Goal: Task Accomplishment & Management: Complete application form

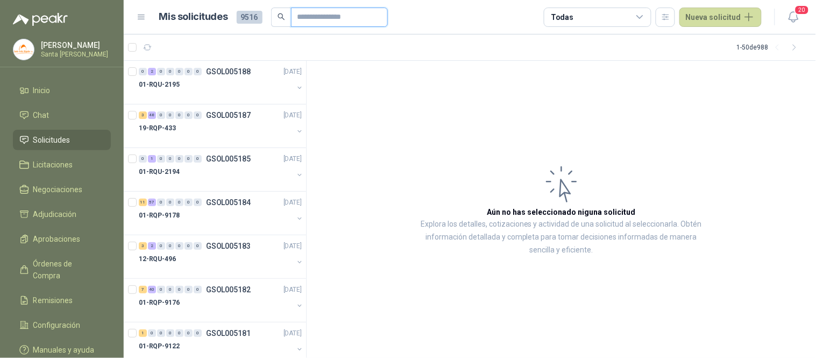
click at [344, 22] on input "text" at bounding box center [334, 17] width 75 height 18
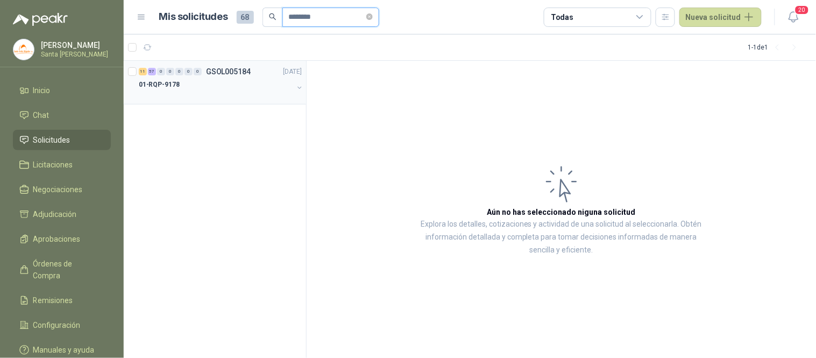
type input "********"
click at [160, 69] on div "0" at bounding box center [161, 72] width 8 height 8
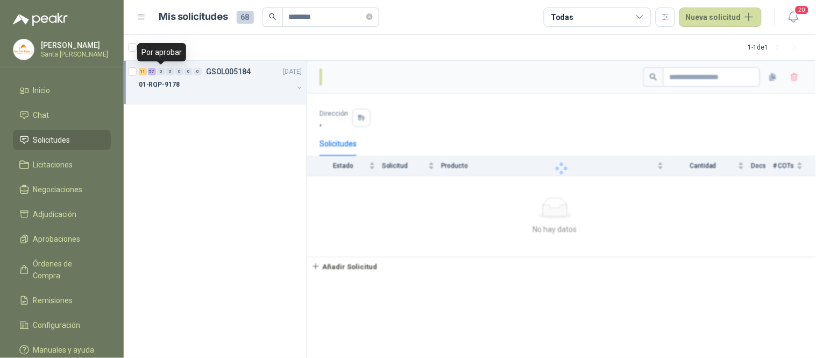
click at [162, 80] on p "01-RQP-9178" at bounding box center [159, 85] width 41 height 10
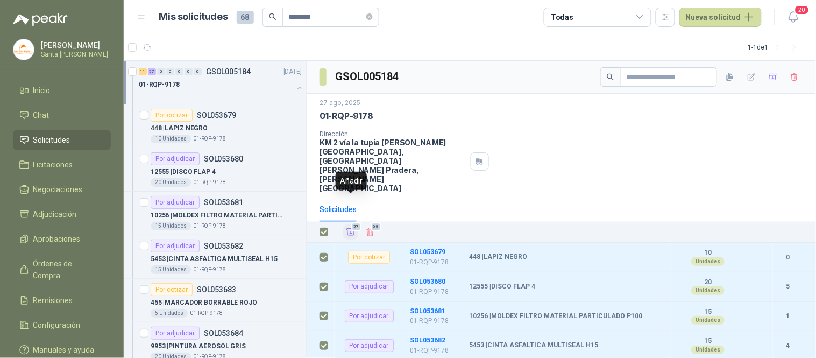
click at [350, 227] on icon "Añadir" at bounding box center [351, 232] width 10 height 10
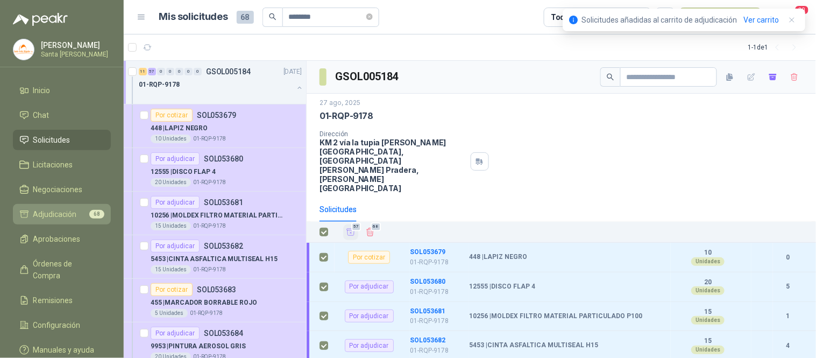
click at [55, 212] on span "Adjudicación" at bounding box center [55, 214] width 44 height 12
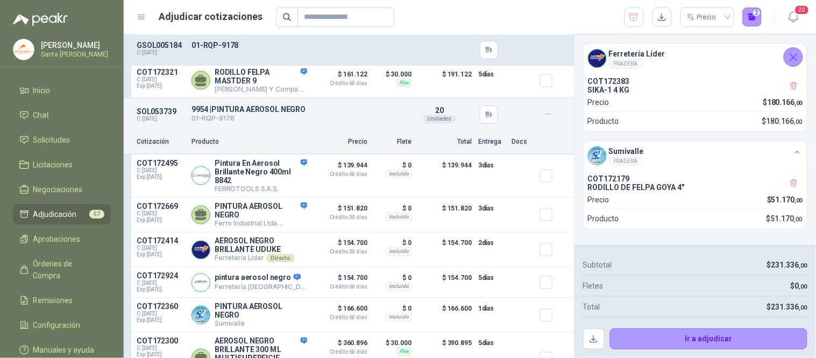
scroll to position [286, 0]
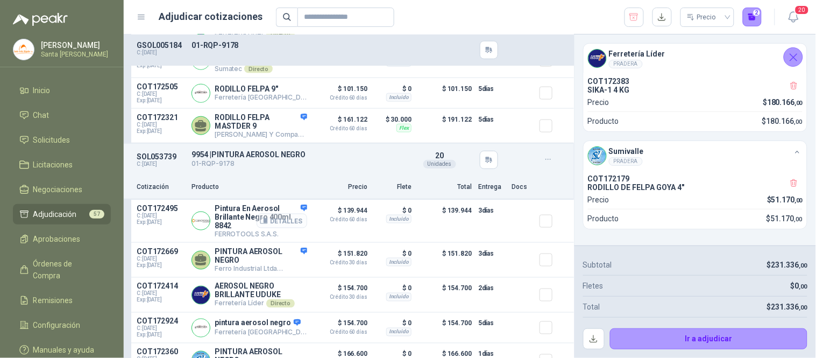
click at [287, 221] on button "Detalles" at bounding box center [282, 221] width 51 height 15
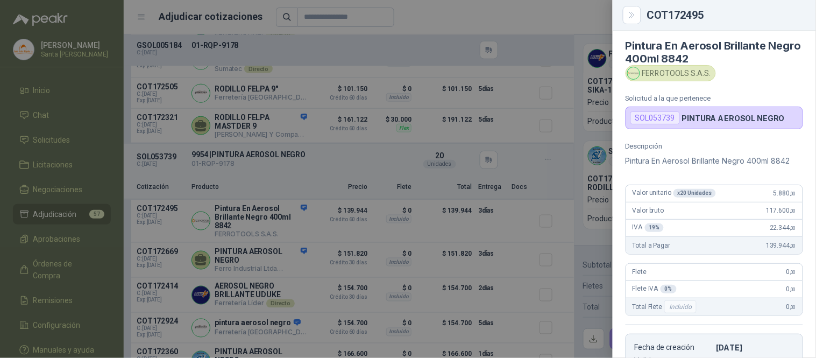
scroll to position [0, 0]
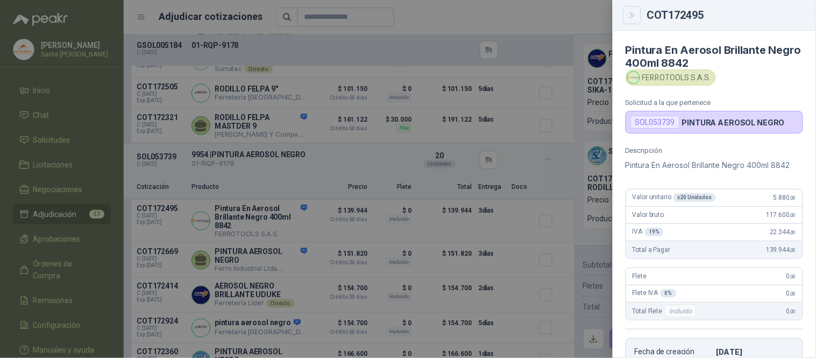
click at [637, 13] on button "Close" at bounding box center [632, 15] width 18 height 18
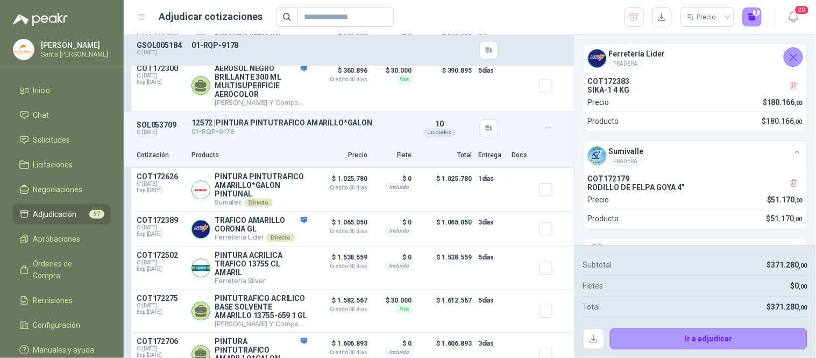
scroll to position [620, 0]
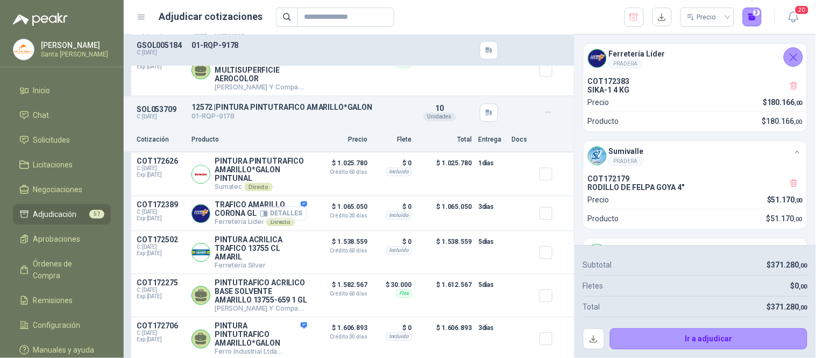
click at [287, 221] on button "Detalles" at bounding box center [282, 213] width 51 height 15
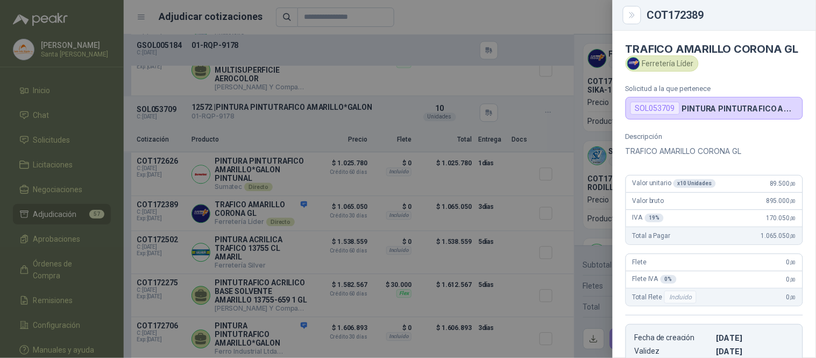
scroll to position [0, 0]
click at [633, 16] on icon "Close" at bounding box center [632, 15] width 9 height 9
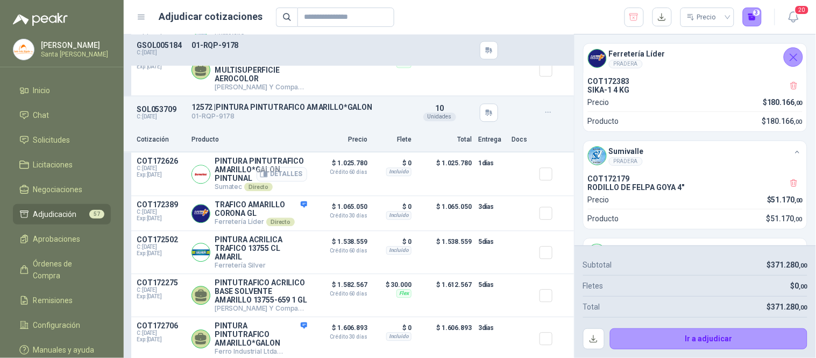
click at [281, 181] on button "Detalles" at bounding box center [282, 174] width 51 height 15
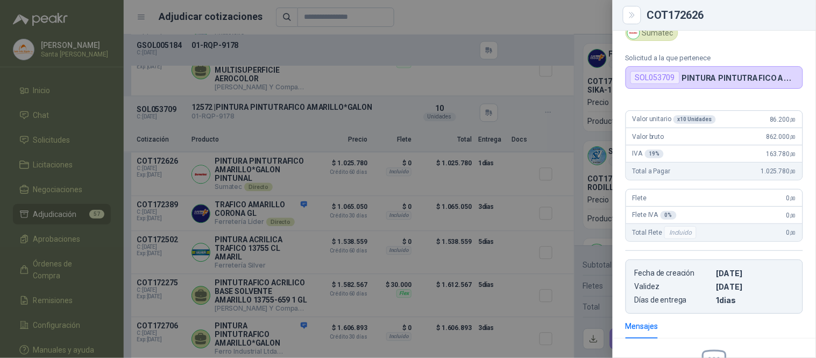
scroll to position [0, 0]
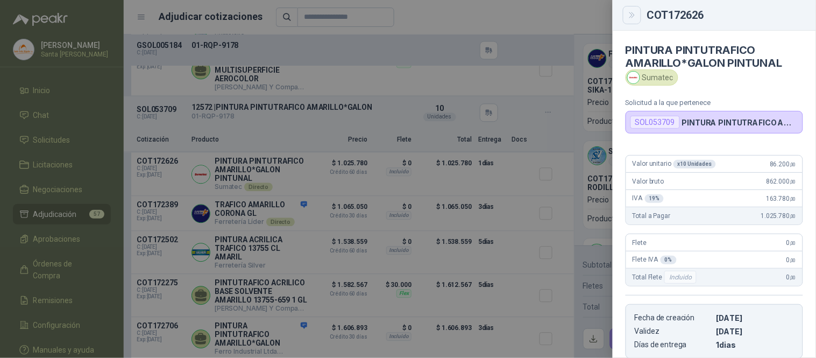
click at [630, 22] on button "Close" at bounding box center [632, 15] width 18 height 18
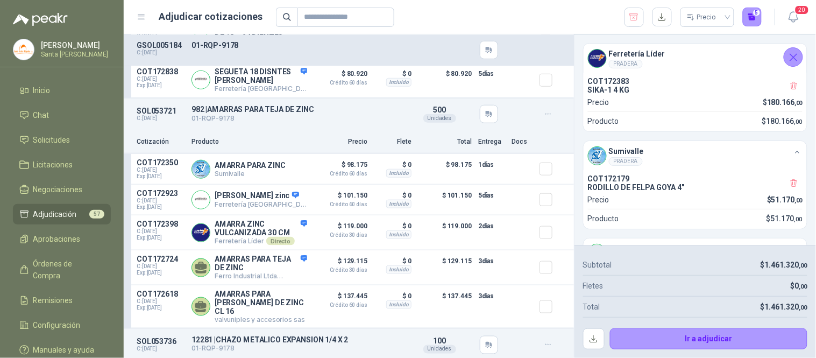
scroll to position [1266, 0]
click at [282, 203] on button "Detalles" at bounding box center [282, 199] width 51 height 15
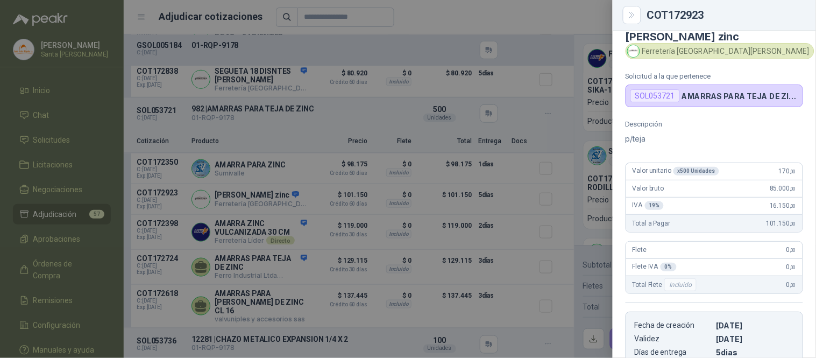
scroll to position [0, 0]
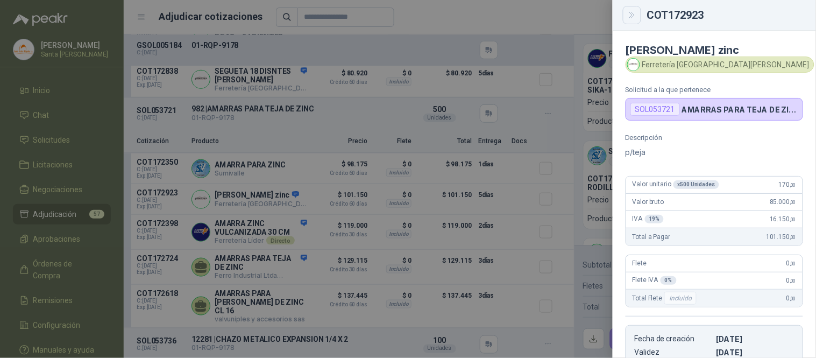
click at [628, 20] on button "Close" at bounding box center [632, 15] width 18 height 18
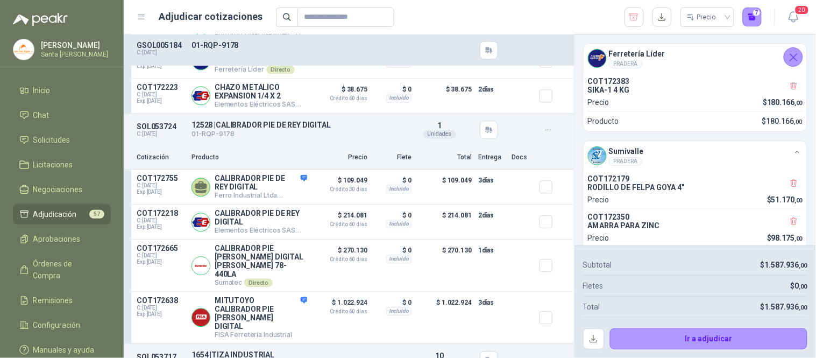
scroll to position [1708, 0]
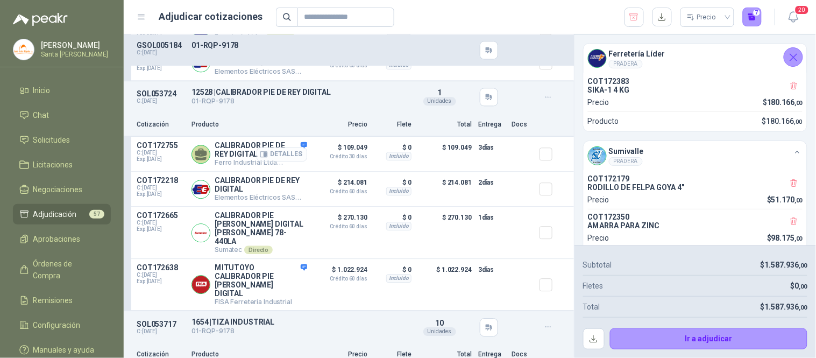
click at [289, 157] on button "Detalles" at bounding box center [282, 154] width 51 height 15
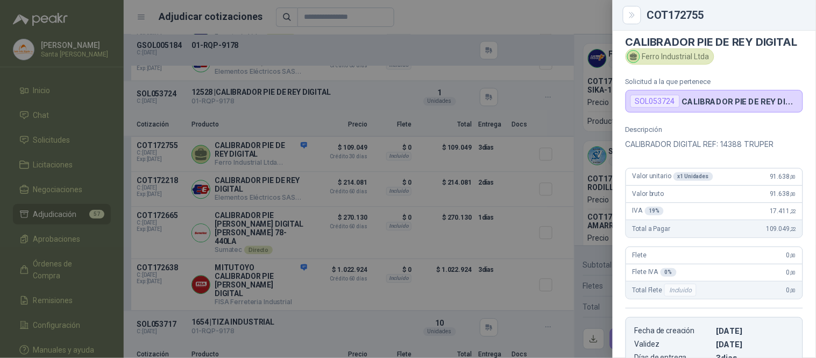
scroll to position [0, 0]
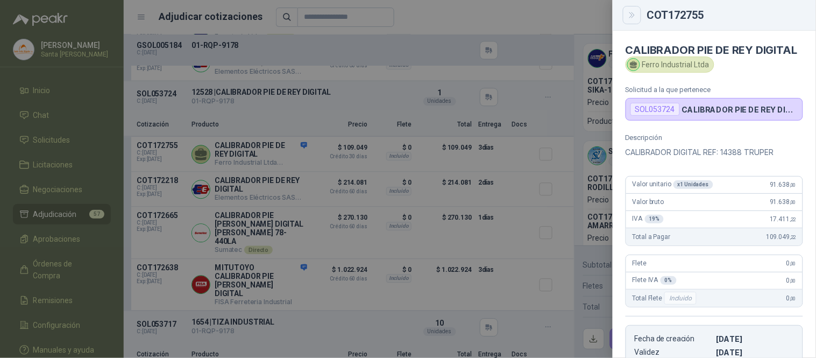
click at [635, 19] on button "Close" at bounding box center [632, 15] width 18 height 18
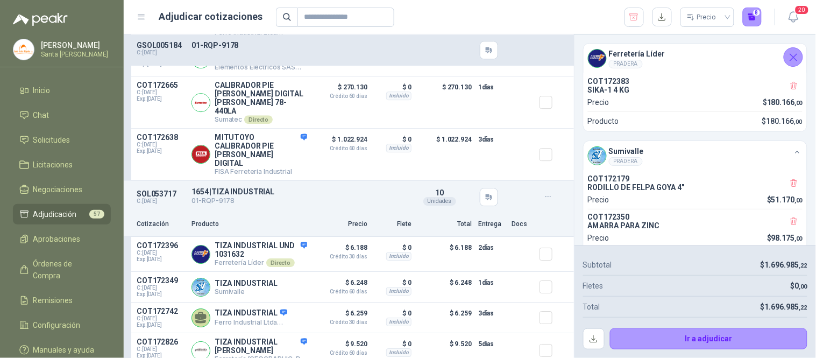
scroll to position [1890, 0]
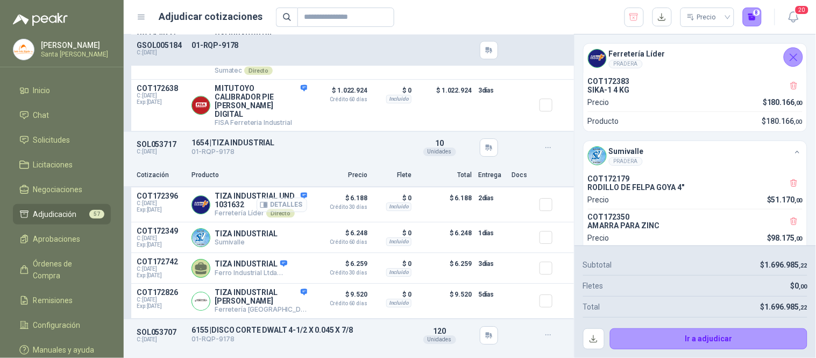
click at [284, 197] on button "Detalles" at bounding box center [282, 204] width 51 height 15
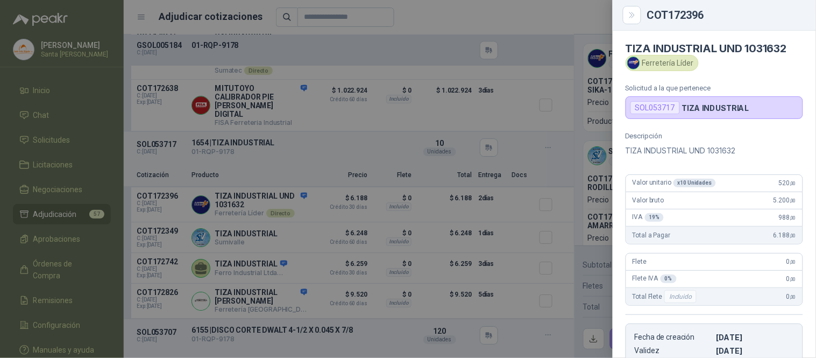
scroll to position [0, 0]
click at [630, 15] on icon "Close" at bounding box center [632, 15] width 9 height 9
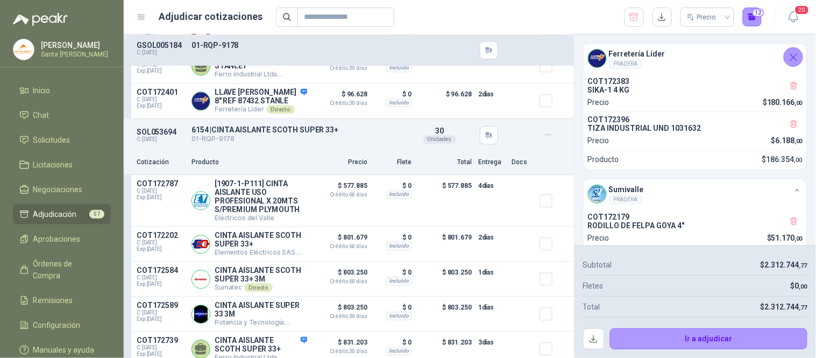
scroll to position [2815, 0]
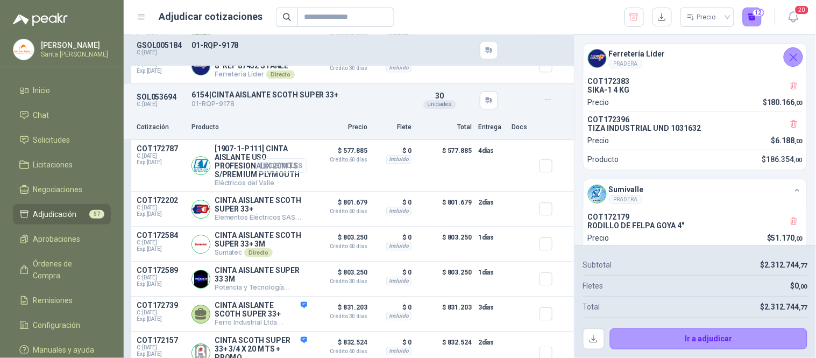
click at [284, 159] on button "Detalles" at bounding box center [282, 165] width 51 height 15
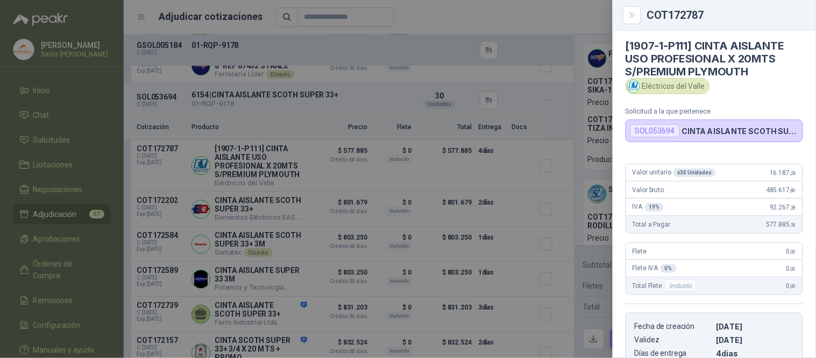
scroll to position [0, 0]
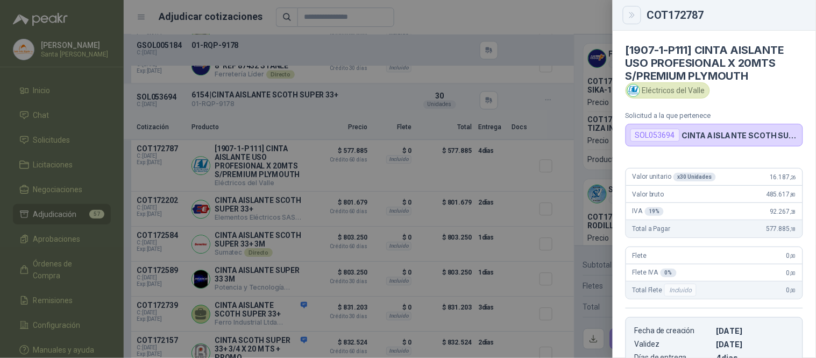
click at [635, 19] on icon "Close" at bounding box center [632, 15] width 9 height 9
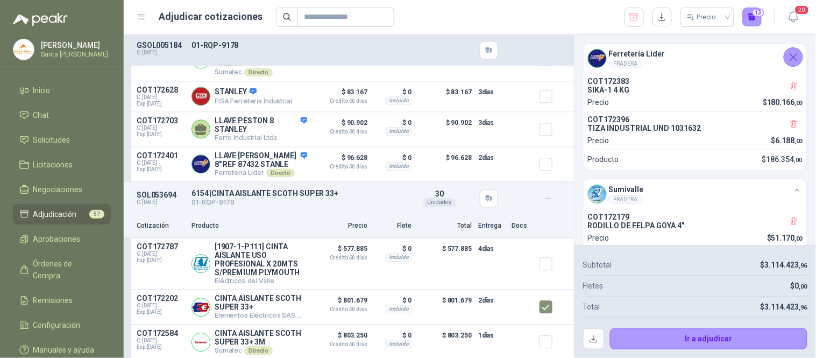
scroll to position [2824, 0]
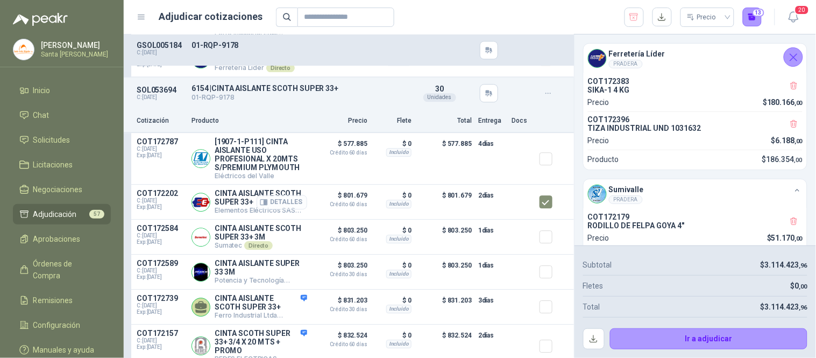
click at [289, 199] on button "Detalles" at bounding box center [282, 202] width 51 height 15
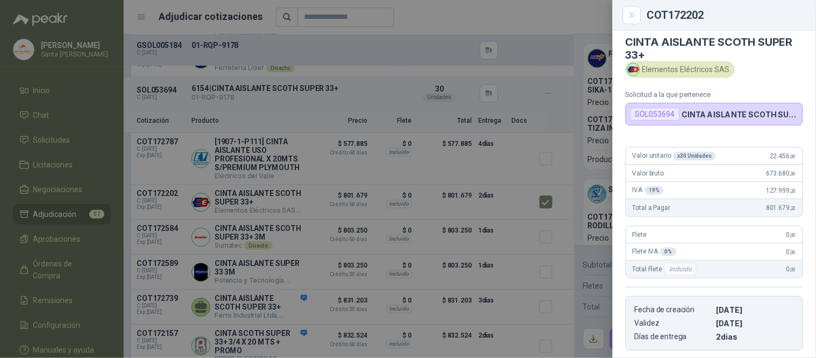
scroll to position [0, 0]
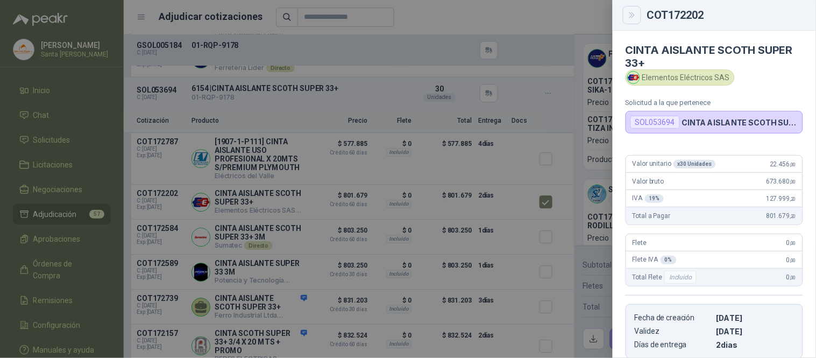
click at [627, 11] on button "Close" at bounding box center [632, 15] width 18 height 18
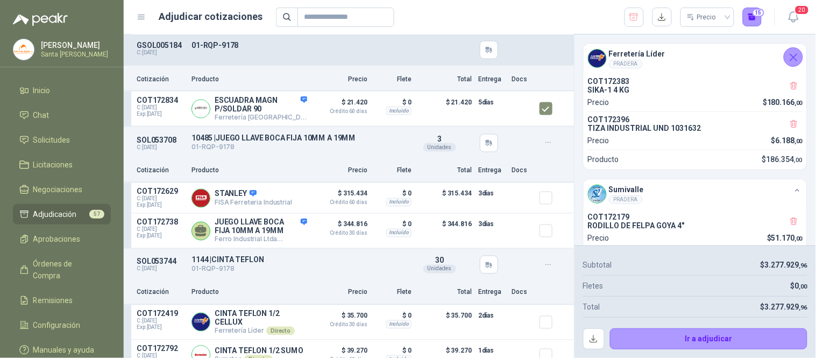
scroll to position [3542, 0]
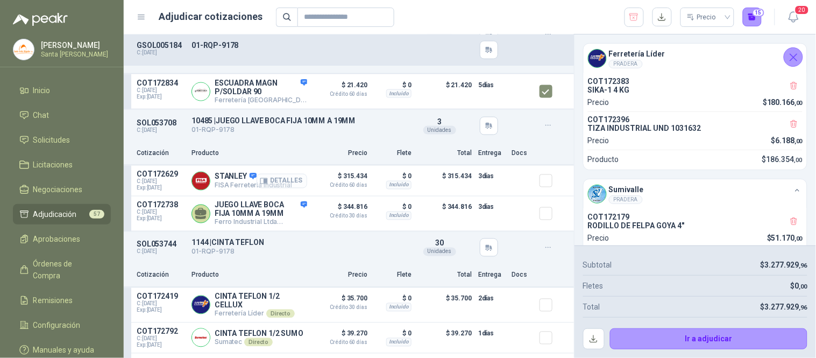
click at [264, 183] on icon "button" at bounding box center [265, 181] width 3 height 4
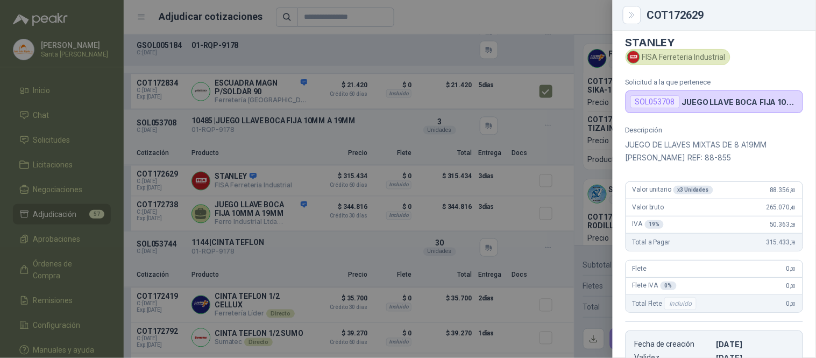
scroll to position [1, 0]
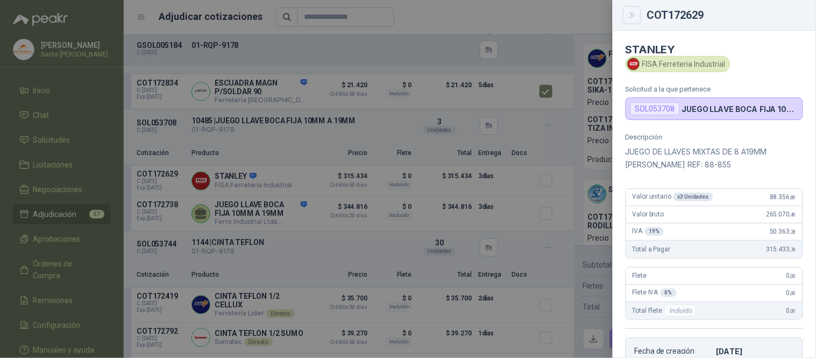
click at [635, 15] on icon "Close" at bounding box center [632, 15] width 9 height 9
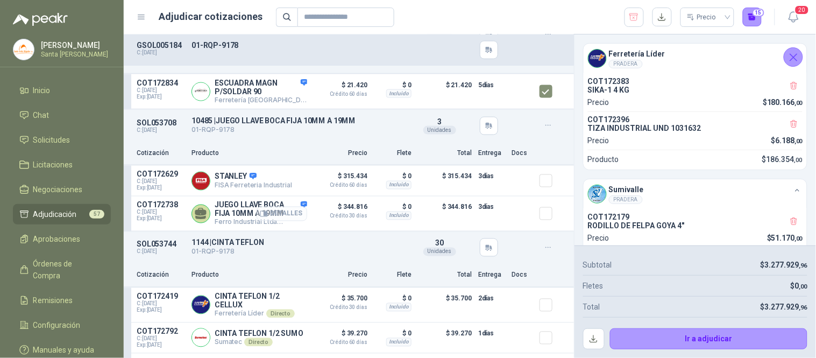
click at [281, 216] on button "Detalles" at bounding box center [282, 214] width 51 height 15
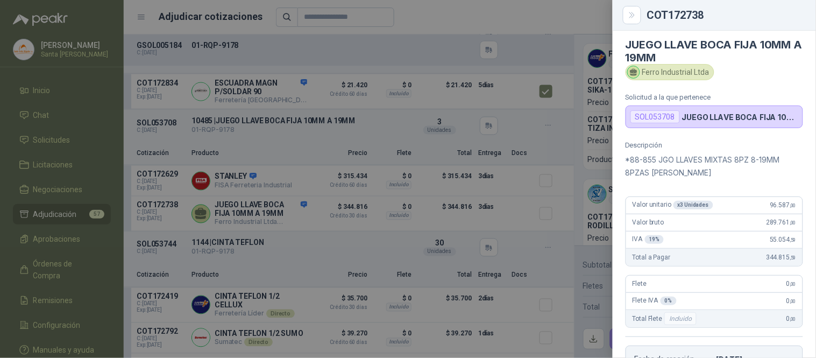
scroll to position [0, 0]
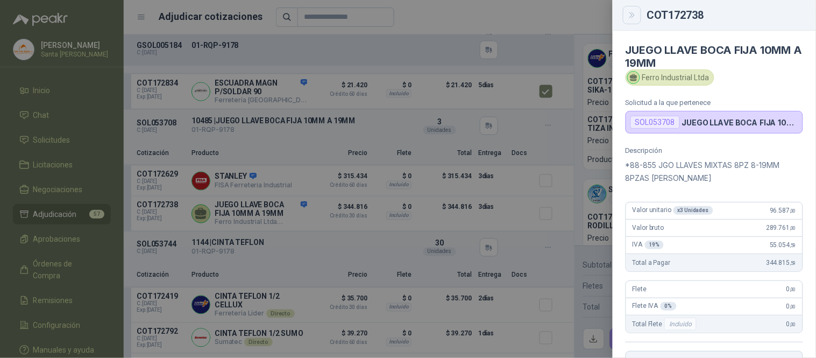
click at [630, 23] on button "Close" at bounding box center [632, 15] width 18 height 18
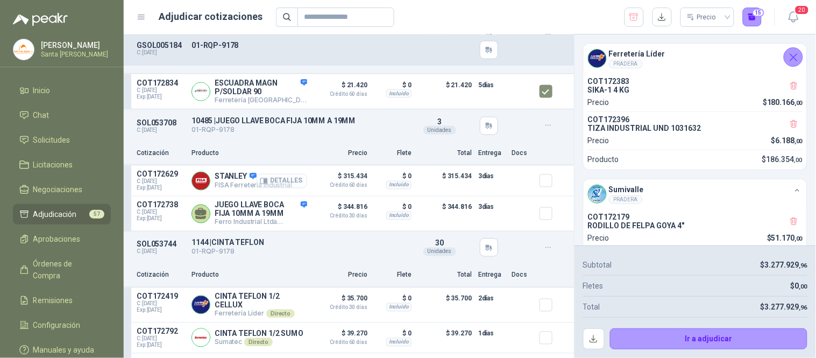
click at [279, 187] on button "Detalles" at bounding box center [282, 181] width 51 height 15
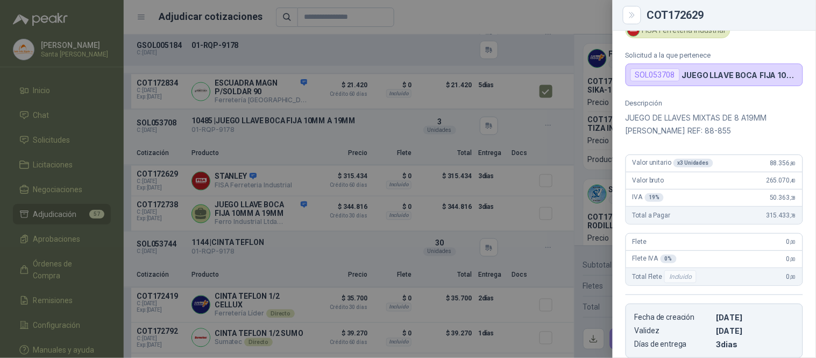
scroll to position [17, 0]
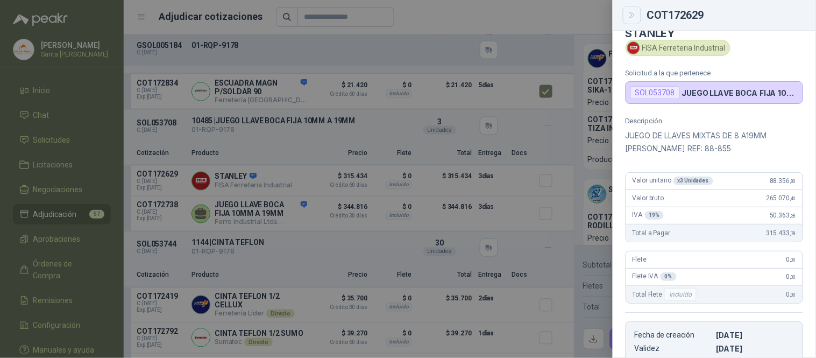
click at [630, 15] on icon "Close" at bounding box center [632, 15] width 9 height 9
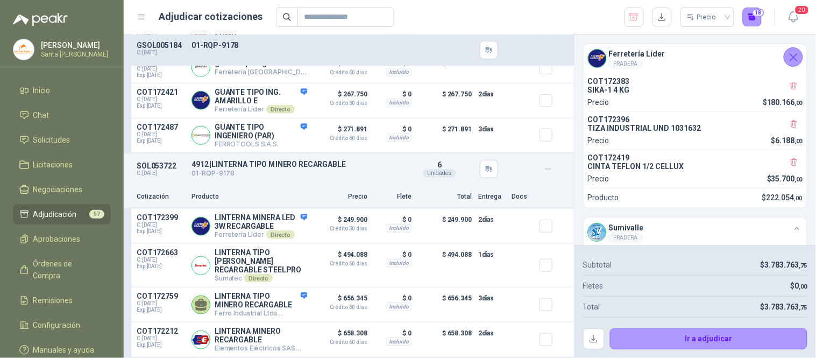
scroll to position [4398, 0]
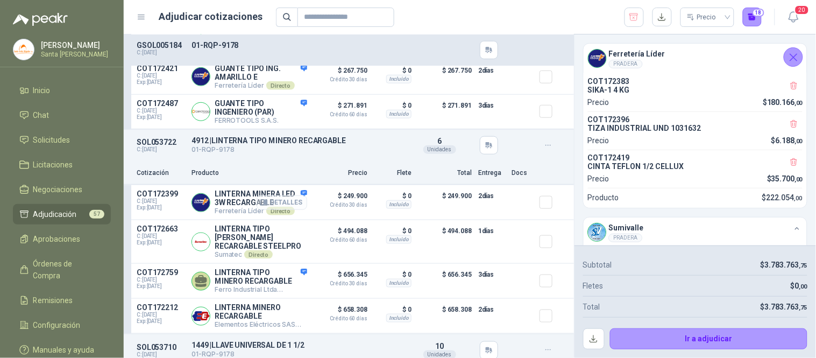
click at [286, 203] on button "Detalles" at bounding box center [282, 202] width 51 height 15
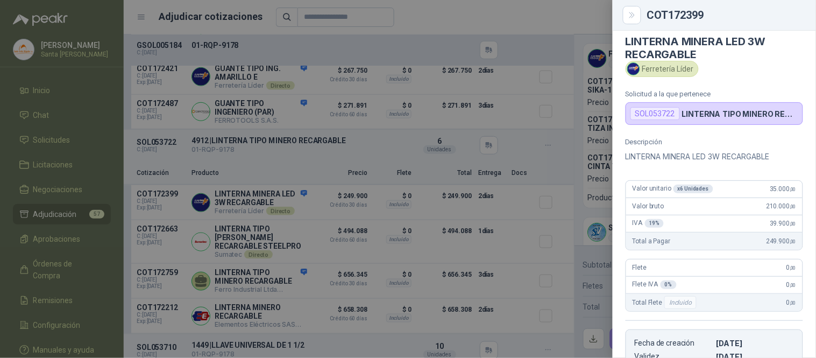
scroll to position [0, 0]
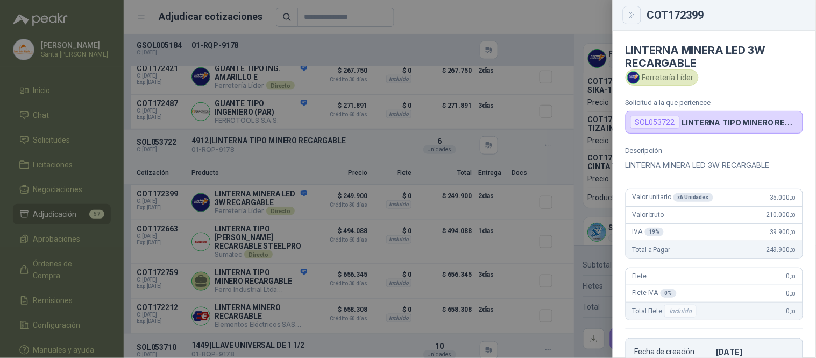
click at [636, 13] on icon "Close" at bounding box center [632, 15] width 9 height 9
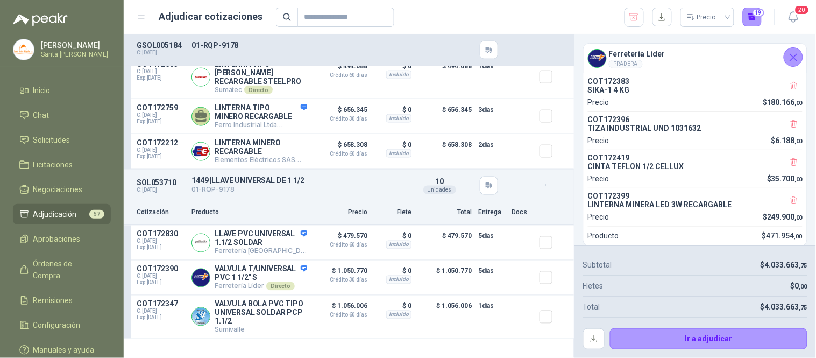
scroll to position [4595, 0]
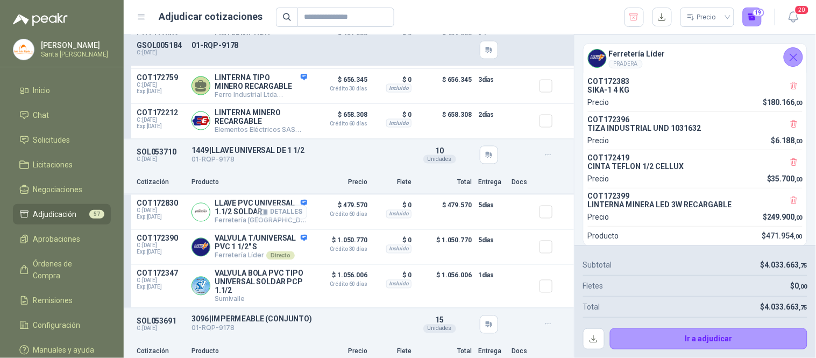
click at [264, 219] on button "Detalles" at bounding box center [282, 212] width 51 height 15
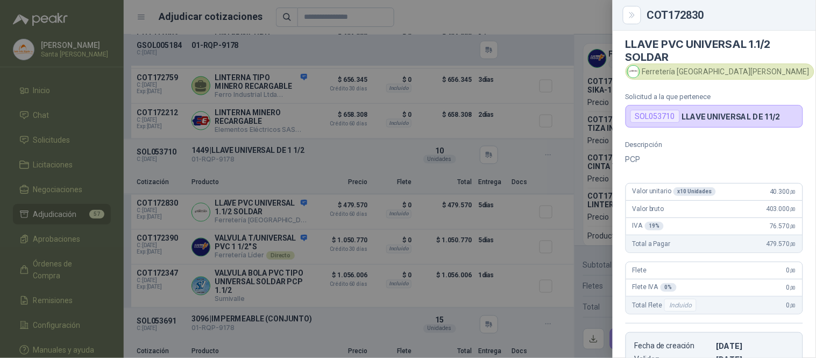
scroll to position [0, 0]
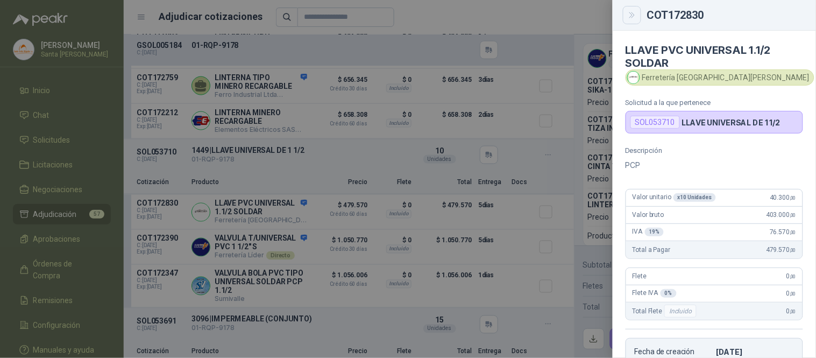
click at [635, 16] on icon "Close" at bounding box center [632, 15] width 9 height 9
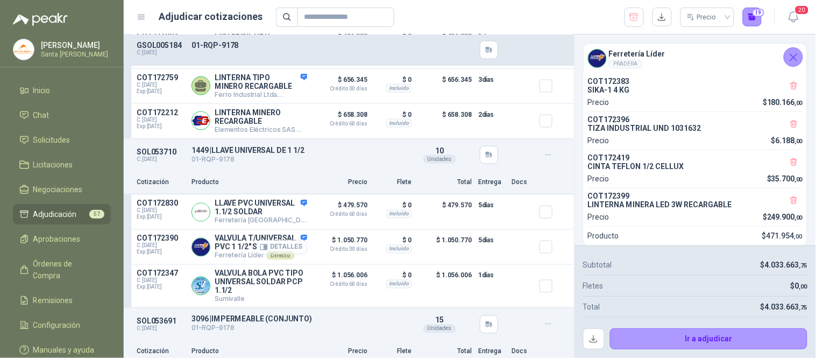
click at [276, 254] on button "Detalles" at bounding box center [282, 247] width 51 height 15
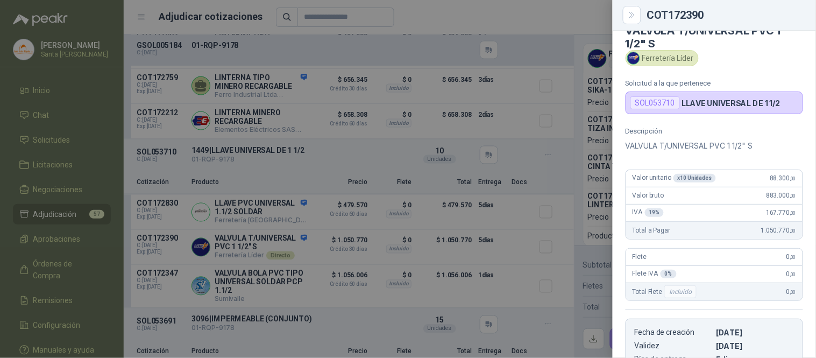
scroll to position [0, 0]
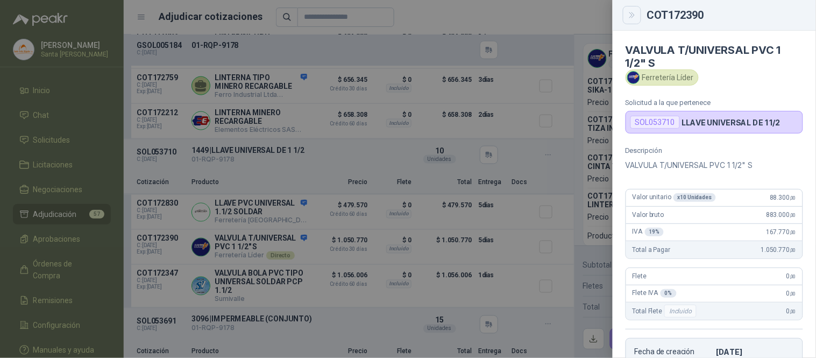
click at [635, 17] on icon "Close" at bounding box center [632, 15] width 9 height 9
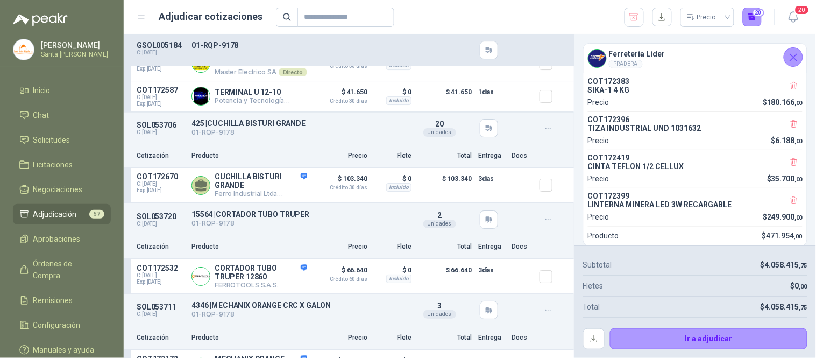
scroll to position [5125, 0]
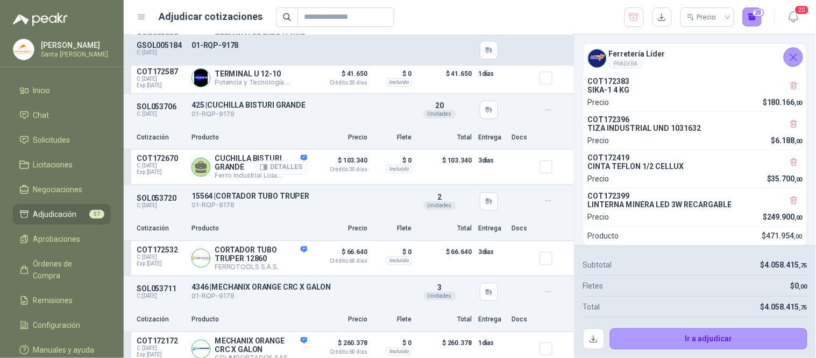
click at [294, 168] on button "Detalles" at bounding box center [282, 167] width 51 height 15
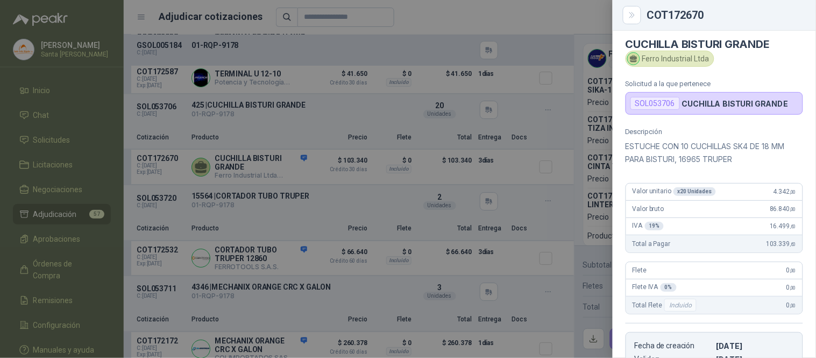
scroll to position [0, 0]
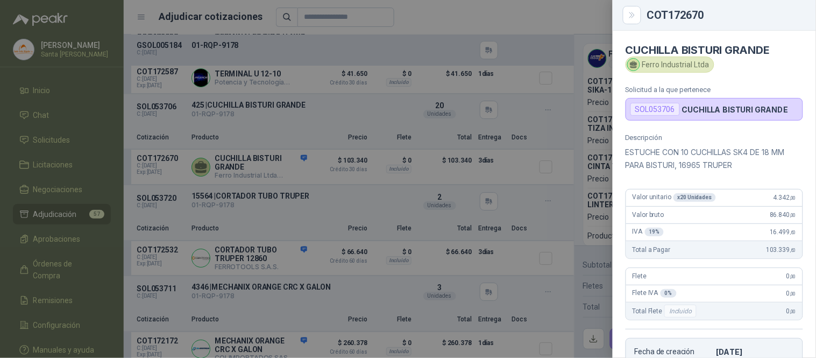
click at [641, 26] on div "COT172670" at bounding box center [714, 15] width 203 height 31
click at [636, 22] on button "Close" at bounding box center [632, 15] width 18 height 18
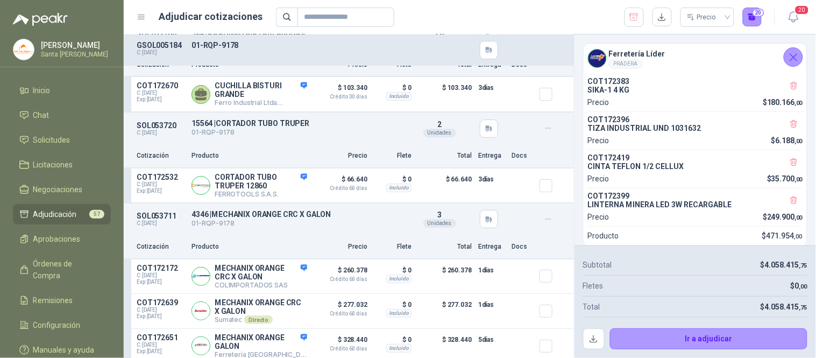
scroll to position [5198, 0]
click at [281, 186] on button "Detalles" at bounding box center [282, 184] width 51 height 15
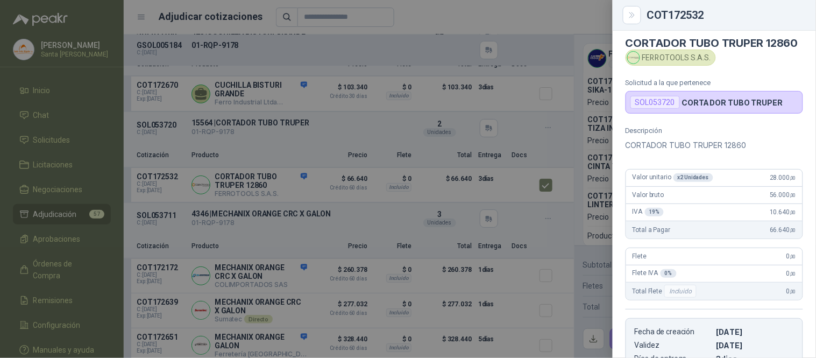
scroll to position [0, 0]
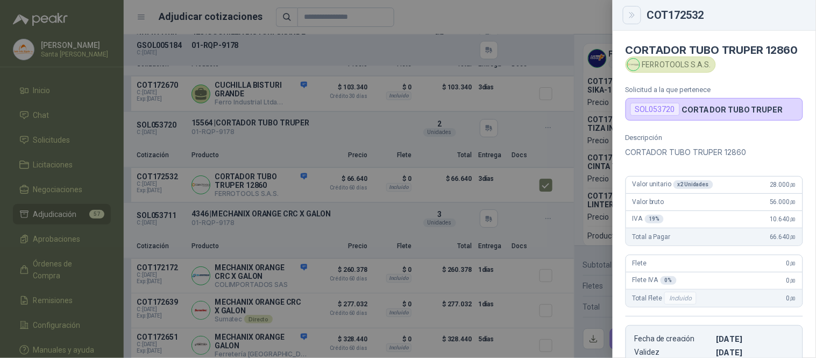
click at [633, 12] on icon "Close" at bounding box center [632, 15] width 9 height 9
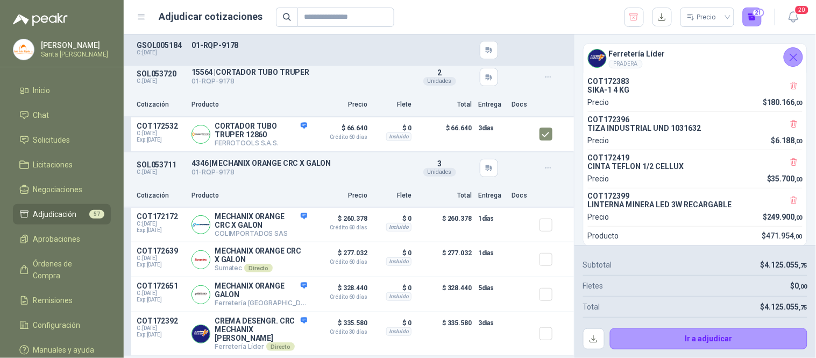
scroll to position [5328, 0]
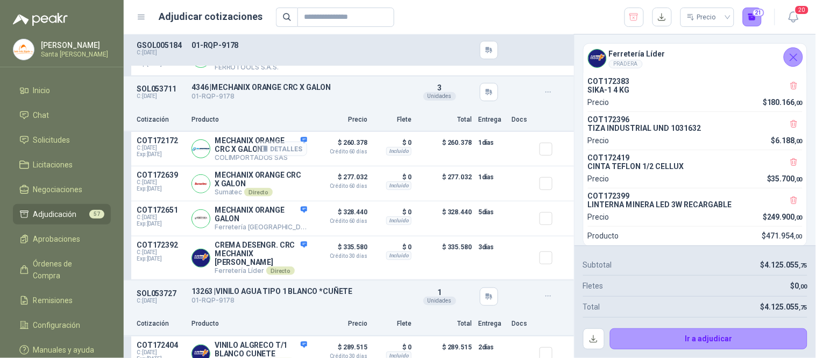
click at [281, 150] on button "Detalles" at bounding box center [282, 148] width 51 height 15
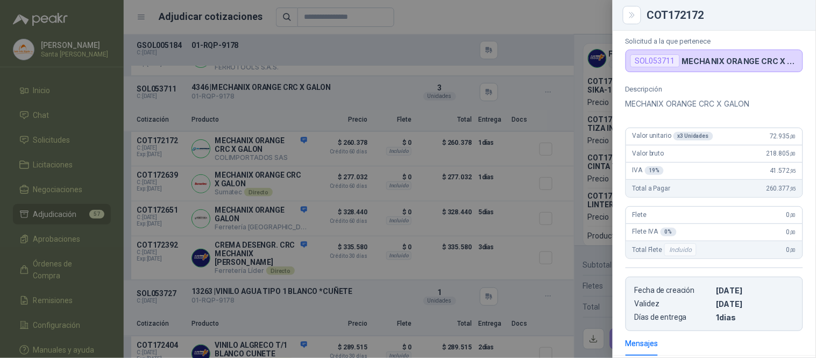
scroll to position [0, 0]
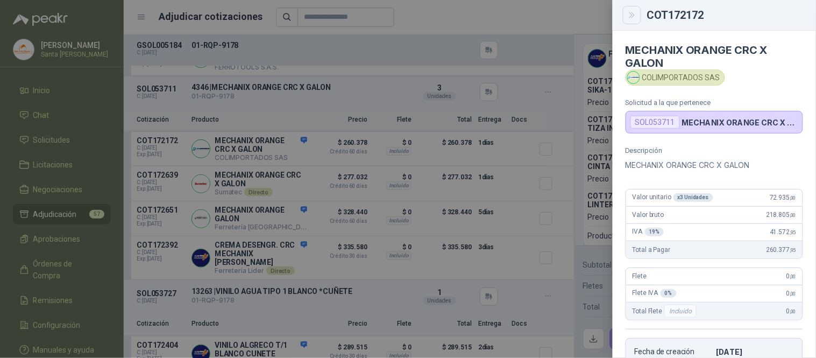
click at [633, 11] on icon "Close" at bounding box center [632, 15] width 9 height 9
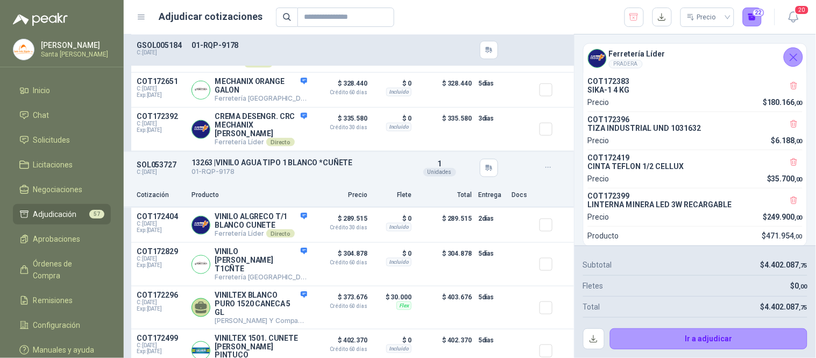
scroll to position [5494, 0]
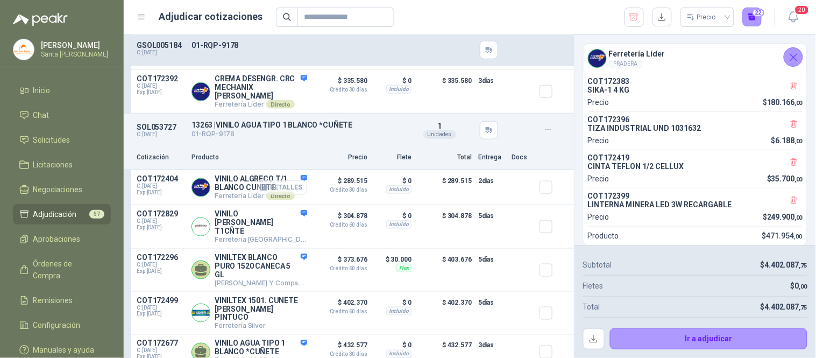
click at [282, 192] on button "Detalles" at bounding box center [282, 187] width 51 height 15
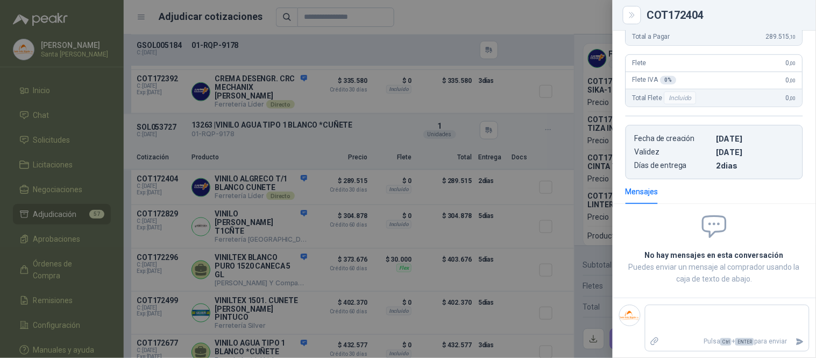
scroll to position [0, 0]
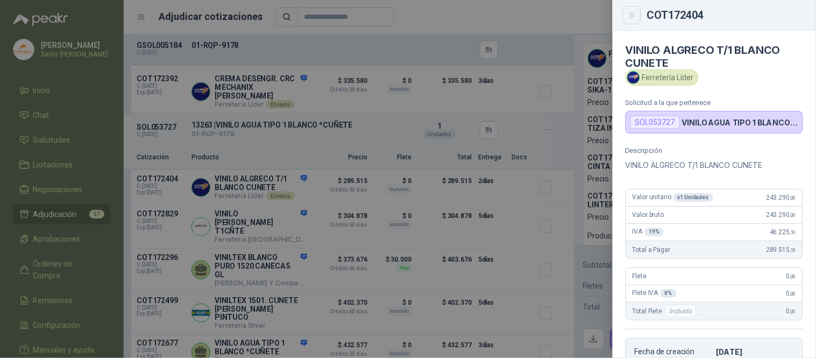
click at [632, 19] on button "Close" at bounding box center [632, 15] width 18 height 18
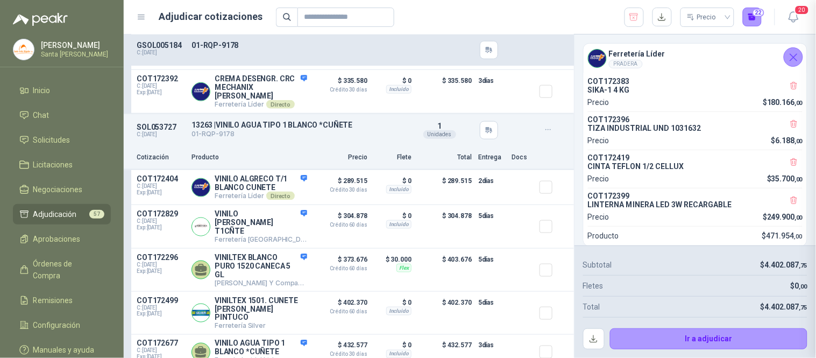
scroll to position [213, 0]
click at [272, 229] on button "Detalles" at bounding box center [282, 226] width 51 height 15
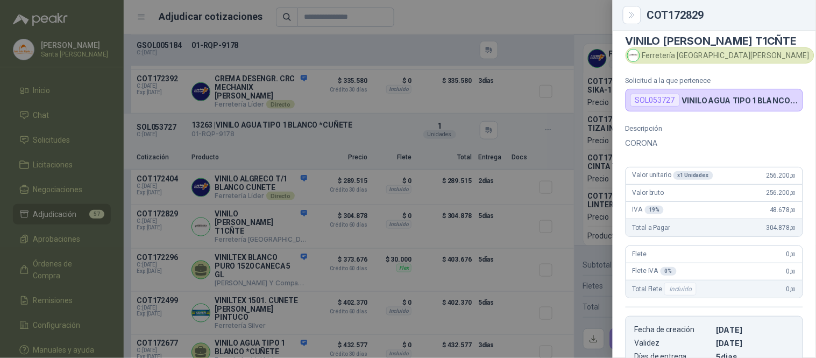
scroll to position [0, 0]
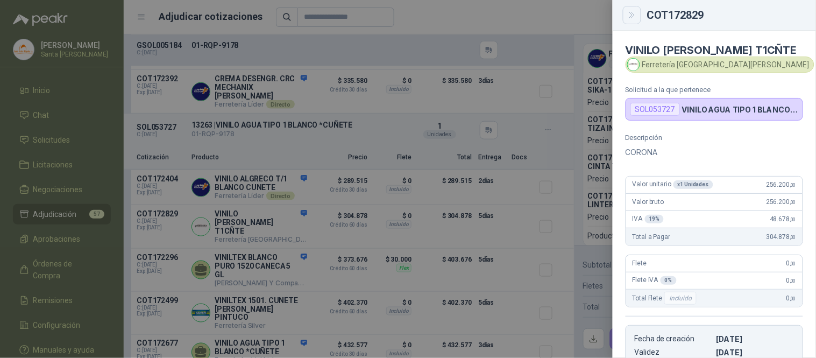
click at [633, 20] on button "Close" at bounding box center [632, 15] width 18 height 18
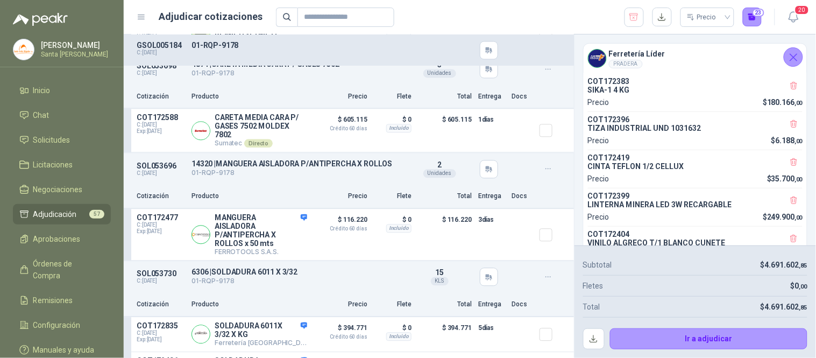
scroll to position [5833, 0]
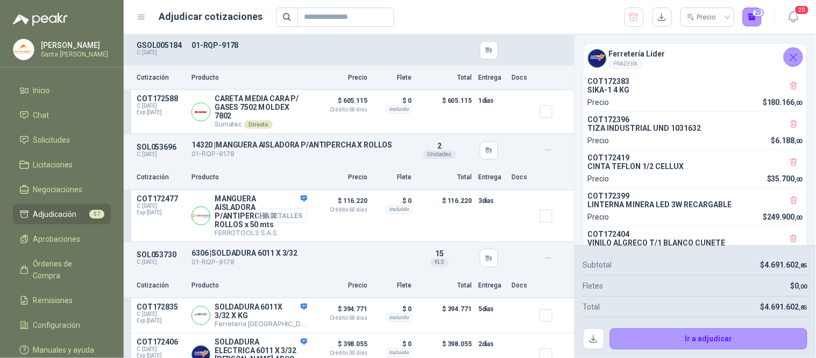
click at [287, 208] on button "Detalles" at bounding box center [282, 215] width 51 height 15
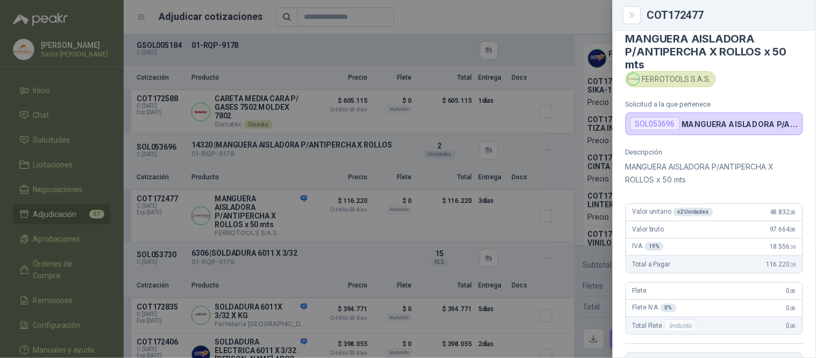
scroll to position [3, 0]
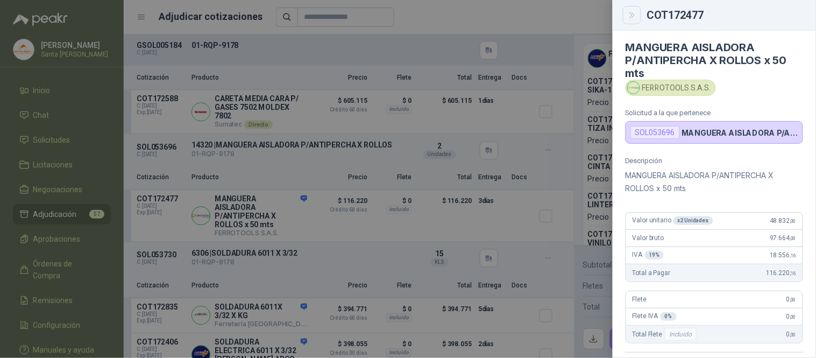
click at [628, 12] on icon "Close" at bounding box center [632, 15] width 9 height 9
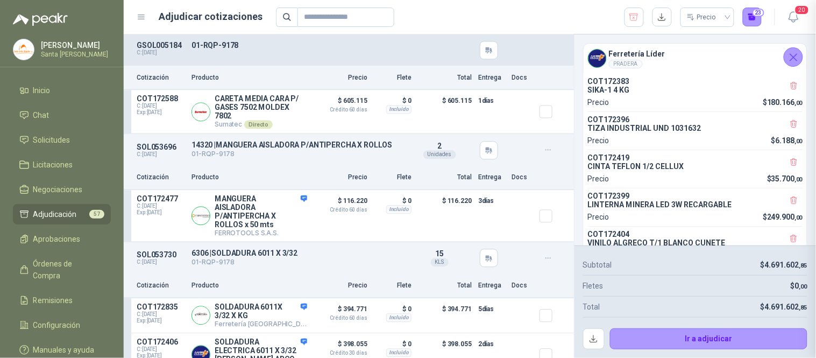
scroll to position [239, 0]
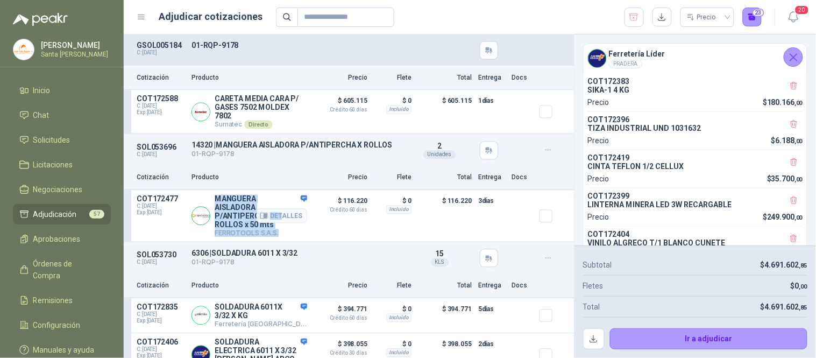
drag, startPoint x: 274, startPoint y: 214, endPoint x: 212, endPoint y: 185, distance: 68.6
click at [212, 194] on div "MANGUERA AISLADORA P/ANTIPERCHA X ROLLOS x 50 mts FERROTOOLS S.A.S. [GEOGRAPHIC…" at bounding box center [249, 215] width 116 height 42
click at [240, 194] on p "MANGUERA AISLADORA P/ANTIPERCHA X ROLLOS x 50 mts" at bounding box center [261, 211] width 93 height 34
click at [264, 173] on div "Cotización Producto Precio Flete Total Entrega Docs" at bounding box center [349, 178] width 450 height 24
drag, startPoint x: 214, startPoint y: 185, endPoint x: 267, endPoint y: 210, distance: 58.5
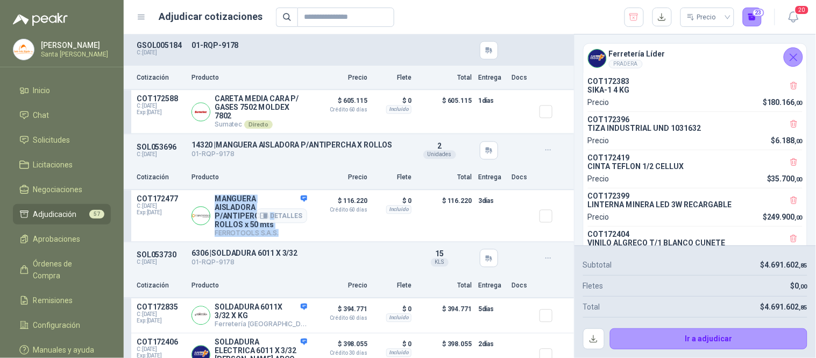
click at [267, 210] on div "MANGUERA AISLADORA P/ANTIPERCHA X ROLLOS x 50 mts FERROTOOLS S.A.S. [GEOGRAPHIC…" at bounding box center [261, 215] width 93 height 42
copy div "MANGUERA AISLADORA P/ANTIPERCHA X ROLLOS x 50 mts FERROTOOLS S.A.S. D"
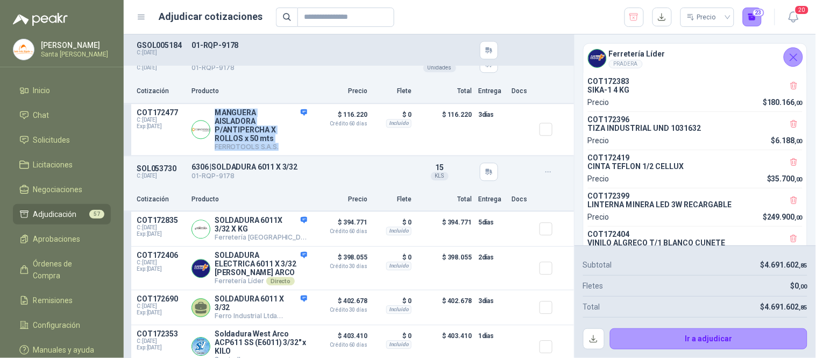
scroll to position [5935, 0]
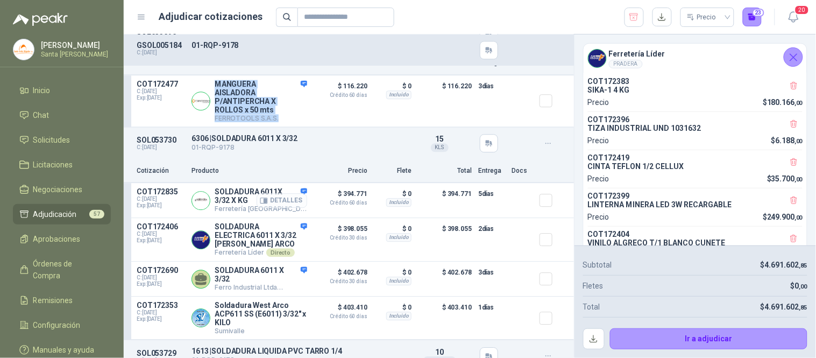
click at [289, 199] on button "Detalles" at bounding box center [282, 200] width 51 height 15
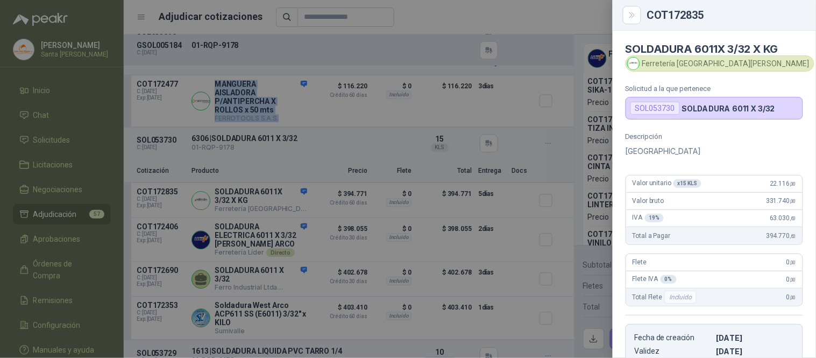
scroll to position [0, 0]
click at [636, 15] on icon "Close" at bounding box center [632, 15] width 9 height 9
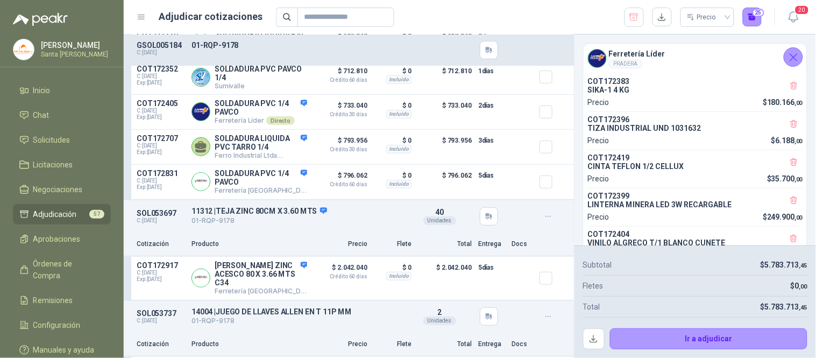
scroll to position [6329, 0]
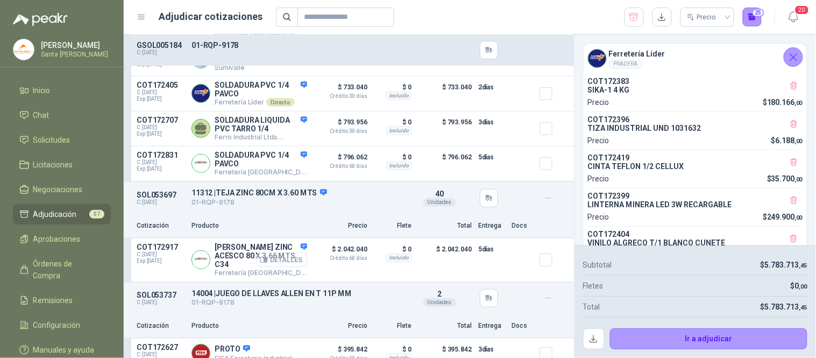
click at [275, 257] on button "Detalles" at bounding box center [282, 259] width 51 height 15
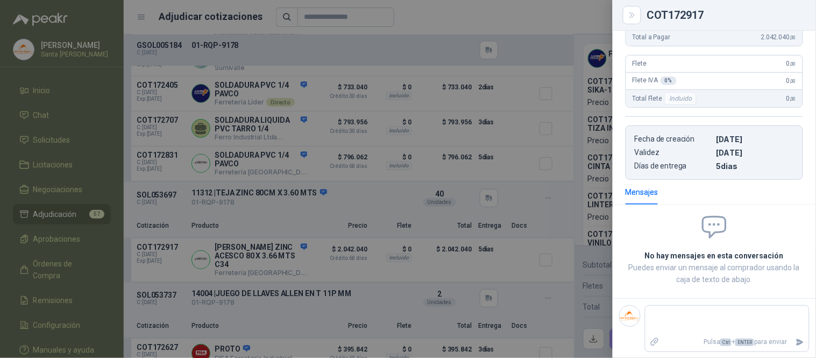
scroll to position [0, 0]
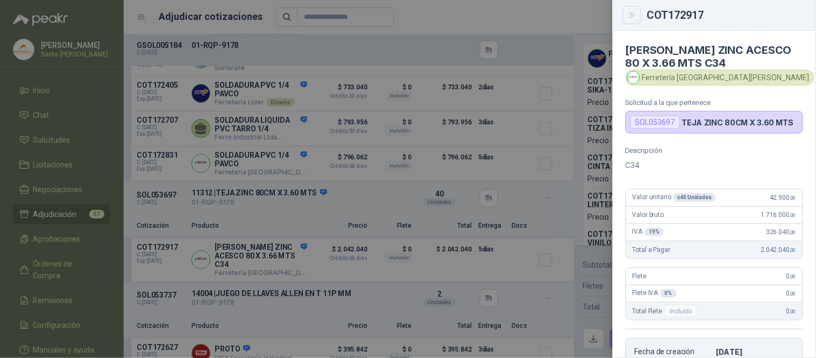
click at [635, 16] on icon "Close" at bounding box center [632, 15] width 9 height 9
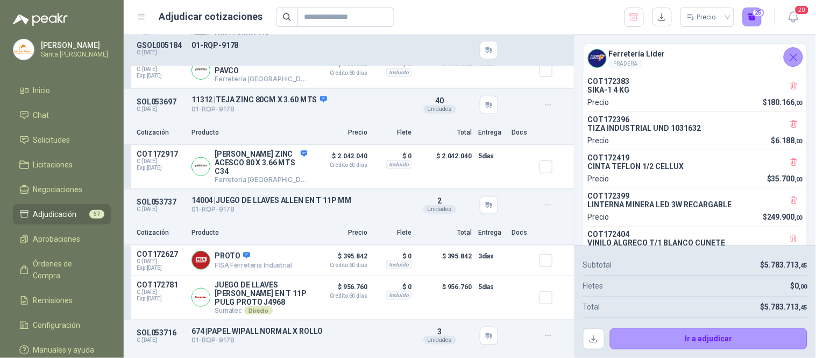
scroll to position [6459, 0]
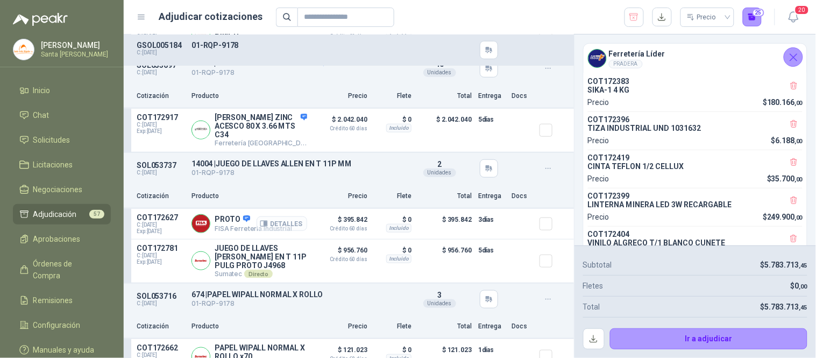
click at [282, 224] on button "Detalles" at bounding box center [282, 223] width 51 height 15
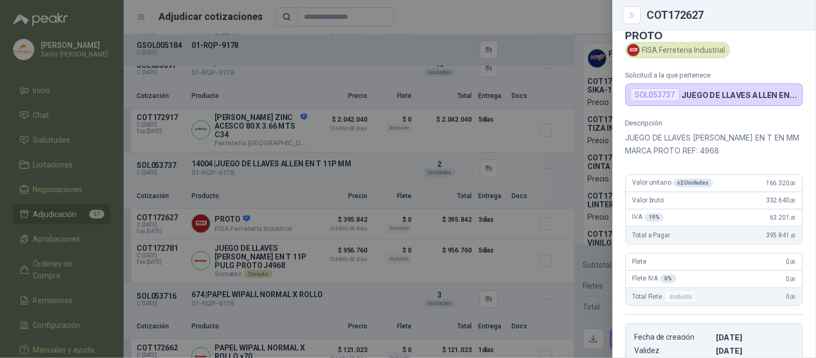
scroll to position [0, 0]
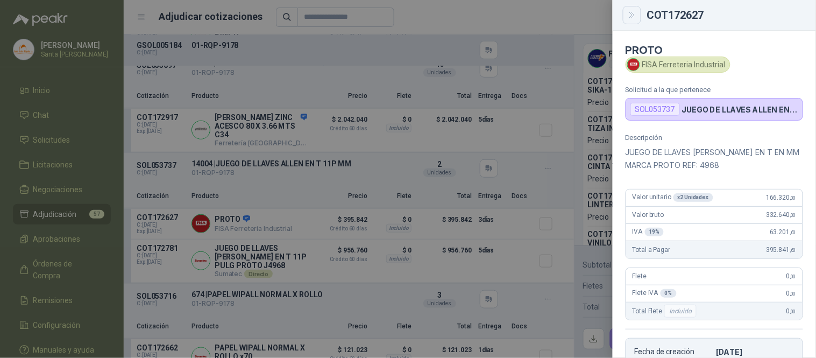
click at [635, 18] on icon "Close" at bounding box center [632, 15] width 9 height 9
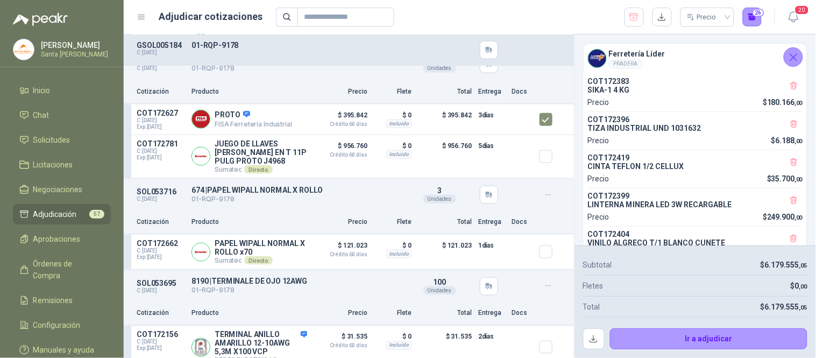
scroll to position [6582, 0]
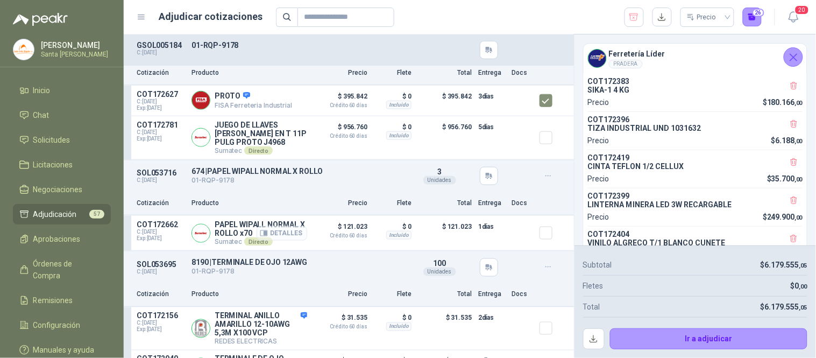
click at [277, 235] on button "Detalles" at bounding box center [282, 233] width 51 height 15
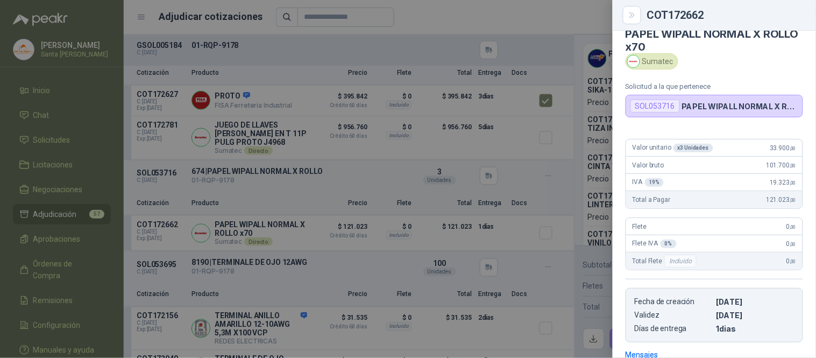
scroll to position [0, 0]
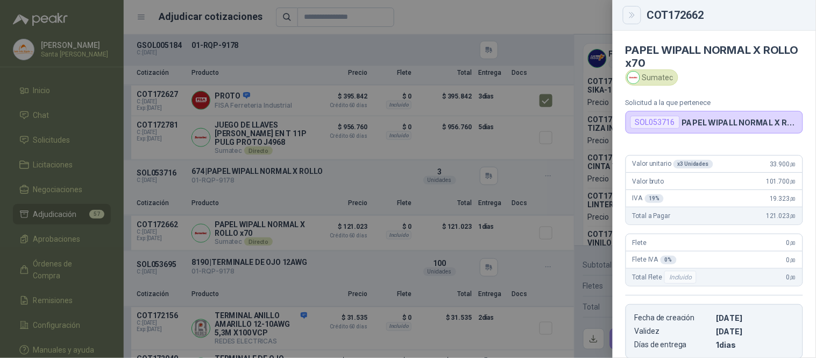
click at [635, 22] on button "Close" at bounding box center [632, 15] width 18 height 18
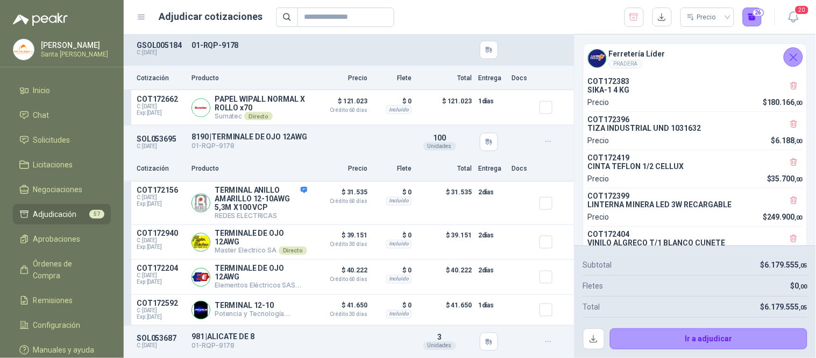
scroll to position [6740, 0]
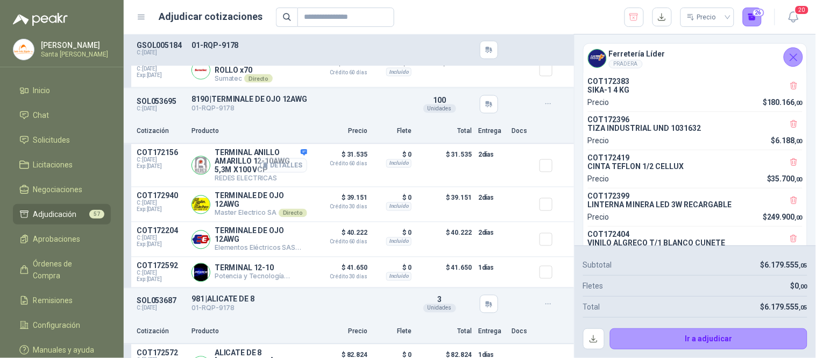
click at [288, 168] on button "Detalles" at bounding box center [282, 165] width 51 height 15
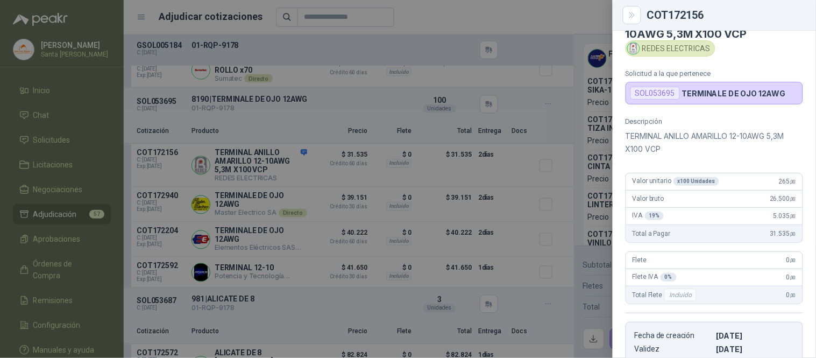
scroll to position [0, 0]
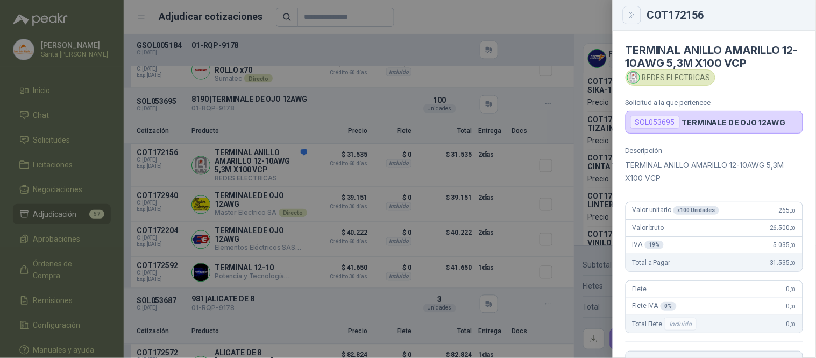
click at [637, 17] on button "Close" at bounding box center [632, 15] width 18 height 18
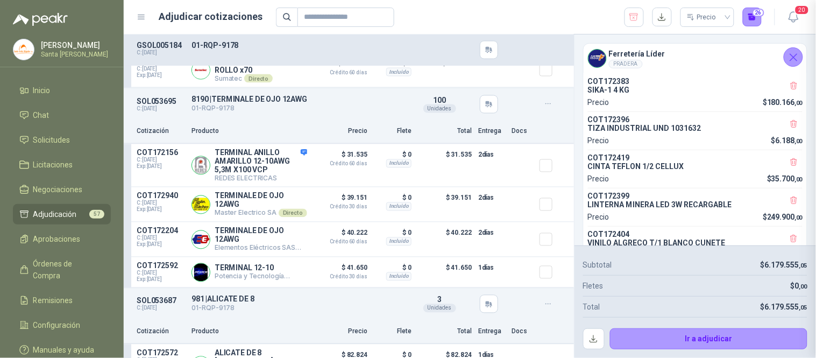
scroll to position [226, 0]
click at [270, 207] on button "Detalles" at bounding box center [282, 204] width 51 height 15
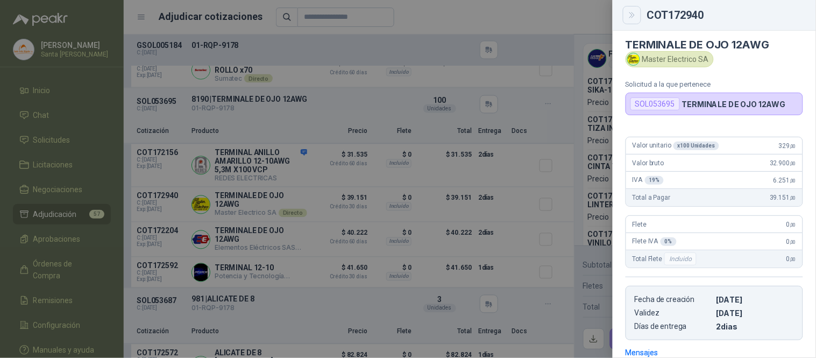
click at [633, 22] on button "Close" at bounding box center [632, 15] width 18 height 18
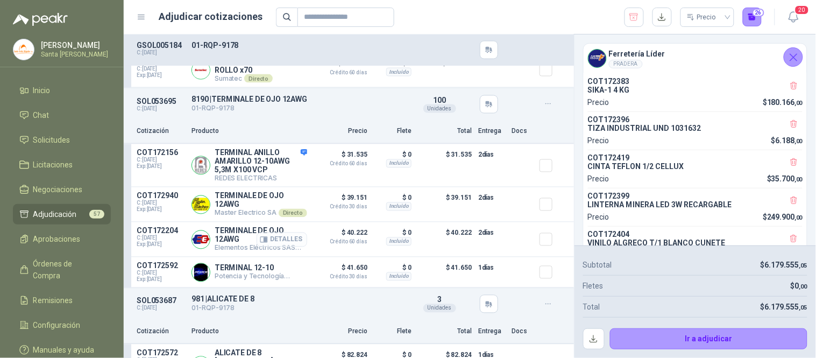
click at [294, 243] on button "Detalles" at bounding box center [282, 239] width 51 height 15
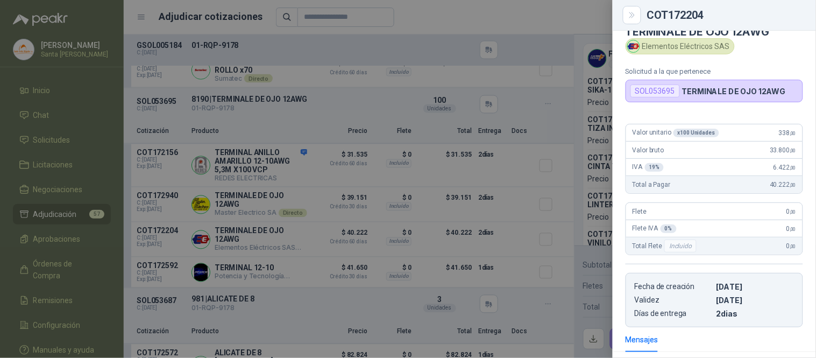
scroll to position [0, 0]
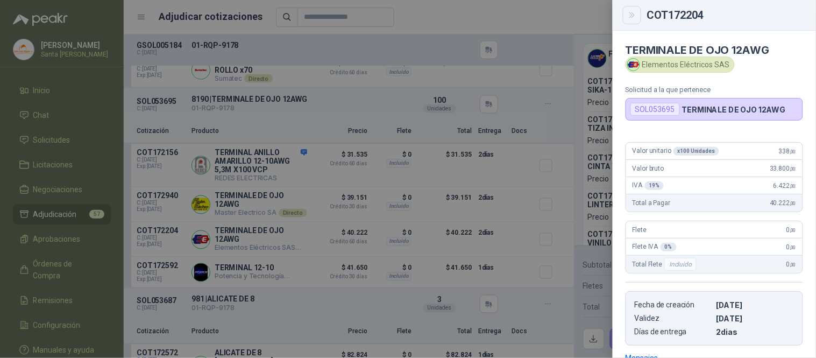
click at [633, 23] on button "Close" at bounding box center [632, 15] width 18 height 18
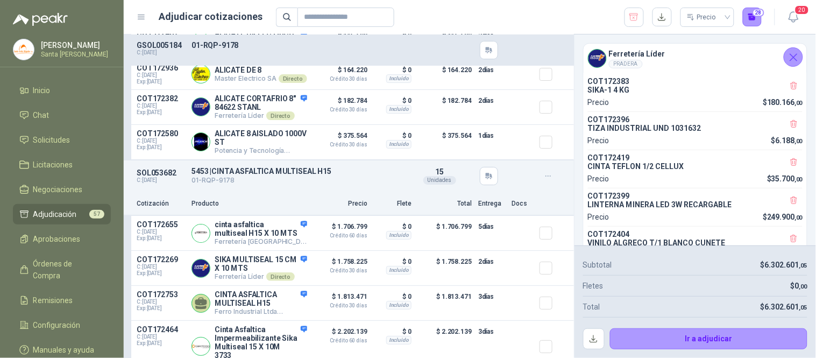
scroll to position [7307, 0]
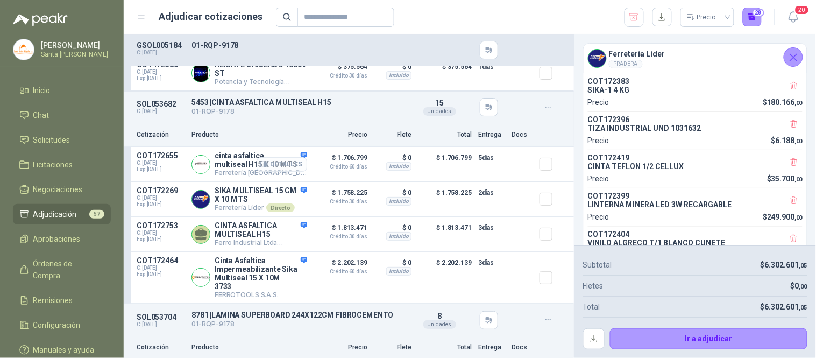
click at [278, 172] on button "Detalles" at bounding box center [282, 164] width 51 height 15
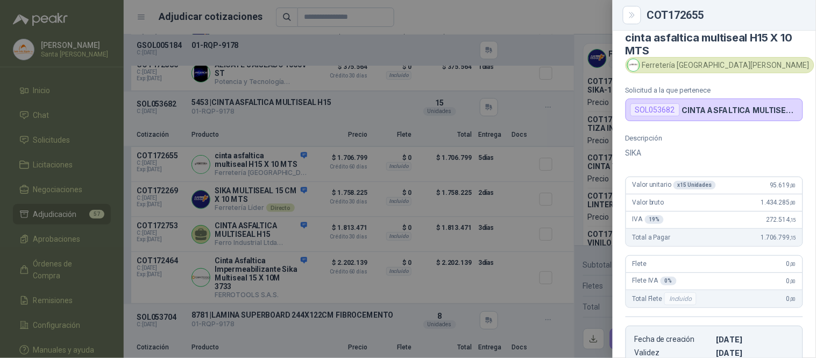
scroll to position [10, 0]
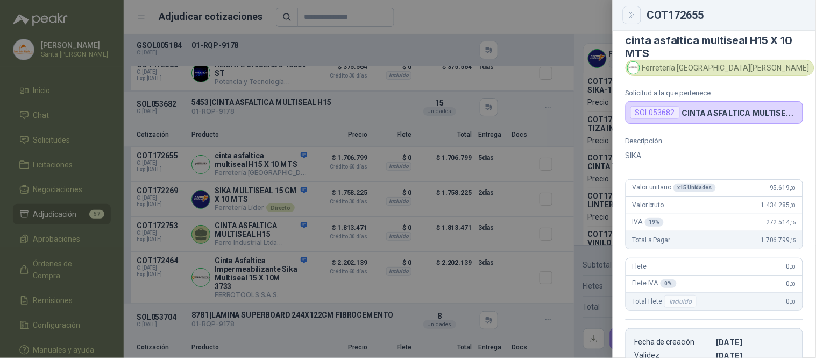
click at [636, 19] on button "Close" at bounding box center [632, 15] width 18 height 18
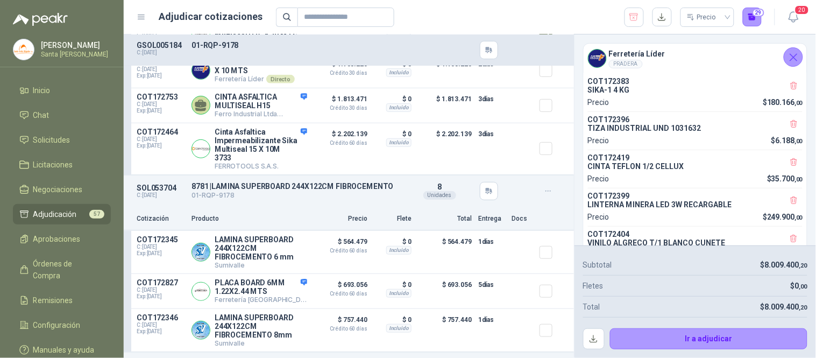
scroll to position [7462, 0]
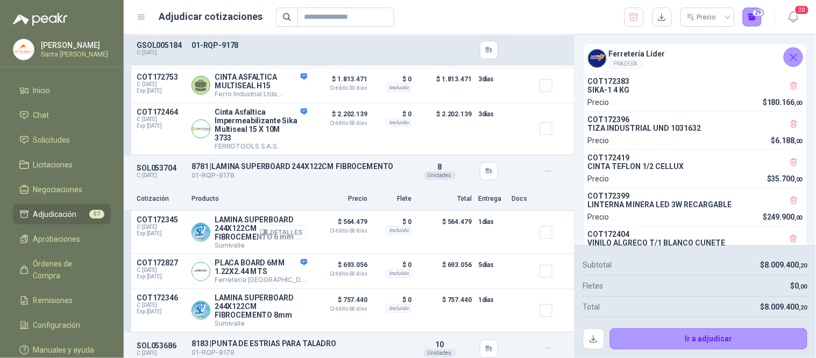
click at [281, 239] on button "Detalles" at bounding box center [282, 232] width 51 height 15
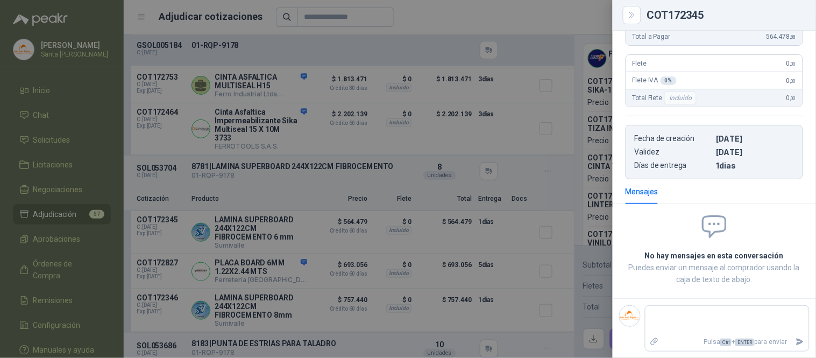
scroll to position [191, 0]
click at [631, 19] on button "Close" at bounding box center [632, 15] width 18 height 18
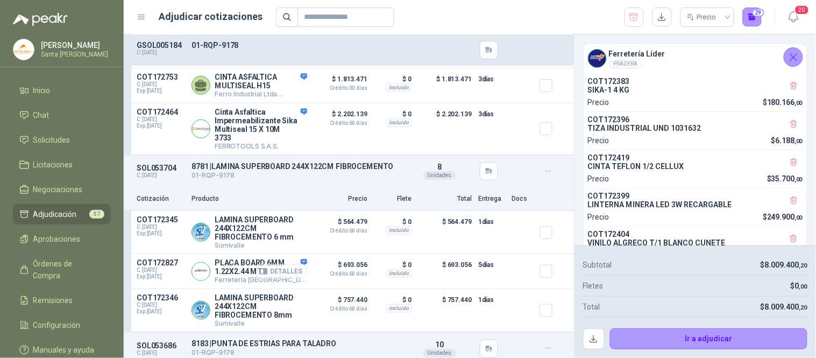
click at [278, 279] on button "Detalles" at bounding box center [282, 271] width 51 height 15
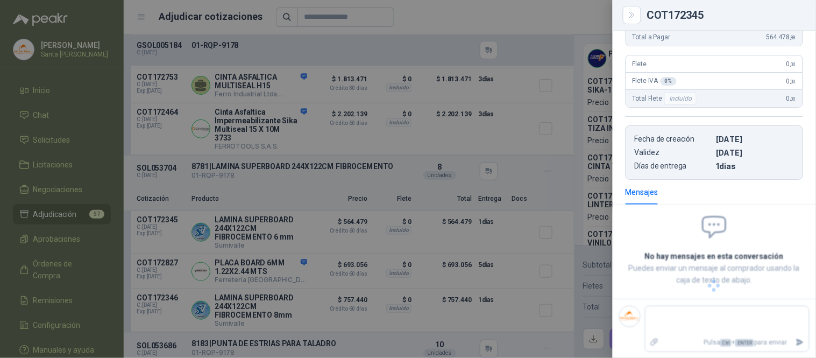
scroll to position [212, 0]
click at [630, 13] on icon "Close" at bounding box center [632, 15] width 9 height 9
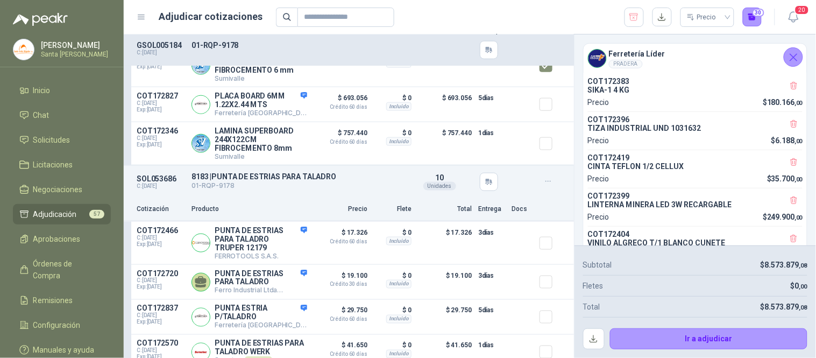
scroll to position [7648, 0]
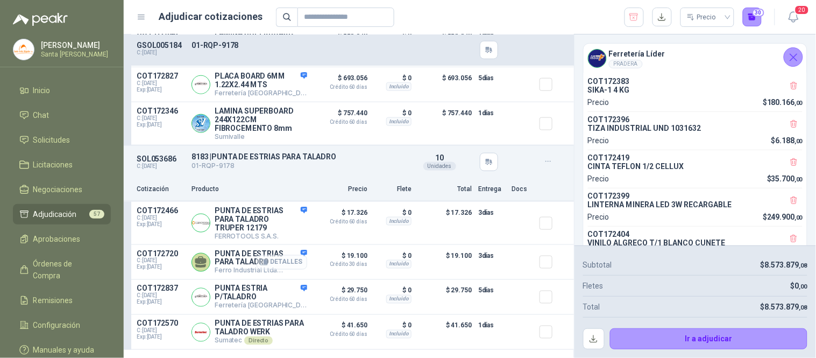
click at [276, 269] on button "Detalles" at bounding box center [282, 262] width 51 height 15
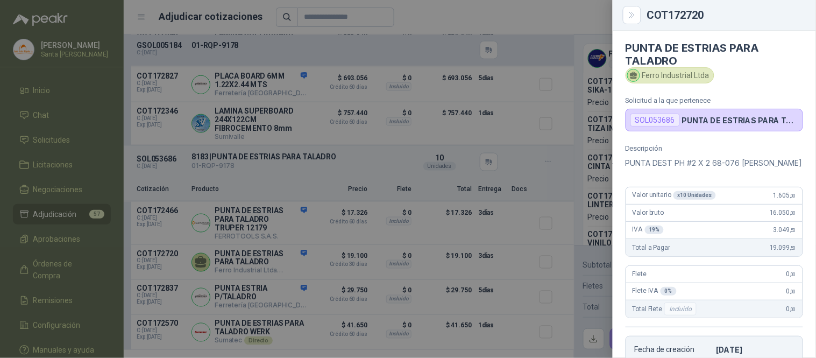
scroll to position [0, 0]
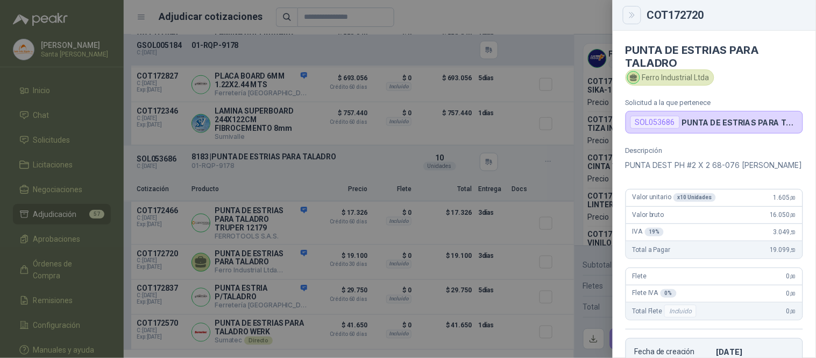
click at [634, 22] on button "Close" at bounding box center [632, 15] width 18 height 18
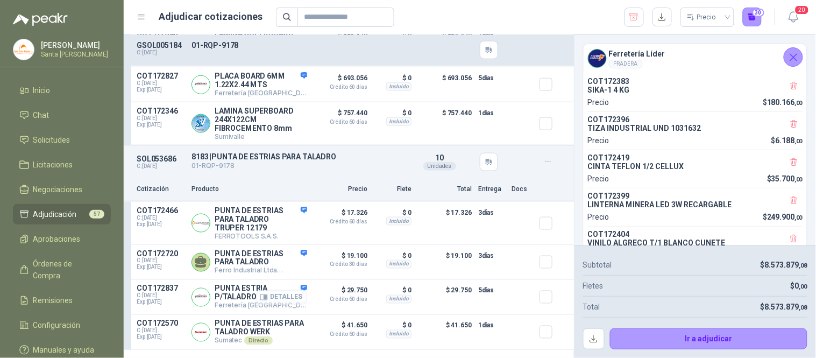
click at [280, 304] on button "Detalles" at bounding box center [282, 297] width 51 height 15
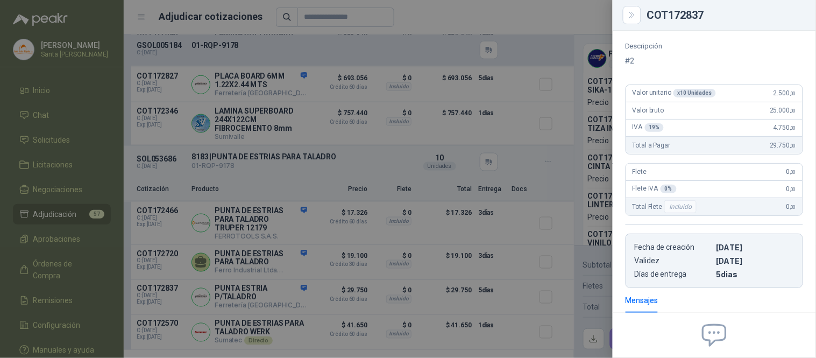
scroll to position [0, 0]
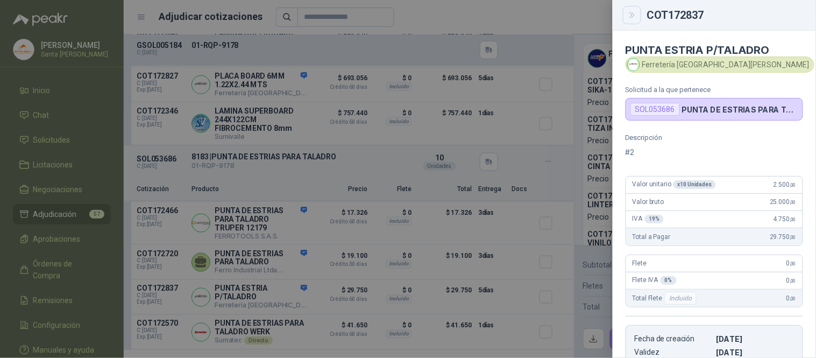
click at [629, 12] on icon "Close" at bounding box center [632, 15] width 9 height 9
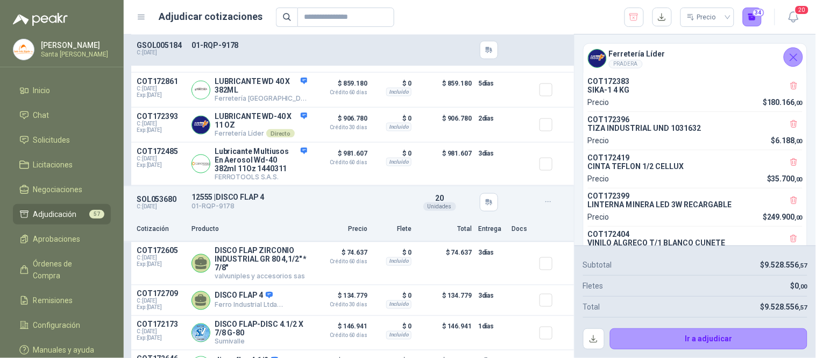
scroll to position [8770, 0]
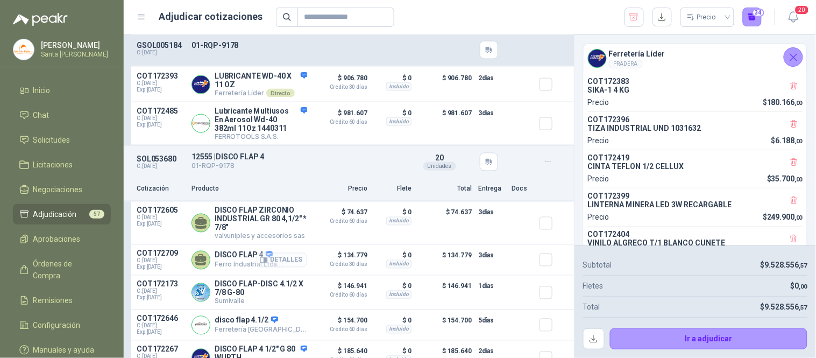
click at [270, 266] on button "Detalles" at bounding box center [282, 260] width 51 height 15
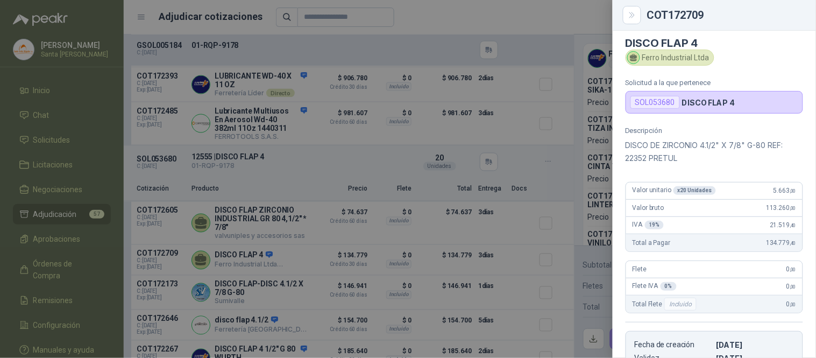
scroll to position [0, 0]
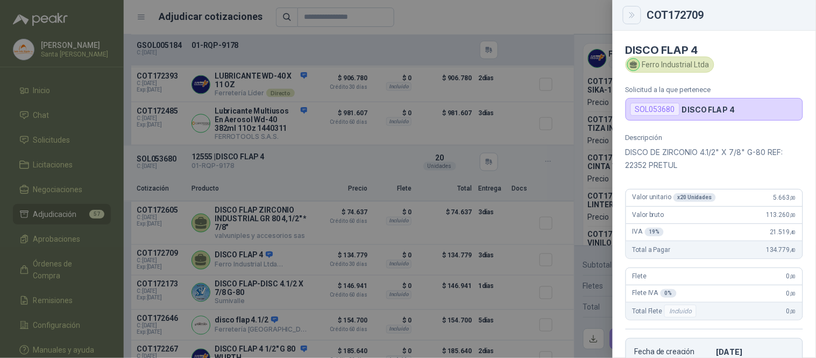
click at [636, 19] on icon "Close" at bounding box center [632, 15] width 9 height 9
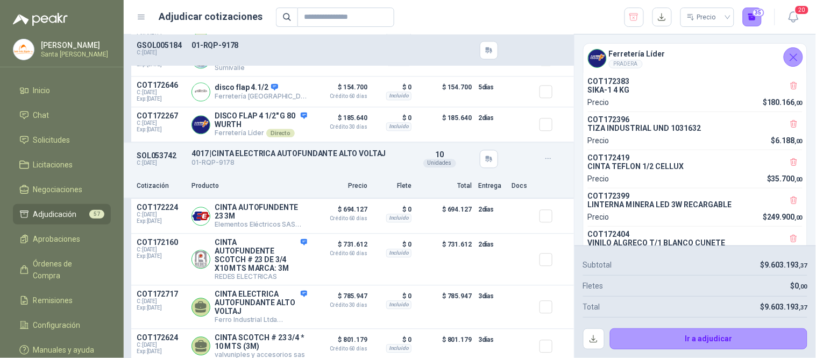
scroll to position [9048, 0]
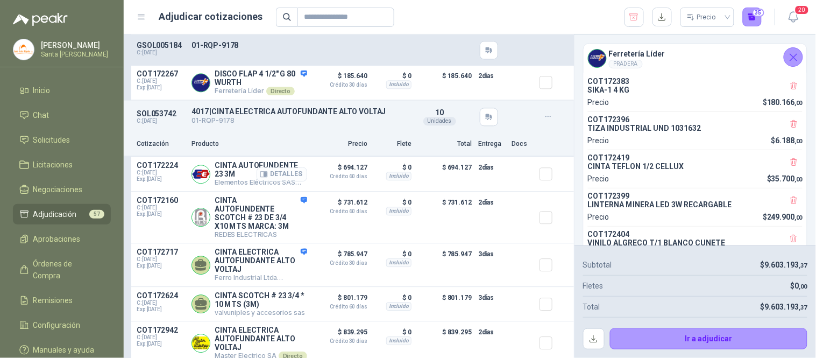
click at [270, 181] on button "Detalles" at bounding box center [282, 174] width 51 height 15
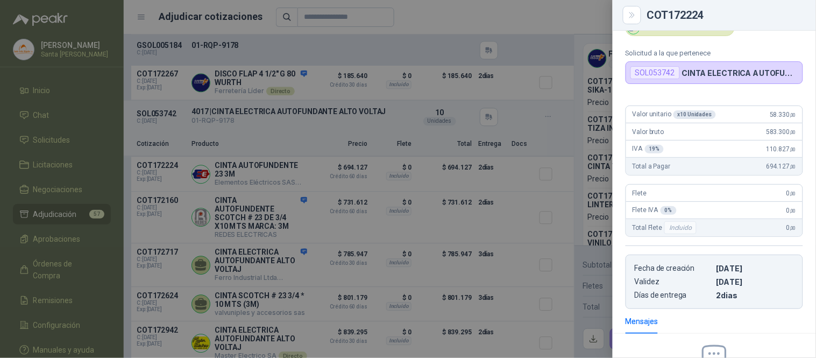
scroll to position [0, 0]
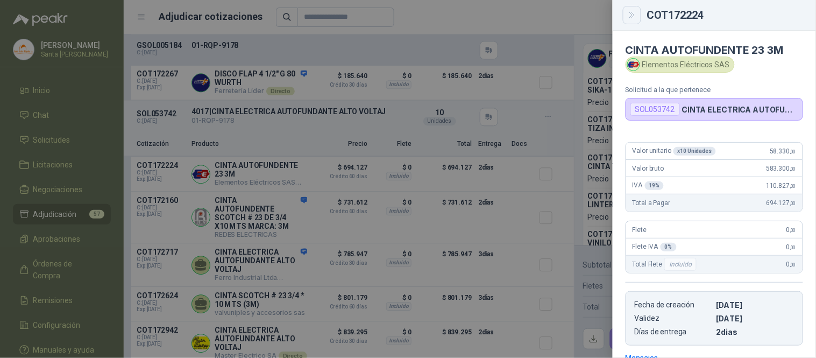
click at [635, 18] on icon "Close" at bounding box center [632, 15] width 9 height 9
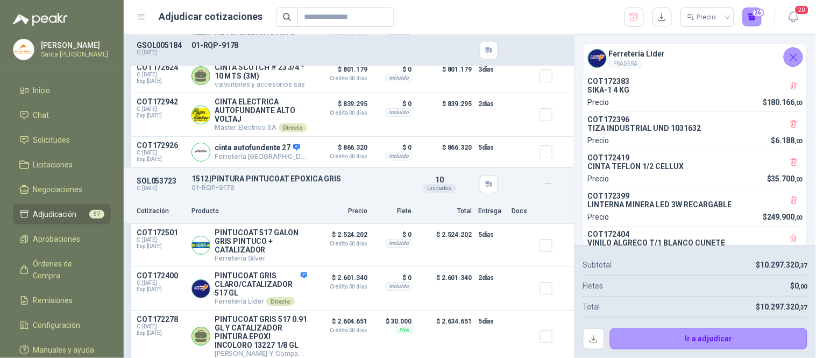
scroll to position [9301, 0]
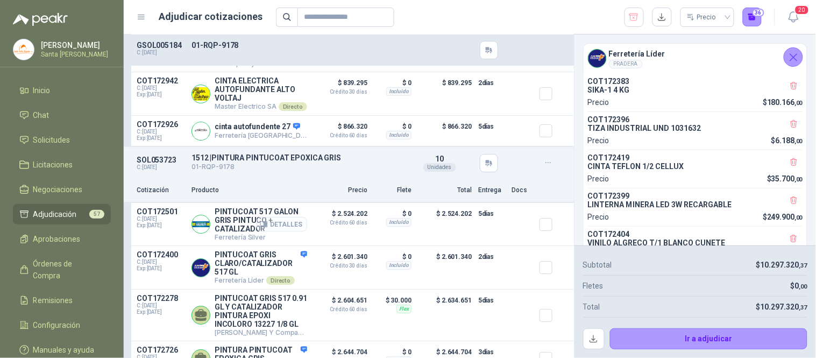
click at [296, 231] on button "Detalles" at bounding box center [282, 224] width 51 height 15
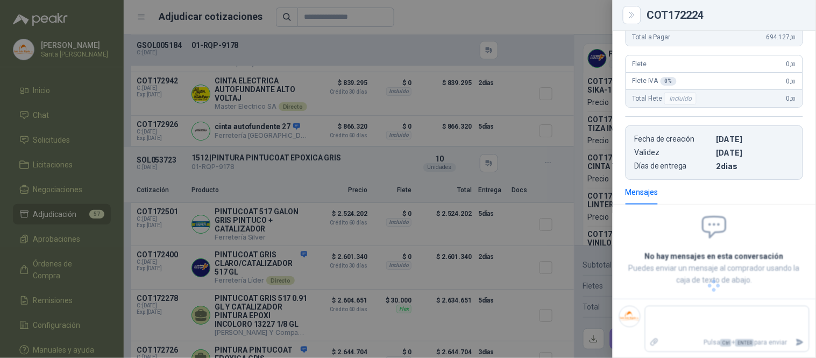
scroll to position [179, 0]
click at [637, 16] on button "Close" at bounding box center [632, 15] width 18 height 18
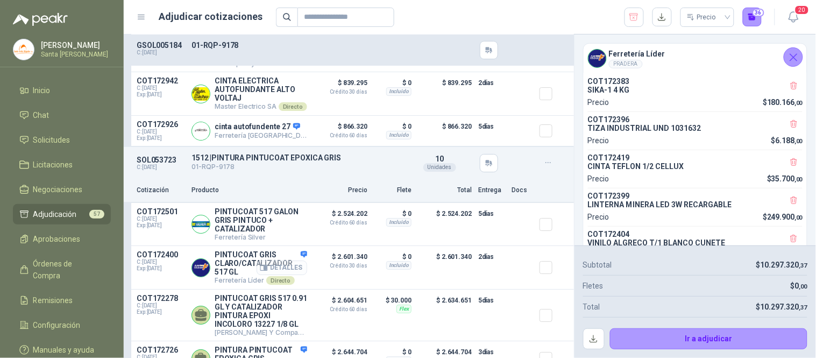
click at [287, 275] on button "Detalles" at bounding box center [282, 267] width 51 height 15
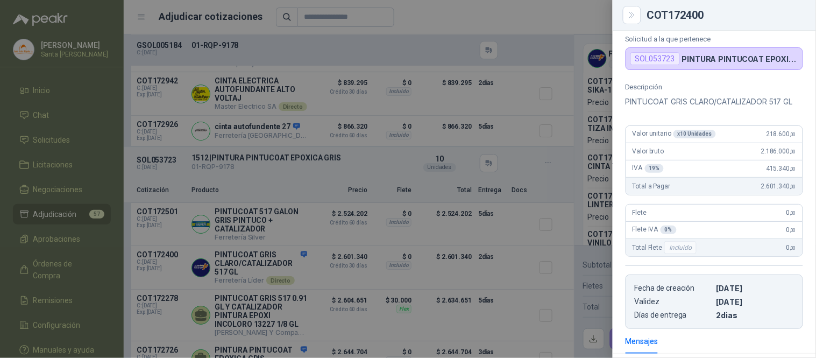
scroll to position [51, 0]
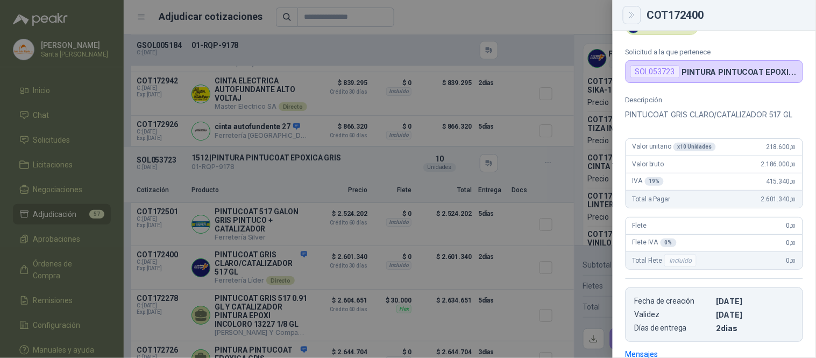
click at [633, 8] on button "Close" at bounding box center [632, 15] width 18 height 18
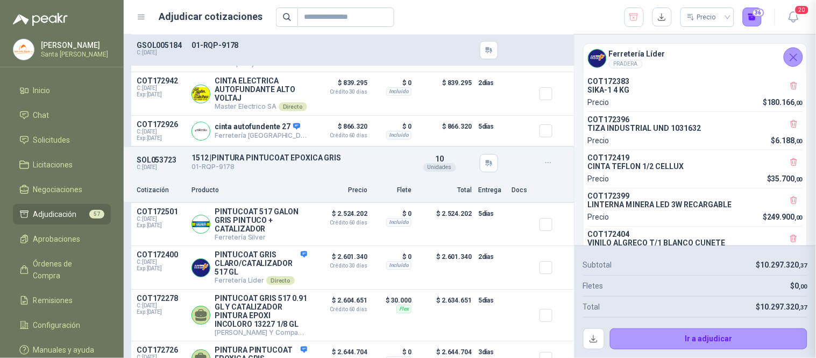
scroll to position [226, 0]
click at [278, 231] on button "Detalles" at bounding box center [282, 224] width 51 height 15
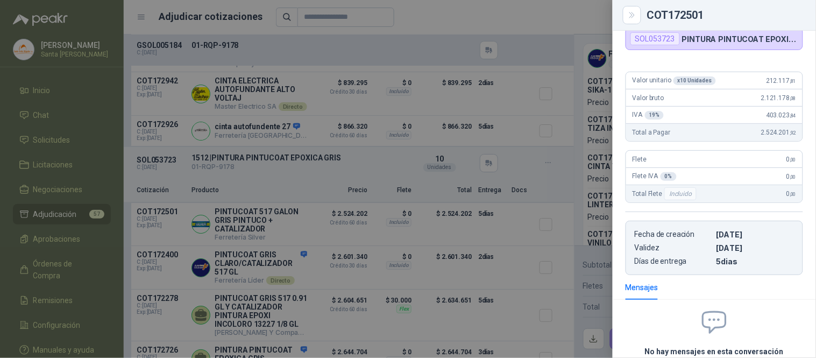
scroll to position [67, 0]
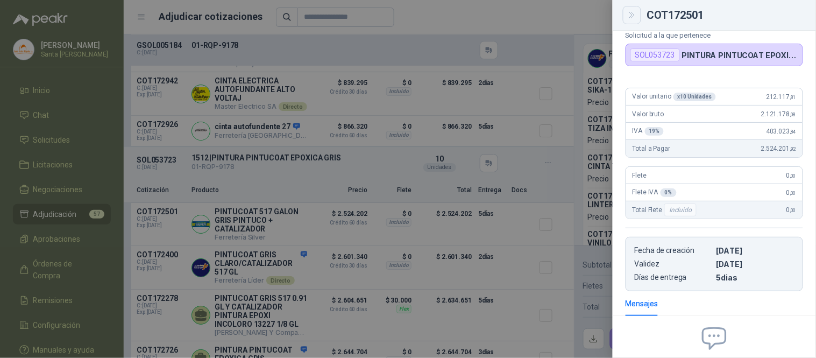
click at [633, 17] on icon "Close" at bounding box center [631, 14] width 5 height 5
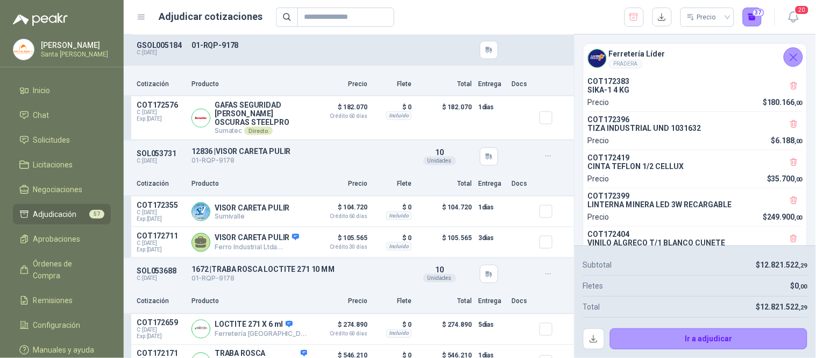
scroll to position [9892, 0]
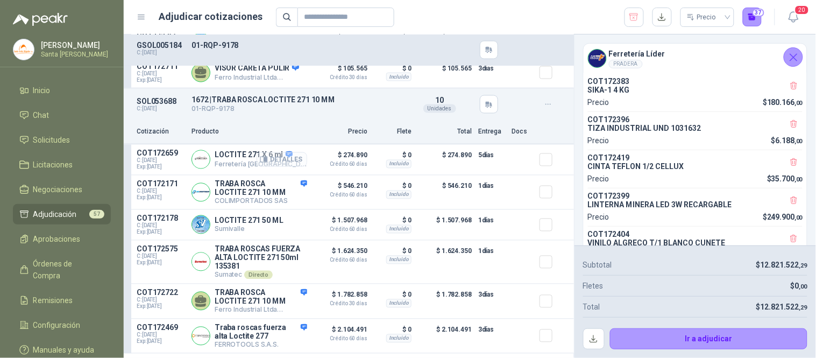
click at [288, 167] on button "Detalles" at bounding box center [282, 159] width 51 height 15
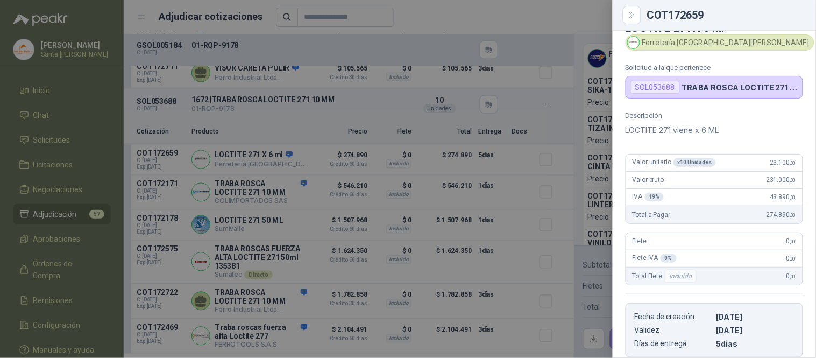
scroll to position [0, 0]
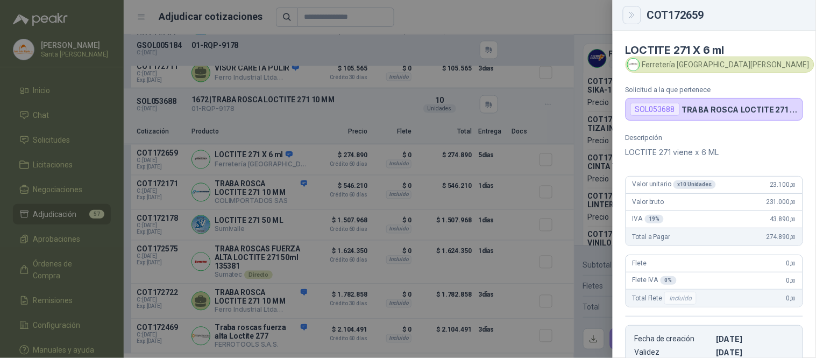
click at [628, 11] on icon "Close" at bounding box center [632, 15] width 9 height 9
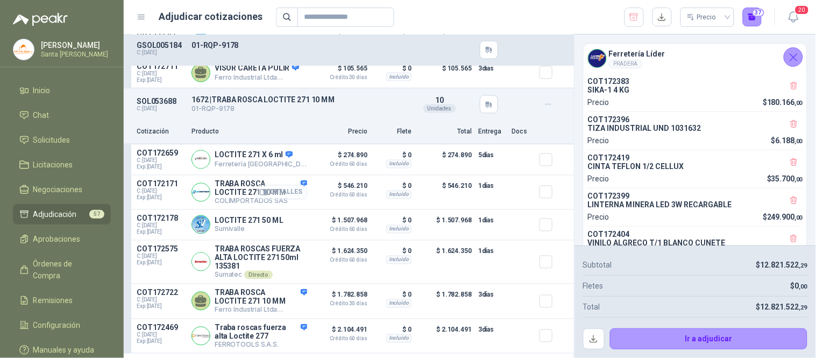
click at [280, 198] on button "Detalles" at bounding box center [282, 192] width 51 height 15
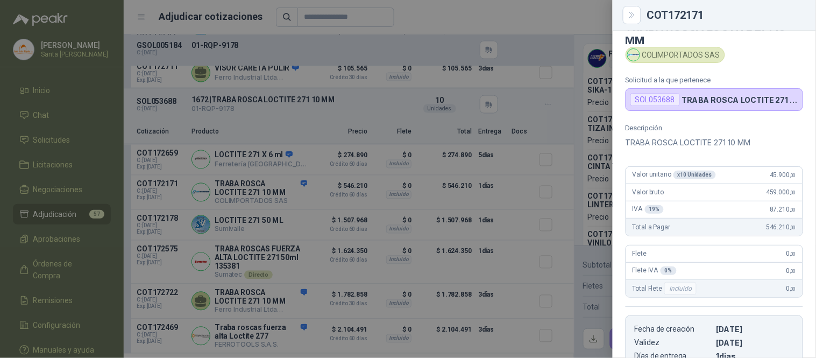
scroll to position [8, 0]
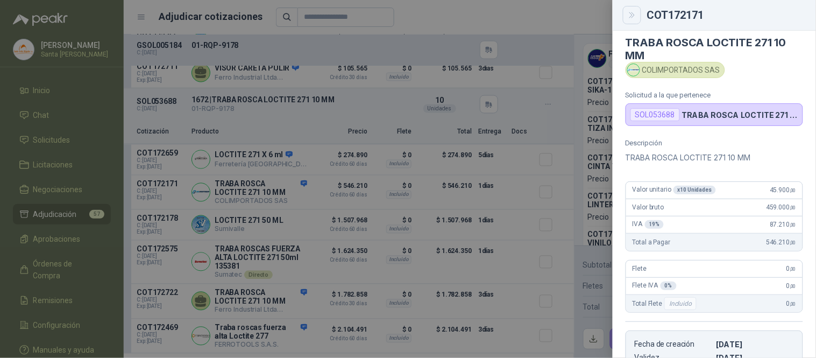
click at [634, 16] on icon "Close" at bounding box center [631, 14] width 5 height 5
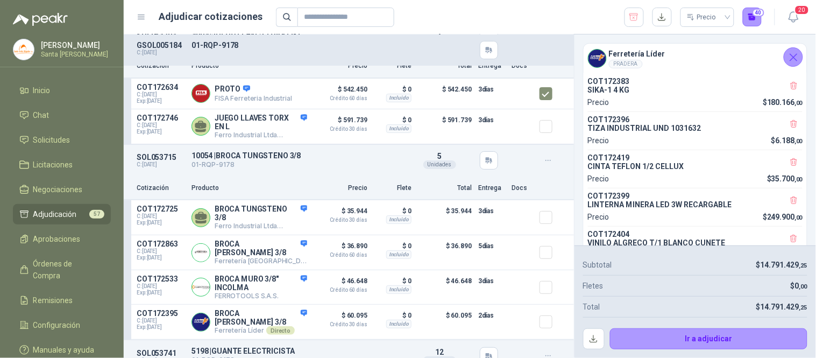
scroll to position [10496, 0]
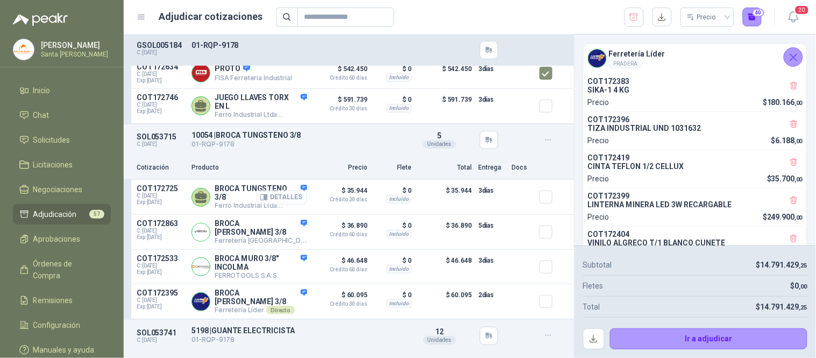
click at [293, 200] on button "Detalles" at bounding box center [282, 197] width 51 height 15
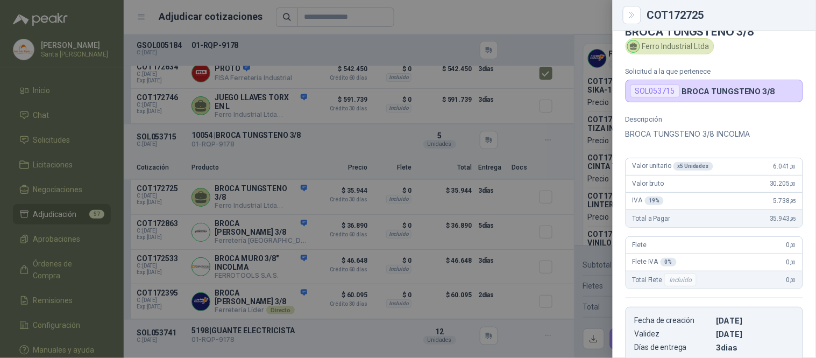
scroll to position [0, 0]
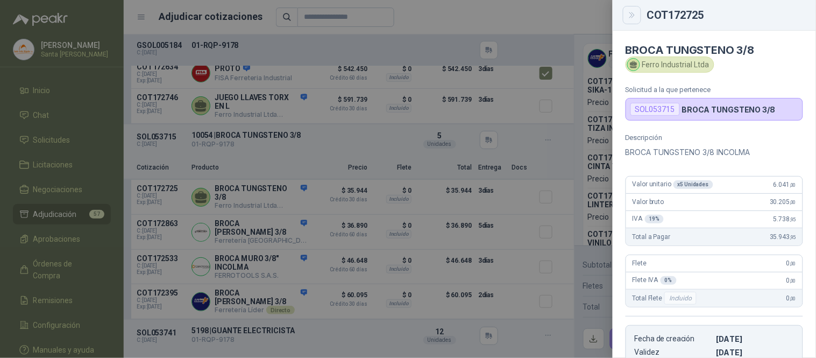
click at [634, 13] on icon "Close" at bounding box center [632, 15] width 9 height 9
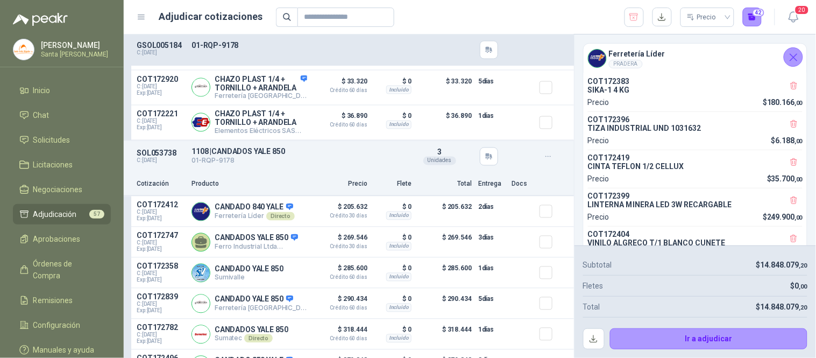
scroll to position [11022, 0]
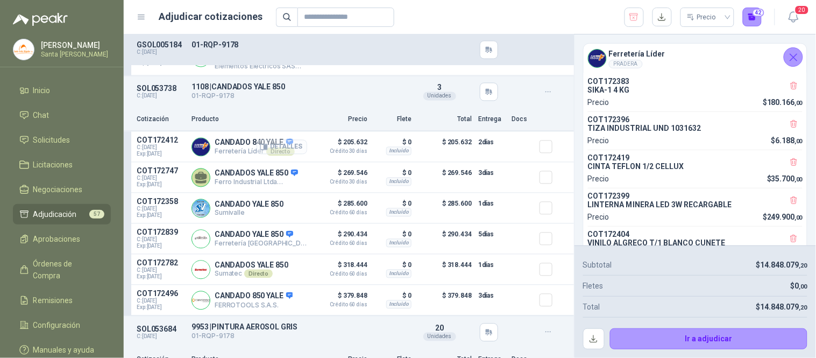
click at [287, 154] on button "Detalles" at bounding box center [282, 147] width 51 height 15
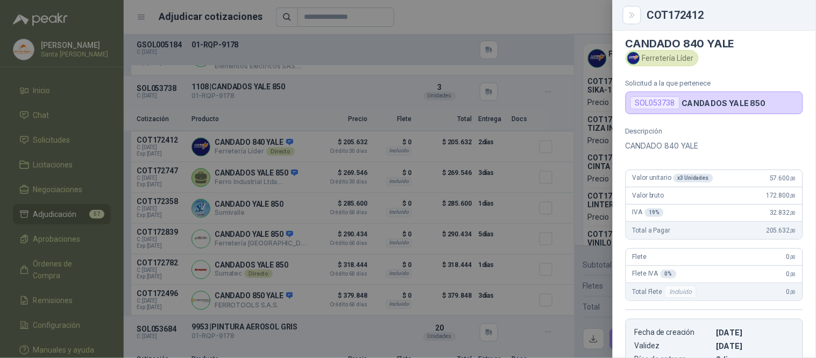
scroll to position [0, 0]
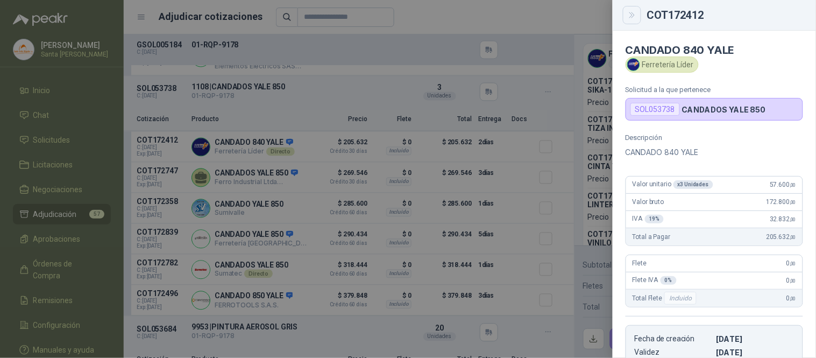
click at [630, 14] on icon "Close" at bounding box center [632, 15] width 9 height 9
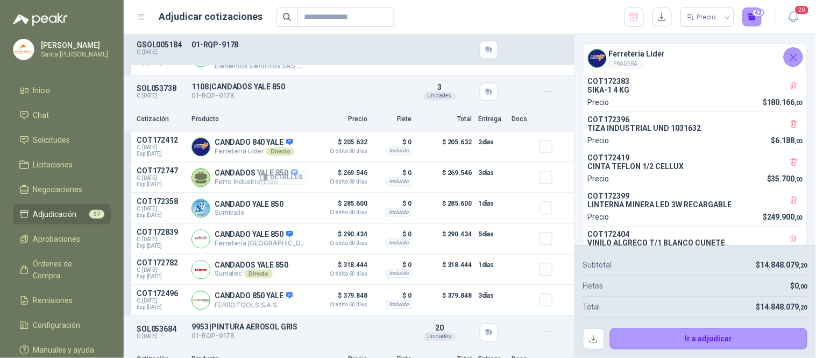
click at [272, 185] on button "Detalles" at bounding box center [282, 178] width 51 height 15
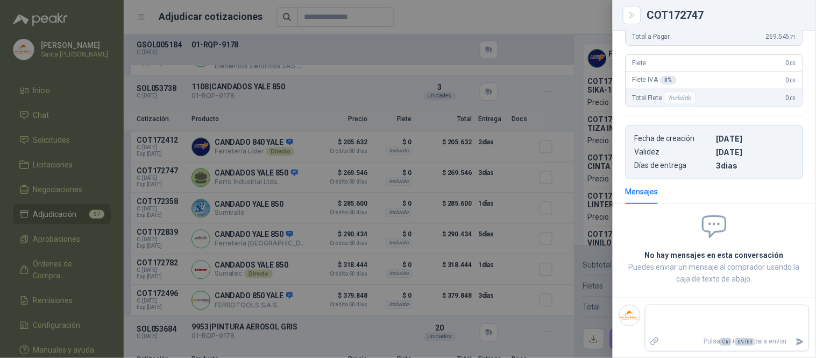
scroll to position [0, 0]
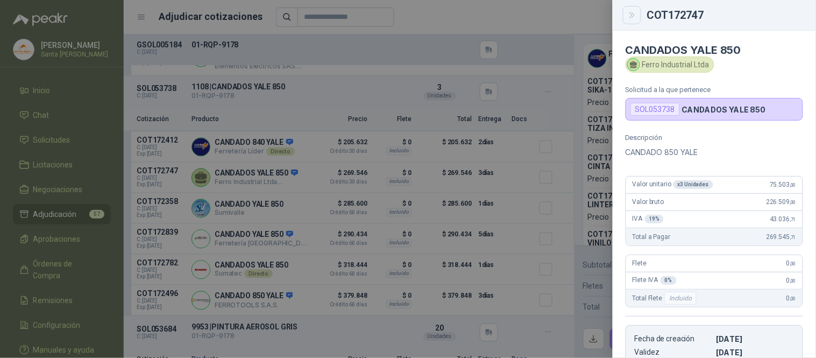
click at [628, 11] on icon "Close" at bounding box center [632, 15] width 9 height 9
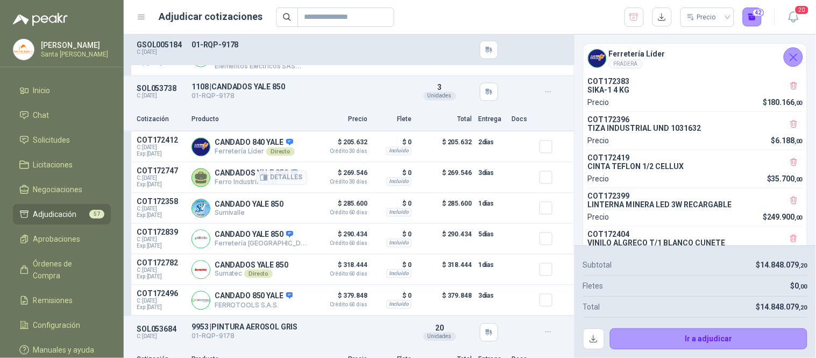
click at [545, 188] on div at bounding box center [550, 178] width 22 height 22
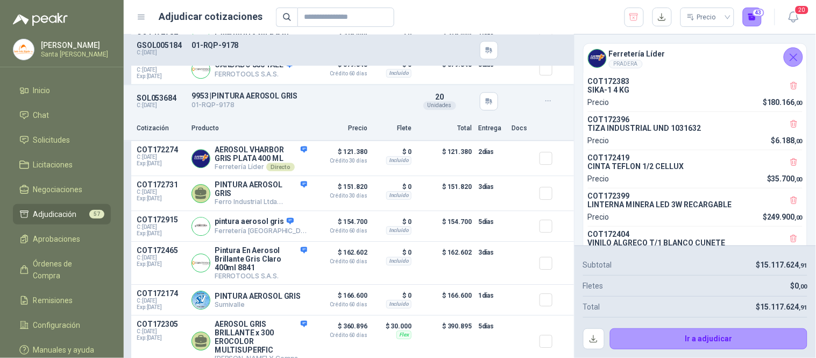
scroll to position [11276, 0]
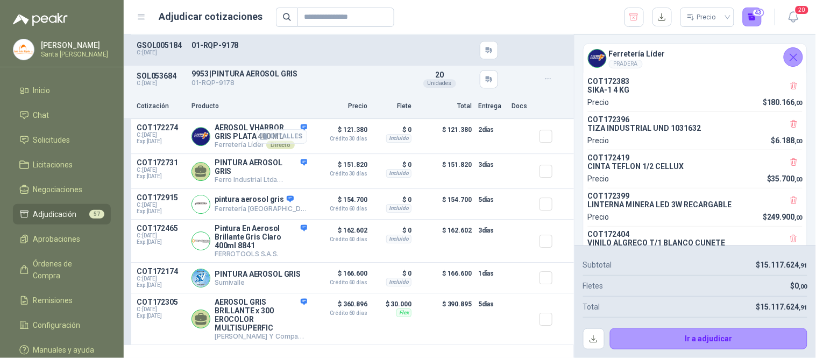
click at [276, 144] on button "Detalles" at bounding box center [282, 136] width 51 height 15
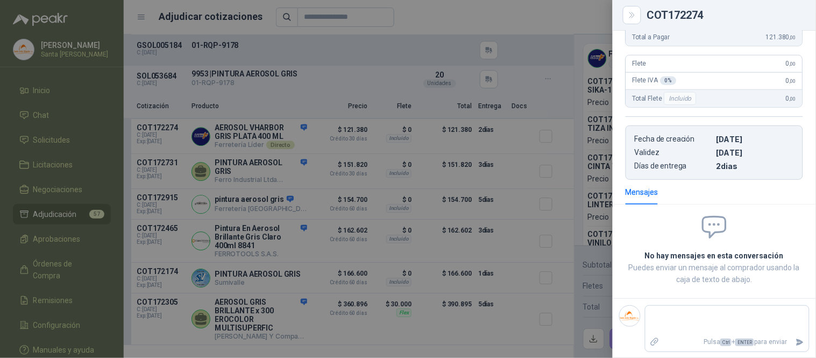
scroll to position [0, 0]
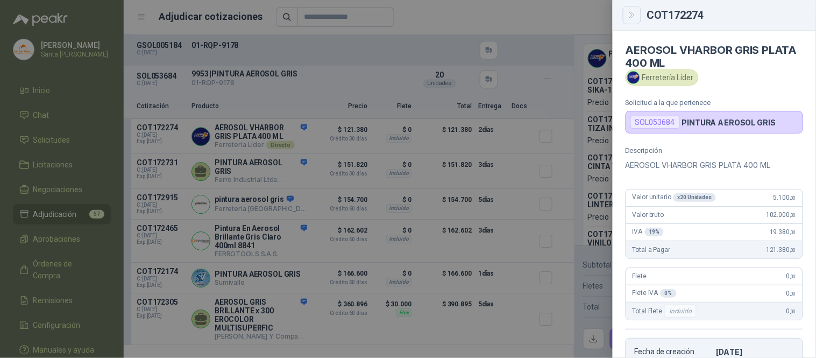
click at [633, 12] on icon "Close" at bounding box center [632, 15] width 9 height 9
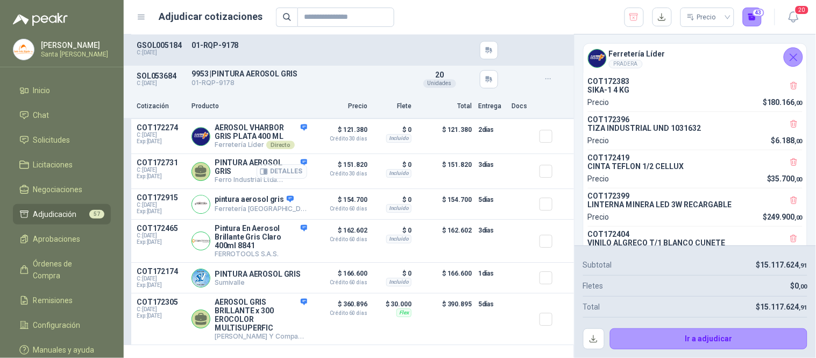
click at [267, 179] on button "Detalles" at bounding box center [282, 171] width 51 height 15
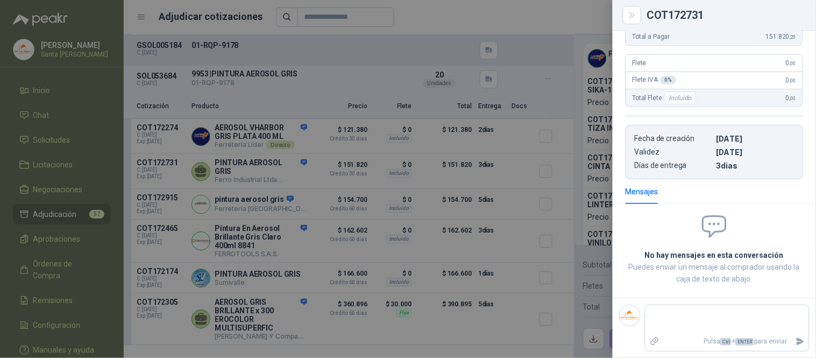
scroll to position [0, 0]
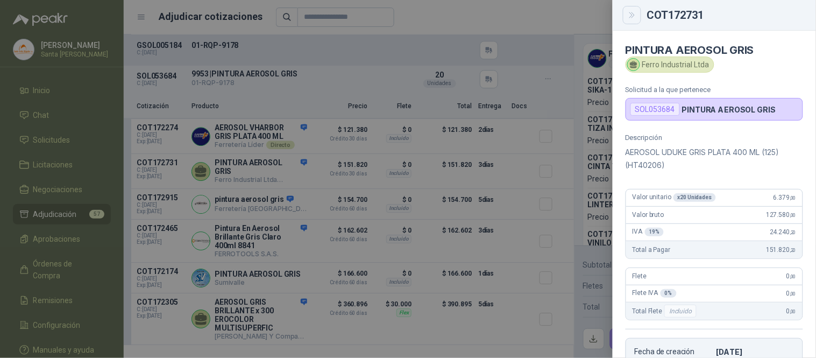
click at [628, 16] on icon "Close" at bounding box center [632, 15] width 9 height 9
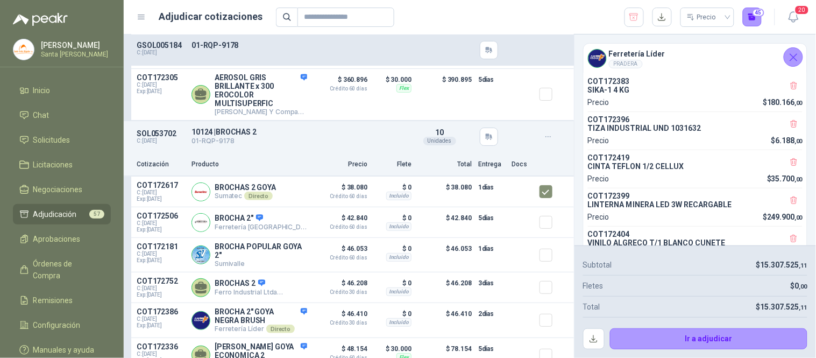
scroll to position [11544, 0]
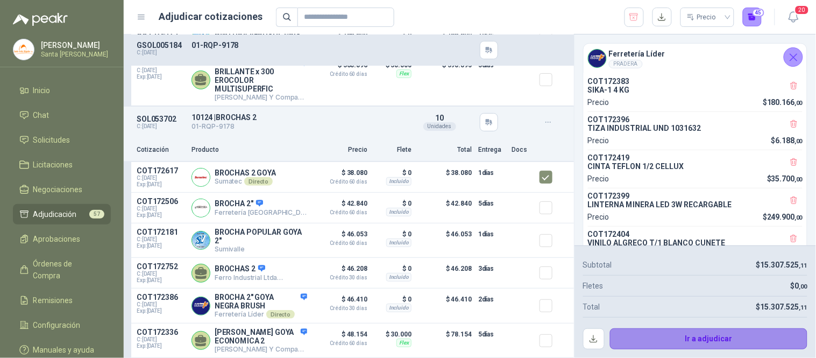
click at [674, 339] on button "Ir a adjudicar" at bounding box center [709, 339] width 198 height 22
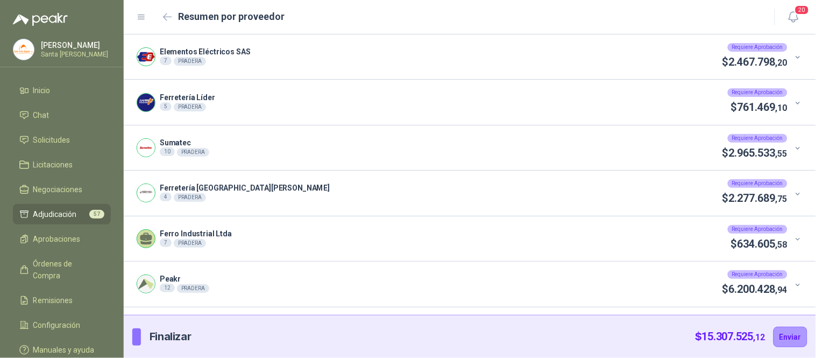
click at [804, 63] on div "Elementos Eléctricos SAS 7 PRADERA Requiere Aprobación $ 2.467.798 ,20" at bounding box center [470, 56] width 692 height 45
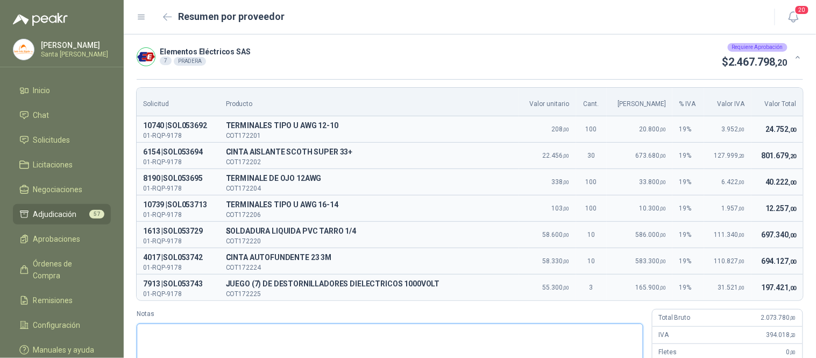
click at [171, 337] on textarea "Notas" at bounding box center [390, 351] width 507 height 56
type textarea "*"
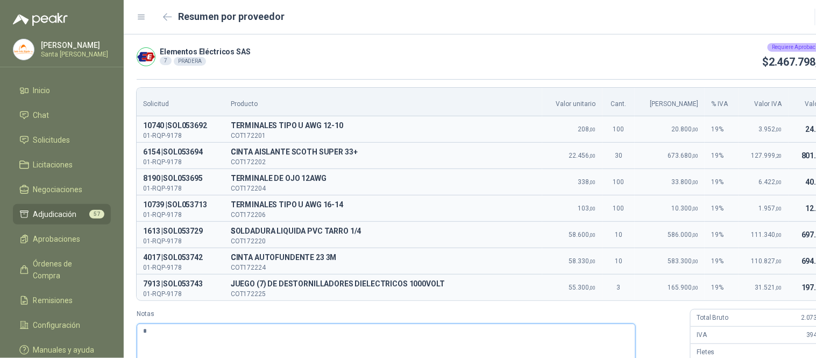
type textarea "**"
type textarea "***"
type textarea "****"
type textarea "*****"
type textarea "******"
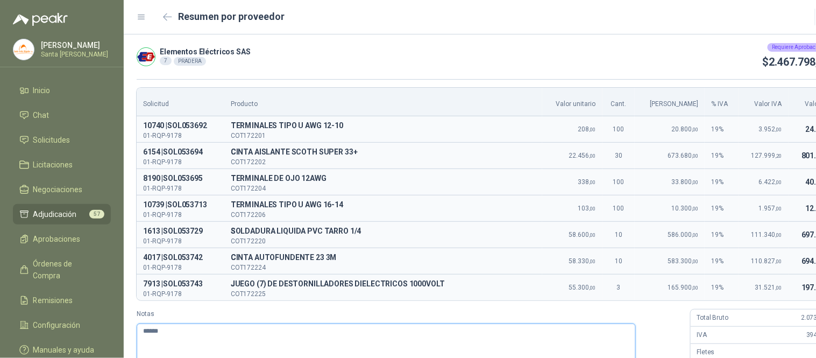
type textarea "*******"
type textarea "********"
type textarea "**********"
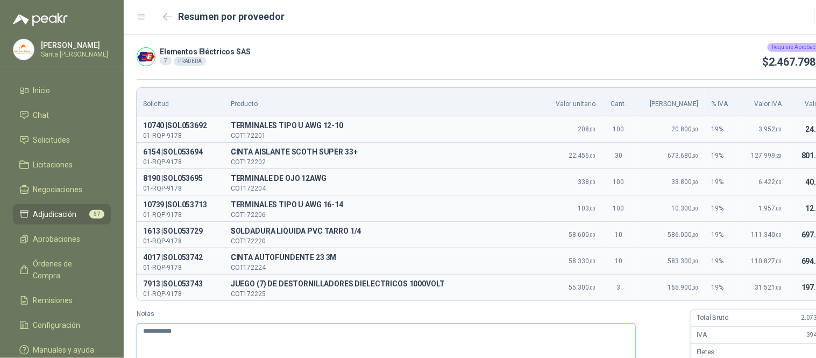
type textarea "**********"
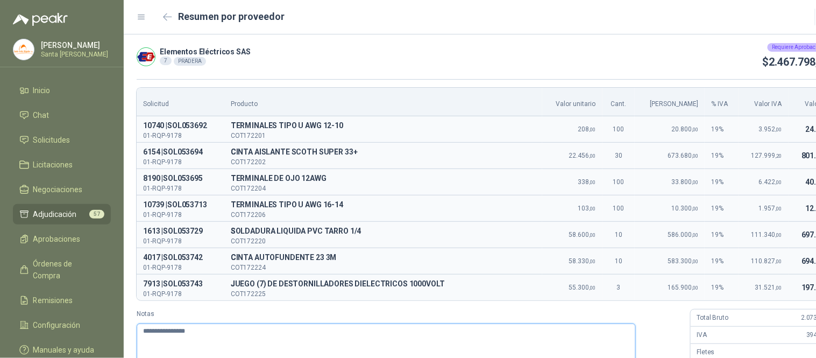
type textarea "**********"
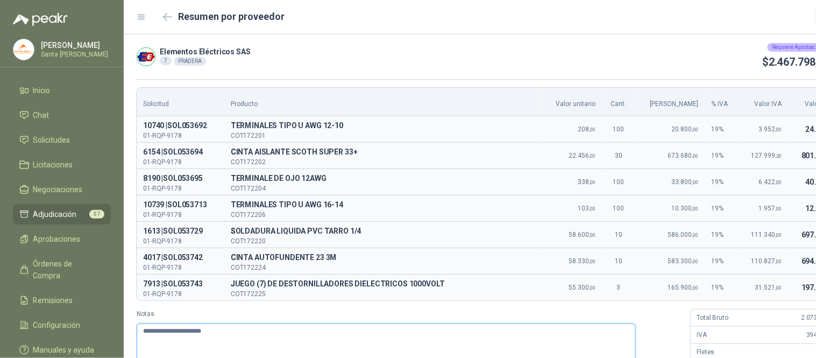
type textarea "**********"
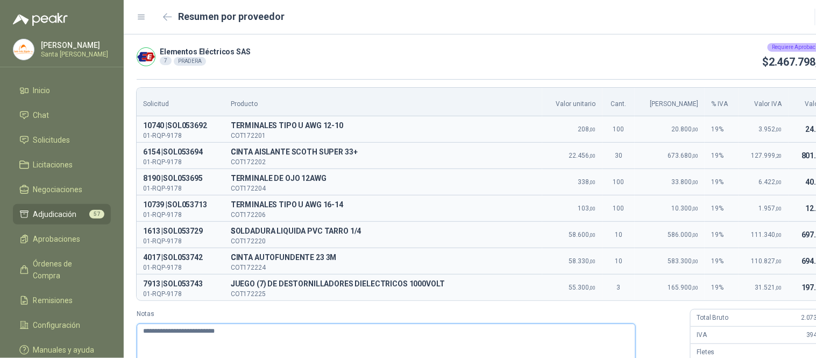
type textarea "**********"
paste textarea "**********"
type textarea "**********"
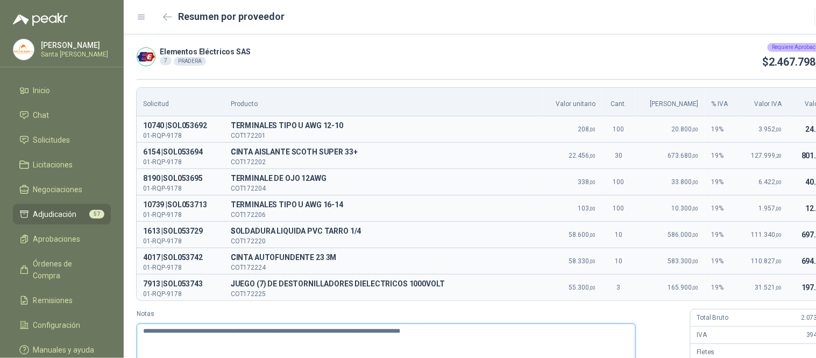
type textarea "**********"
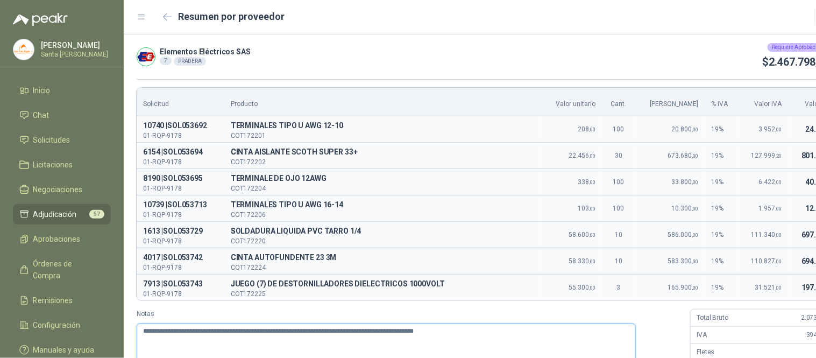
type textarea "**********"
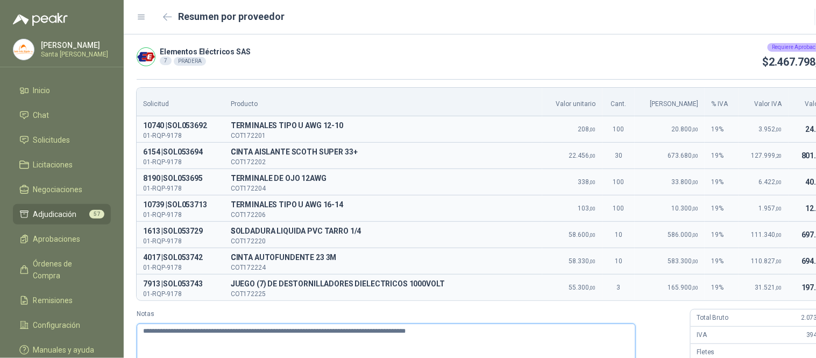
type textarea "**********"
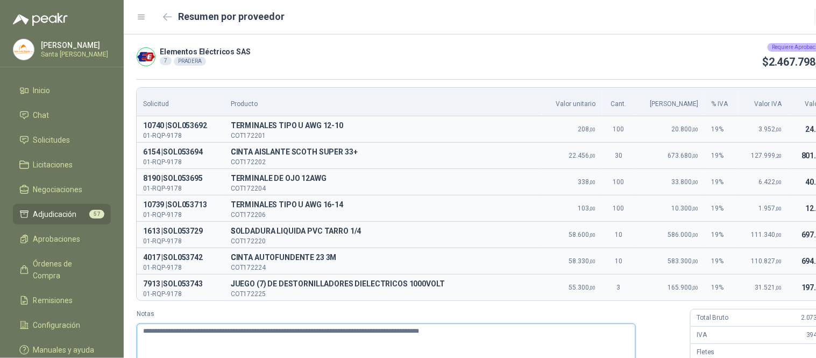
type textarea "**********"
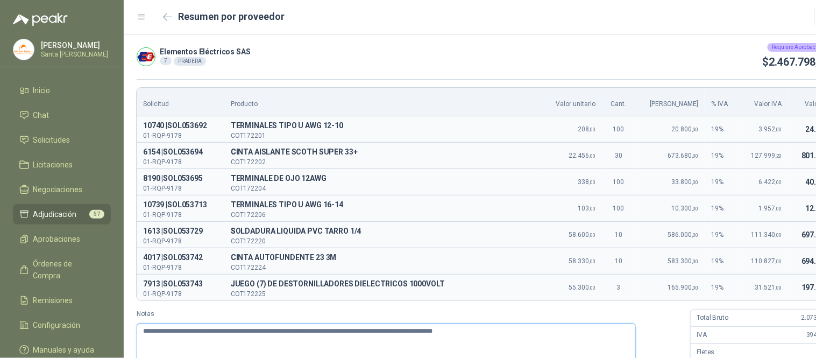
type textarea "**********"
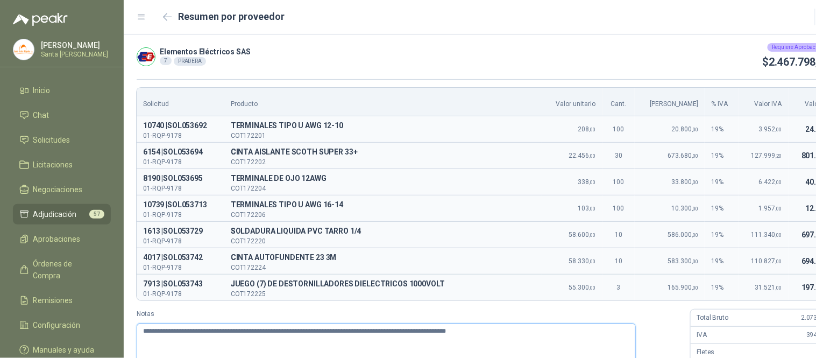
type textarea "**********"
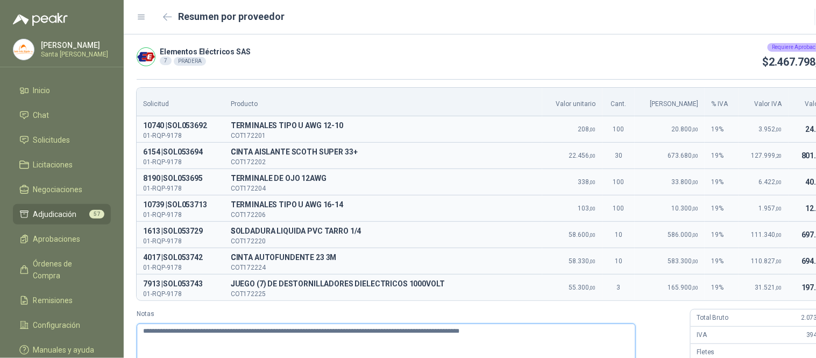
type textarea "**********"
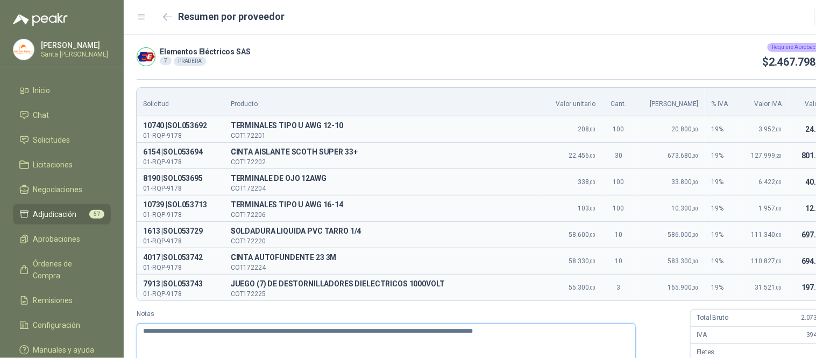
type textarea "**********"
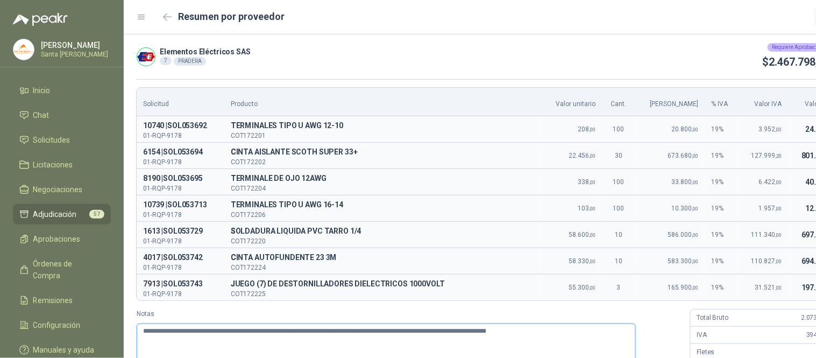
type textarea "**********"
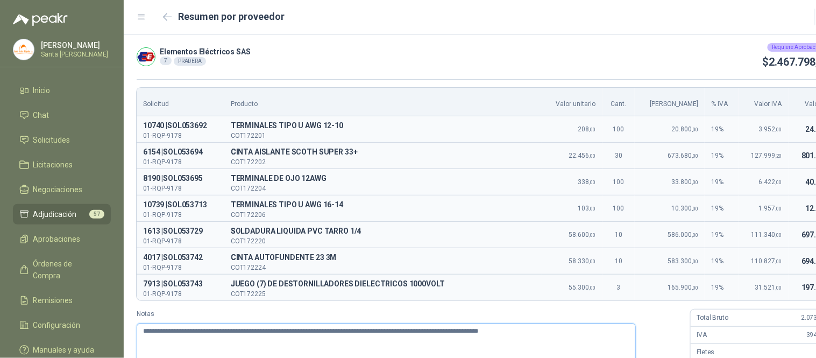
type textarea "**********"
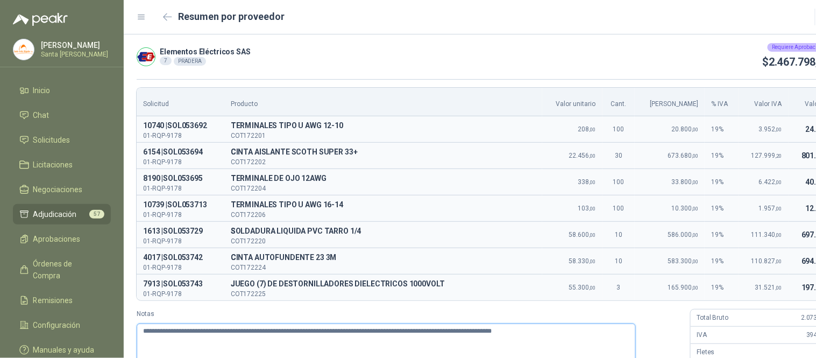
type textarea "**********"
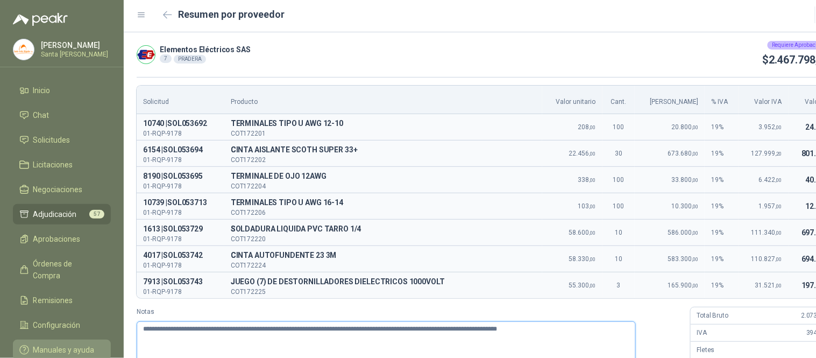
drag, startPoint x: 614, startPoint y: 330, endPoint x: 101, endPoint y: 338, distance: 513.2
click at [101, 338] on div "[PERSON_NAME] Santa [PERSON_NAME] Inicio Chat Solicitudes Licitaciones Negociac…" at bounding box center [408, 179] width 816 height 358
type textarea "**********"
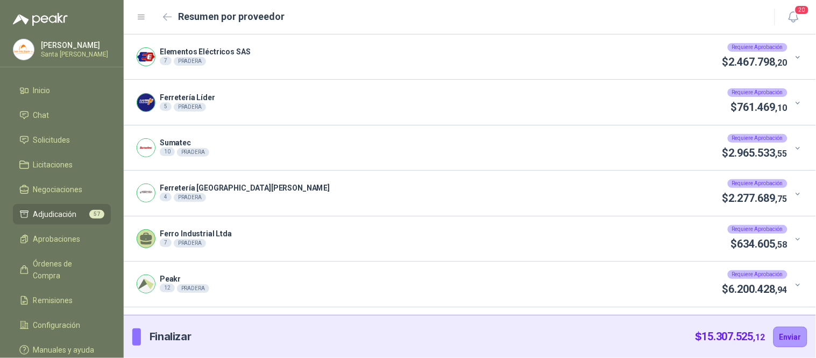
scroll to position [0, 0]
click at [794, 100] on icon at bounding box center [798, 103] width 8 height 8
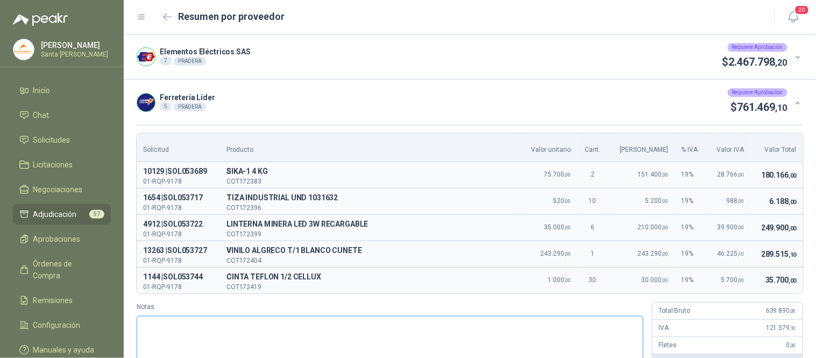
click at [276, 342] on textarea "Notas" at bounding box center [390, 344] width 507 height 56
paste textarea "**********"
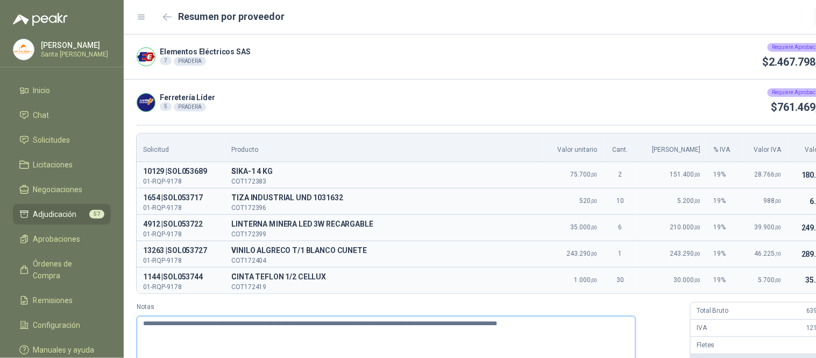
type textarea "**********"
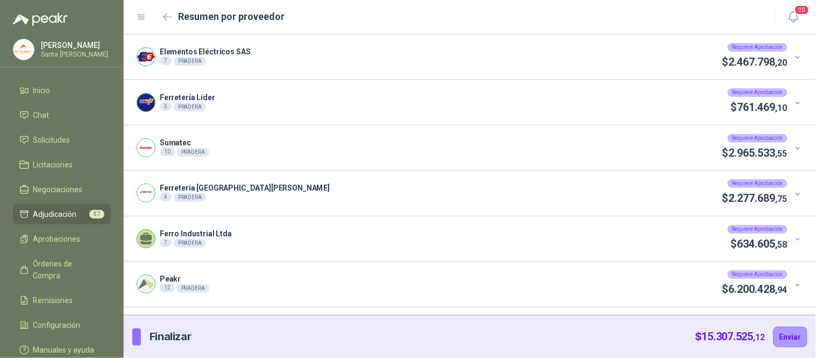
click at [799, 143] on span at bounding box center [799, 148] width 10 height 10
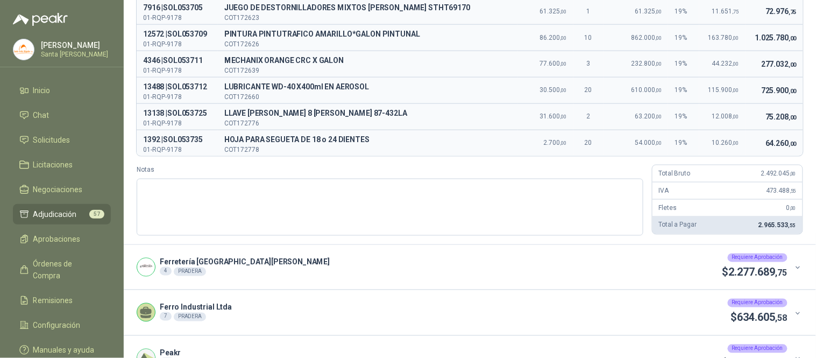
scroll to position [329, 0]
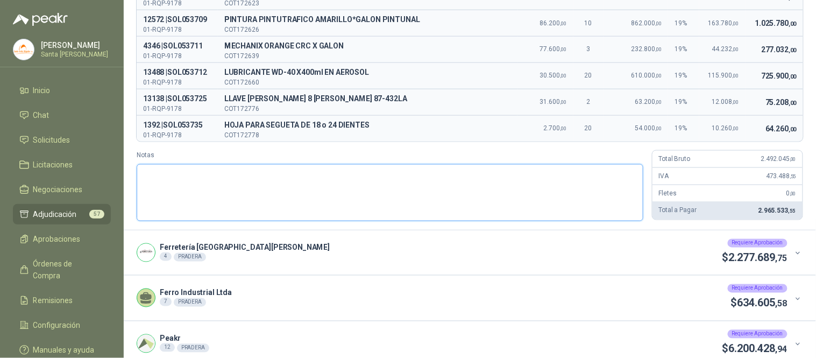
click at [179, 187] on textarea "Notas" at bounding box center [390, 192] width 507 height 56
paste textarea "**********"
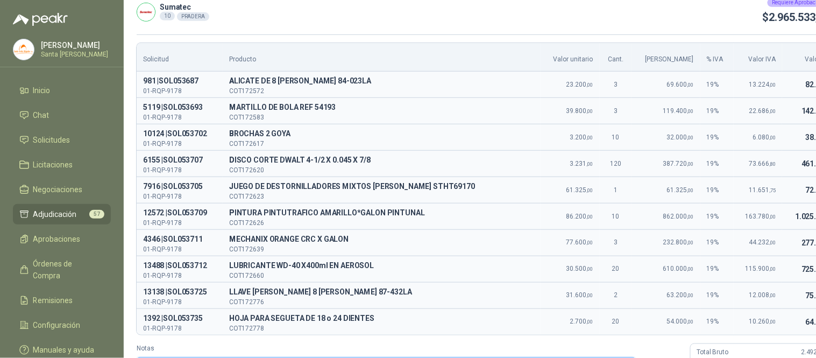
scroll to position [133, 0]
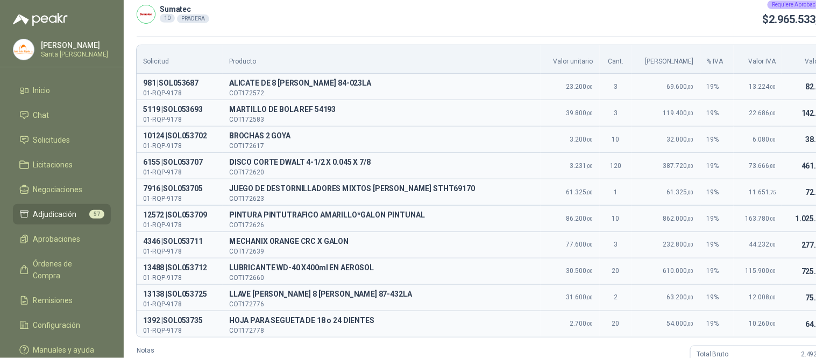
type textarea "**********"
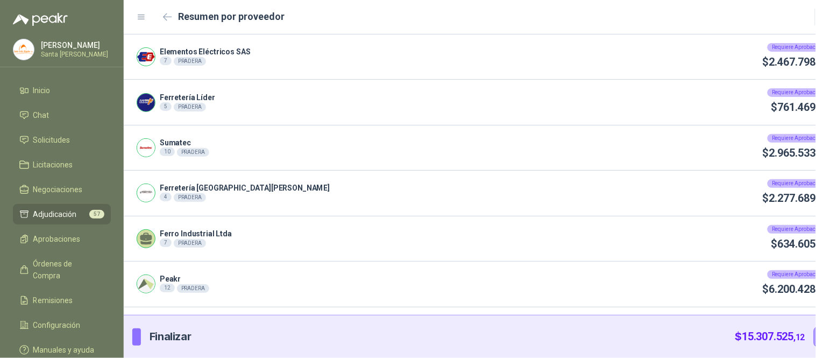
scroll to position [0, 0]
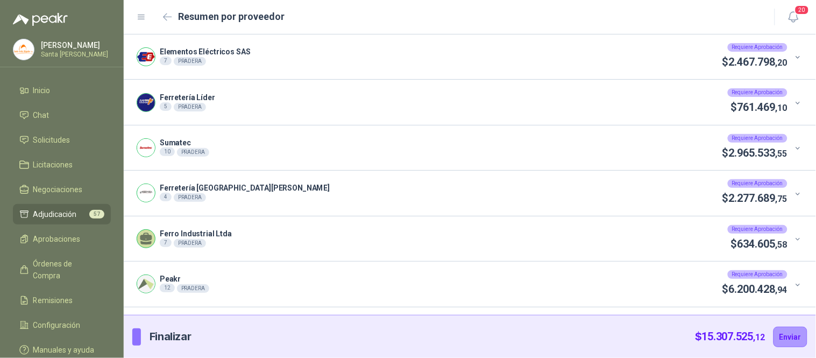
click at [793, 196] on div at bounding box center [795, 193] width 16 height 12
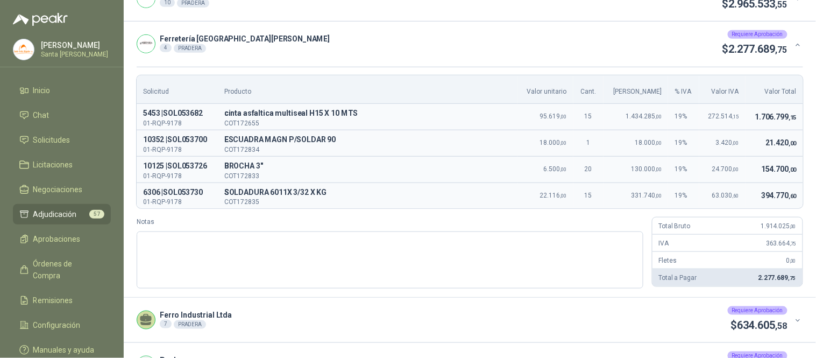
scroll to position [179, 0]
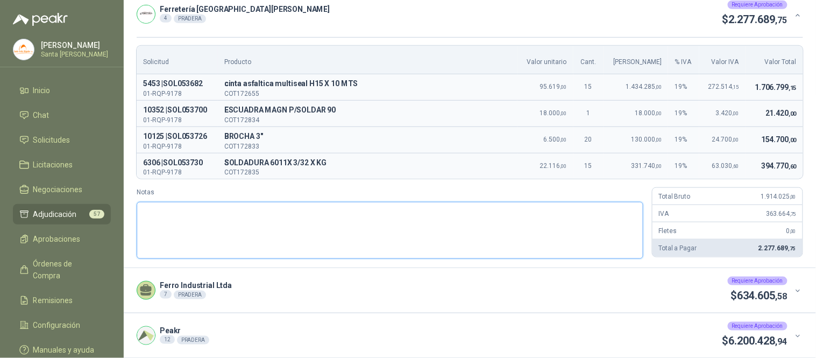
click at [209, 196] on div "Notas" at bounding box center [390, 222] width 507 height 71
paste textarea "**********"
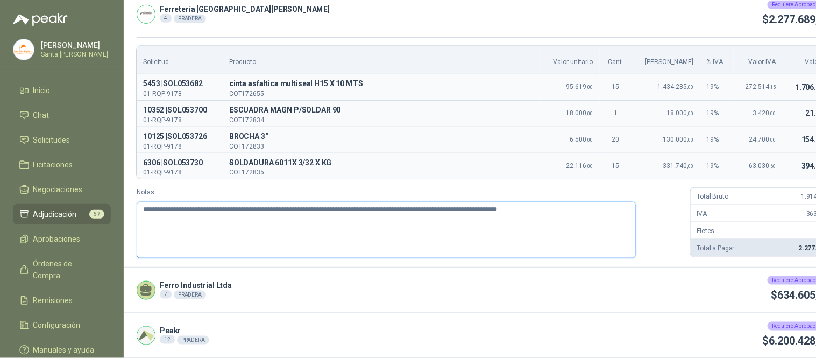
type textarea "**********"
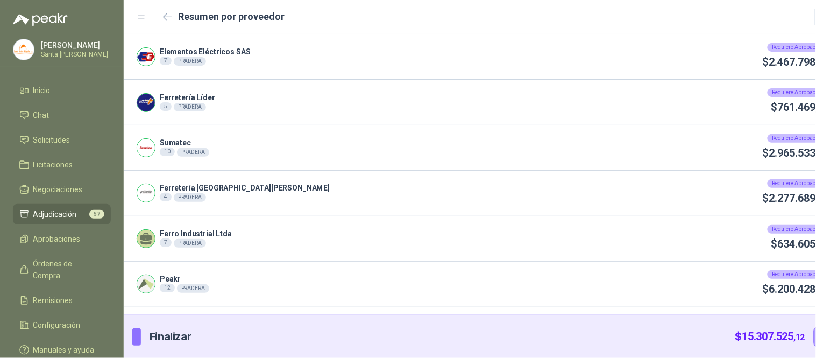
scroll to position [0, 0]
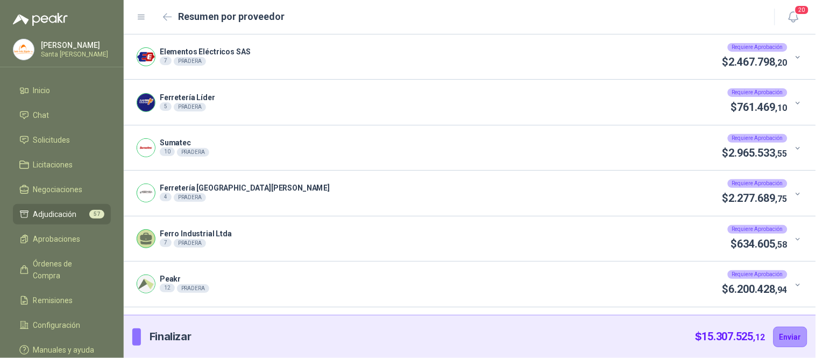
click at [794, 236] on icon at bounding box center [798, 239] width 8 height 8
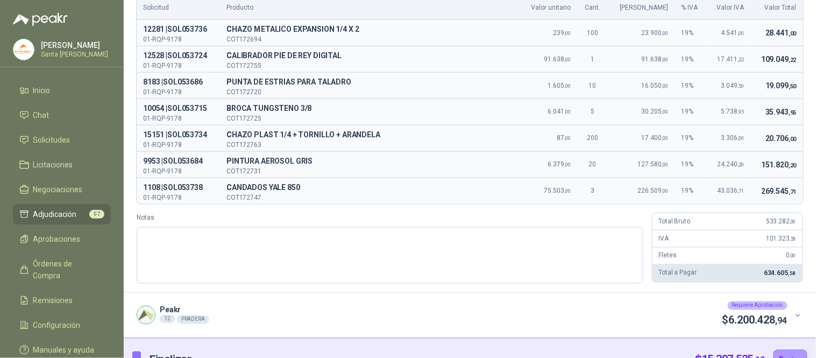
scroll to position [283, 0]
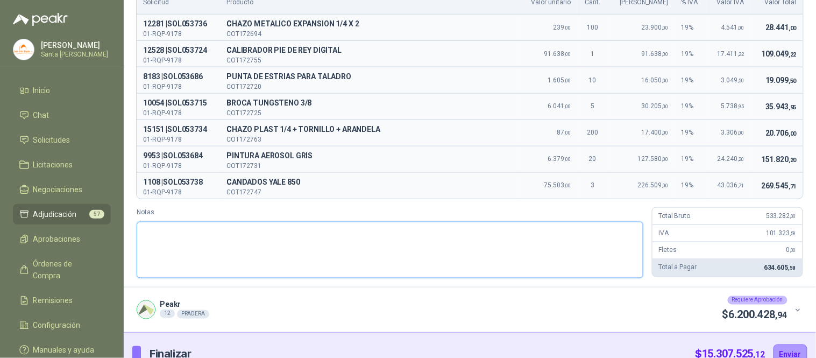
click at [143, 246] on textarea "Notas" at bounding box center [390, 250] width 507 height 56
paste textarea "**********"
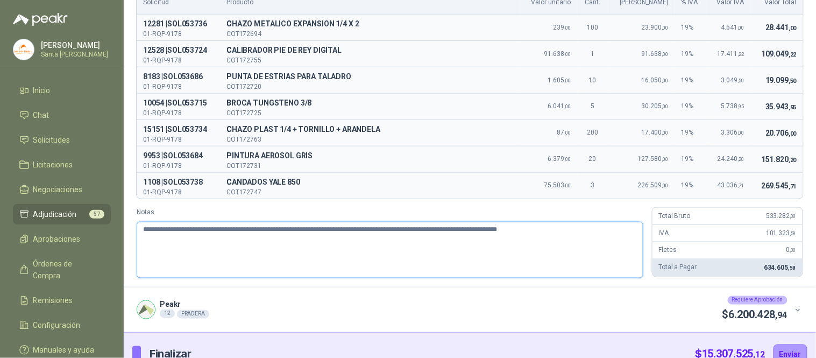
type textarea "**********"
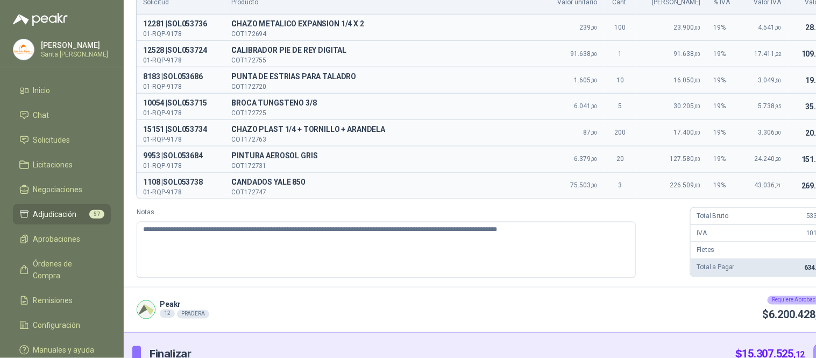
click at [815, 206] on main "Resumen por proveedor 20 Elementos Eléctricos SAS 7 PRADERA Requiere Aprobación…" at bounding box center [470, 179] width 692 height 358
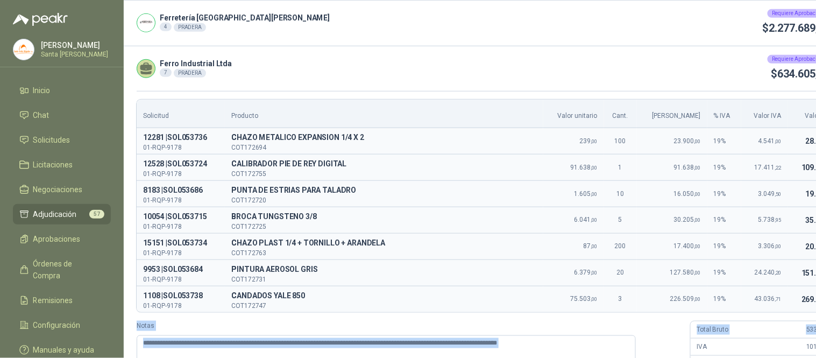
scroll to position [165, 0]
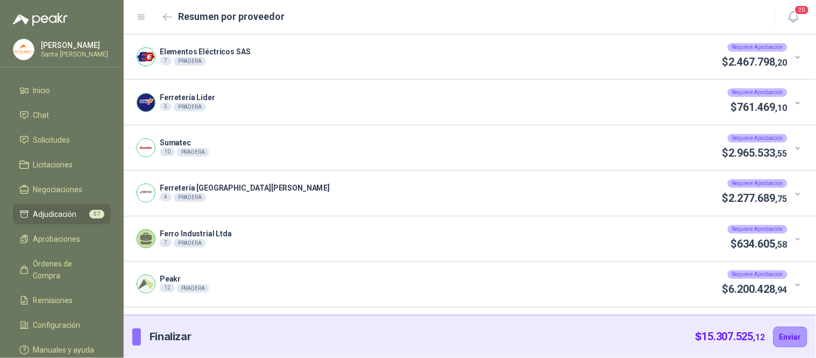
click at [796, 288] on icon at bounding box center [798, 285] width 8 height 8
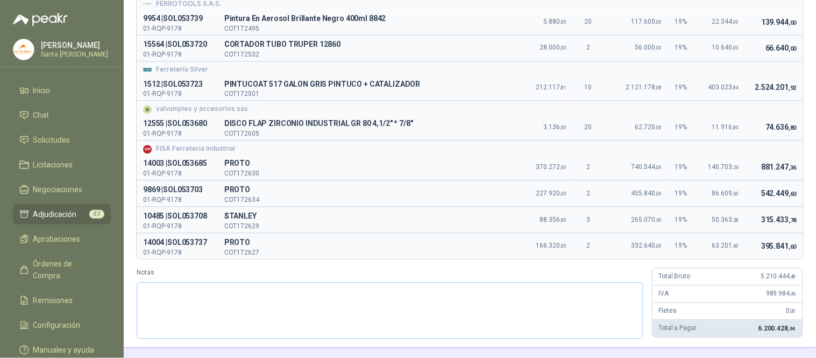
scroll to position [453, 0]
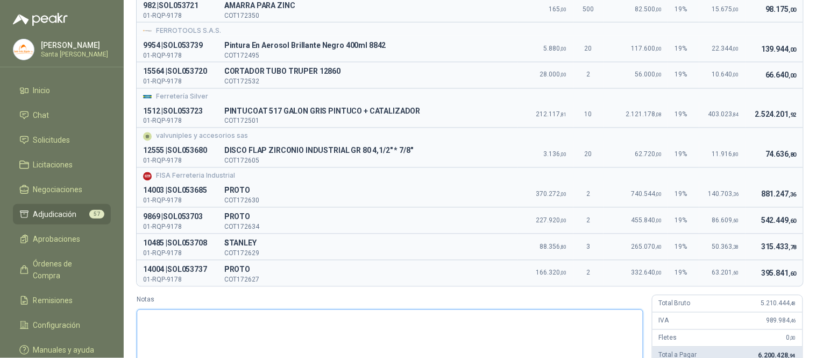
drag, startPoint x: 185, startPoint y: 336, endPoint x: 172, endPoint y: 290, distance: 47.5
click at [185, 335] on textarea "Notas" at bounding box center [390, 337] width 507 height 56
paste textarea "**********"
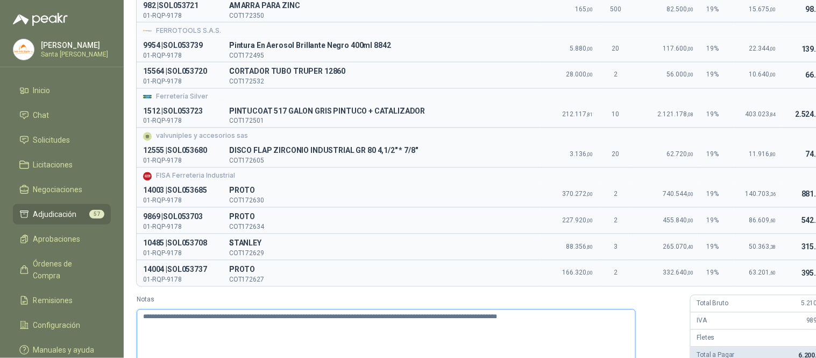
scroll to position [513, 0]
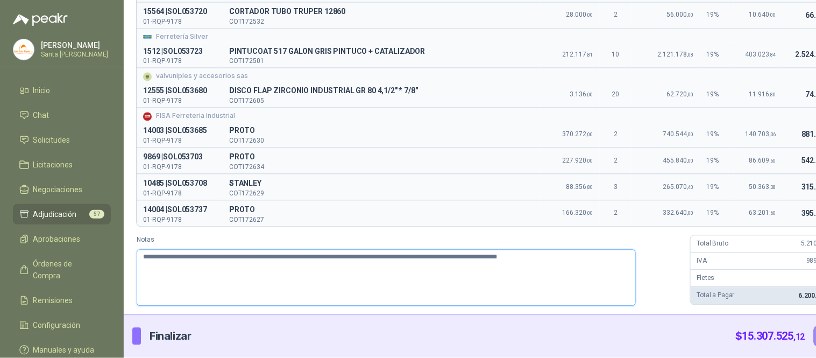
type textarea "**********"
click at [814, 331] on button "Enviar" at bounding box center [831, 336] width 34 height 20
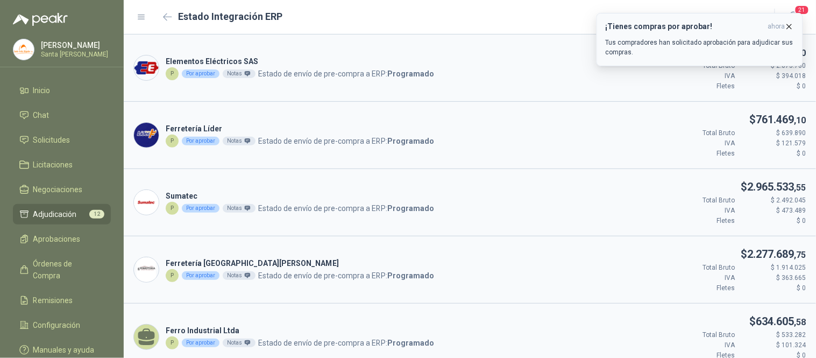
click at [790, 28] on icon "button" at bounding box center [789, 26] width 9 height 9
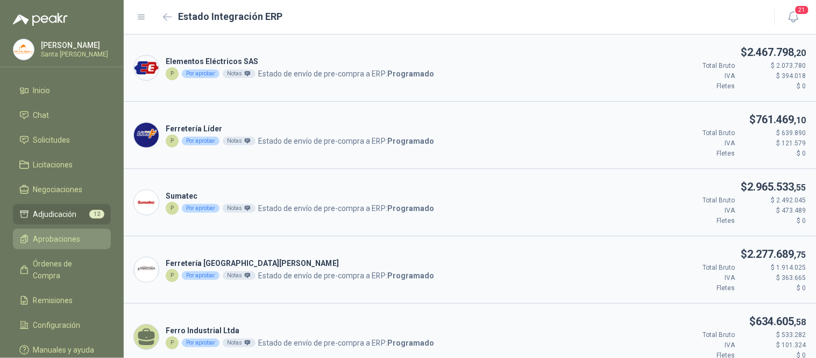
click at [66, 237] on span "Aprobaciones" at bounding box center [56, 239] width 47 height 12
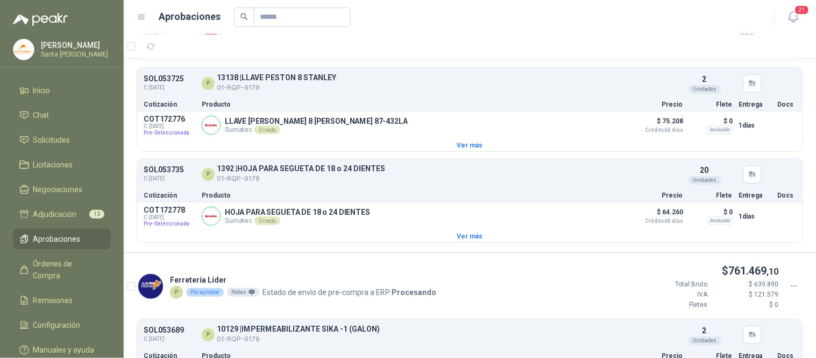
scroll to position [3219, 0]
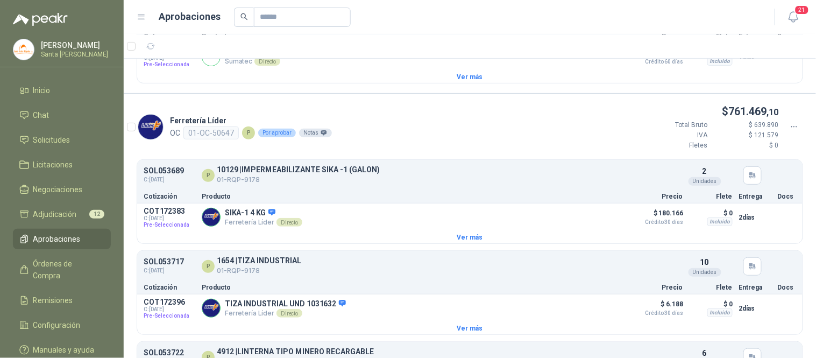
click at [790, 132] on icon at bounding box center [795, 127] width 10 height 10
click at [753, 169] on span "Aprobar" at bounding box center [755, 168] width 62 height 12
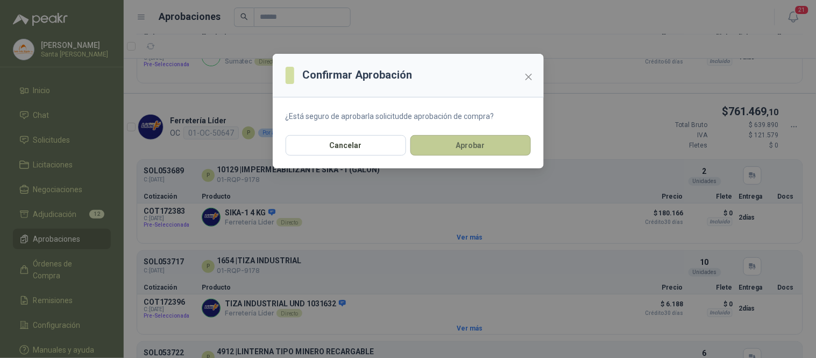
click at [483, 143] on button "Aprobar" at bounding box center [470, 145] width 120 height 20
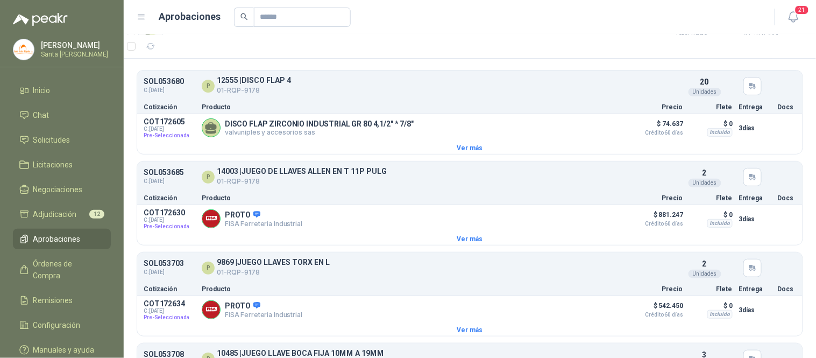
scroll to position [0, 0]
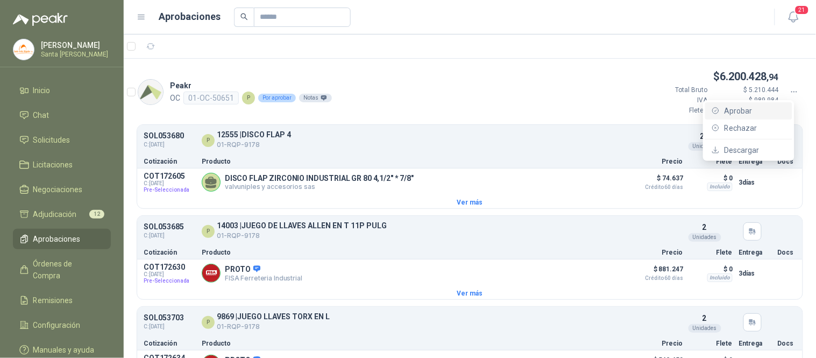
click at [762, 109] on span "Aprobar" at bounding box center [755, 111] width 62 height 12
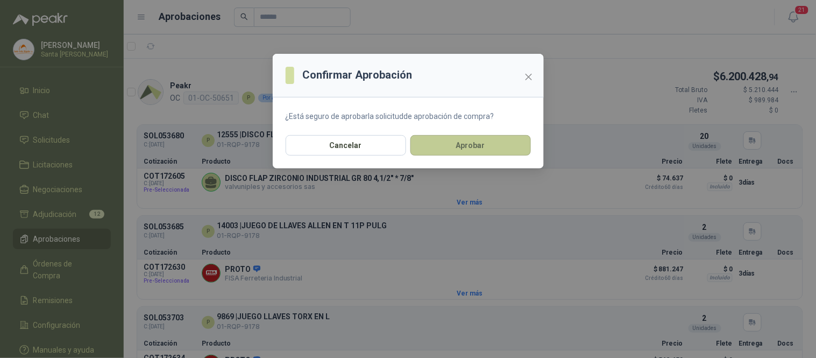
click at [485, 147] on button "Aprobar" at bounding box center [470, 145] width 120 height 20
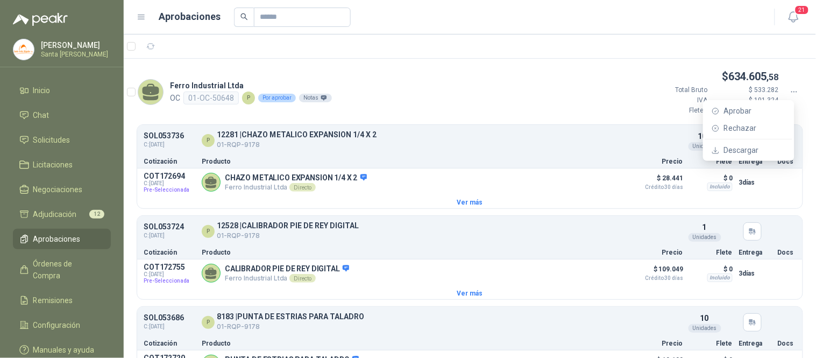
click at [790, 89] on icon at bounding box center [795, 92] width 10 height 10
click at [744, 112] on span "Aprobar" at bounding box center [755, 111] width 62 height 12
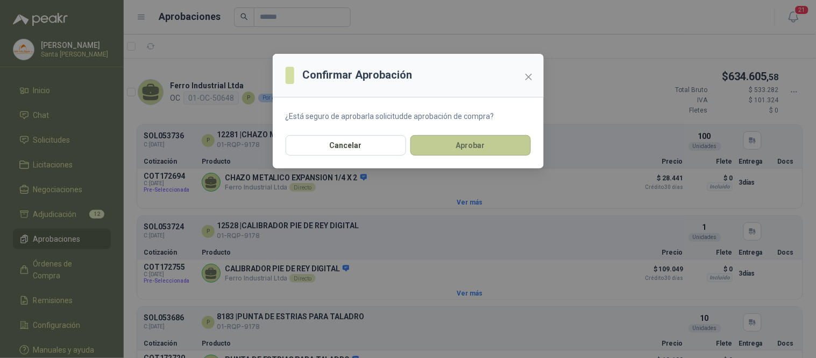
click at [493, 147] on button "Aprobar" at bounding box center [470, 145] width 120 height 20
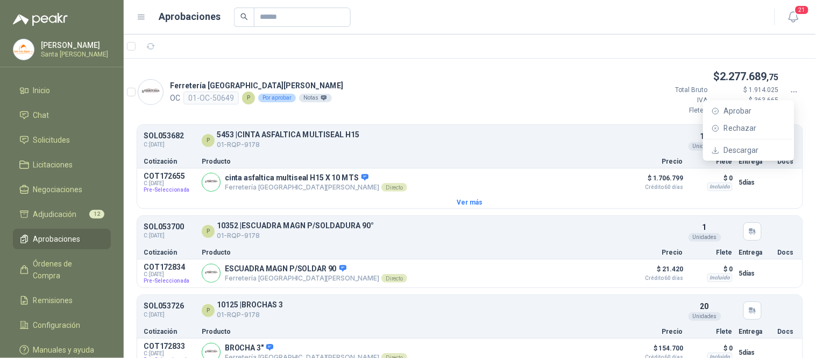
click at [785, 94] on div at bounding box center [794, 92] width 18 height 12
click at [751, 110] on span "Aprobar" at bounding box center [755, 111] width 62 height 12
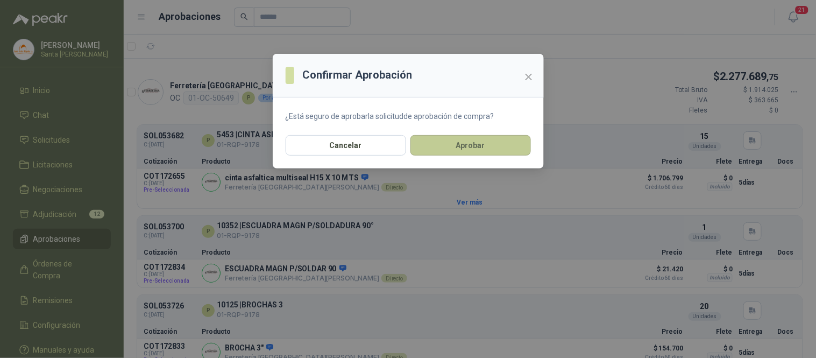
click at [495, 138] on button "Aprobar" at bounding box center [470, 145] width 120 height 20
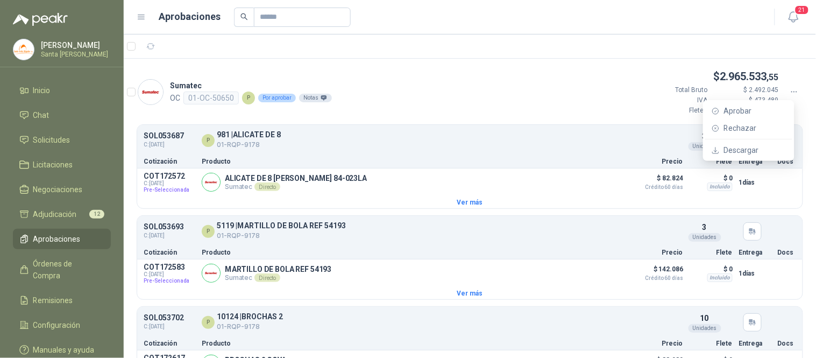
click at [790, 90] on icon at bounding box center [795, 92] width 10 height 10
click at [738, 115] on span "Aprobar" at bounding box center [755, 111] width 62 height 12
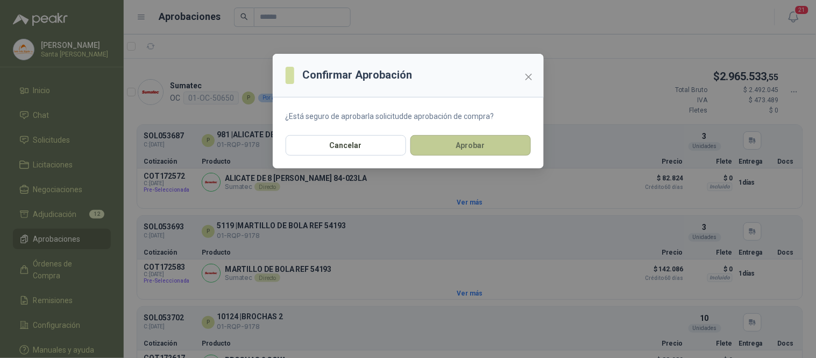
click at [495, 143] on button "Aprobar" at bounding box center [470, 145] width 120 height 20
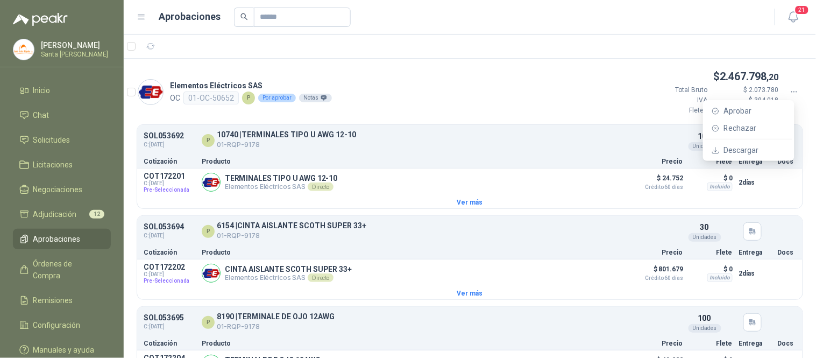
click at [784, 85] on div "$ 2.467.798 ,20 Total Bruto $ 2.073.780 IVA $ 394.018 Fletes $ 0" at bounding box center [723, 91] width 160 height 47
click at [790, 89] on icon at bounding box center [795, 92] width 10 height 10
click at [745, 113] on span "Aprobar" at bounding box center [755, 111] width 62 height 12
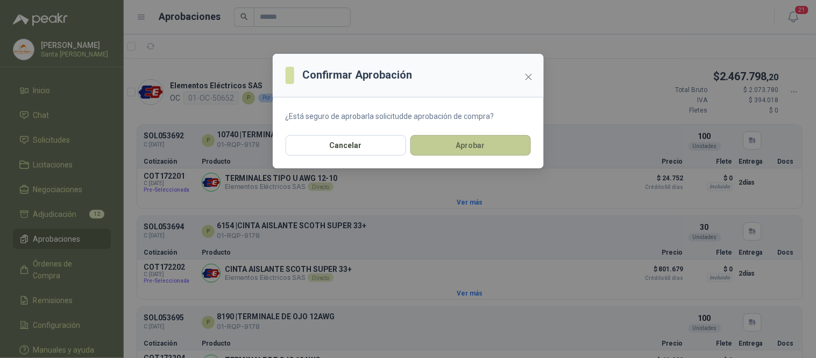
click at [471, 144] on button "Aprobar" at bounding box center [470, 145] width 120 height 20
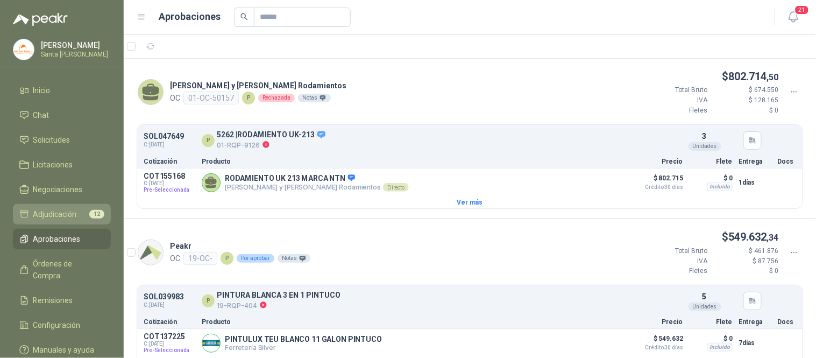
click at [77, 212] on li "Adjudicación 12" at bounding box center [61, 214] width 85 height 12
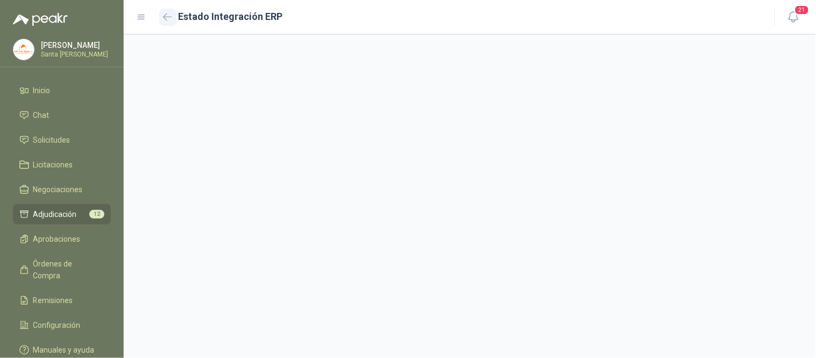
click at [166, 18] on icon "button" at bounding box center [167, 17] width 9 height 8
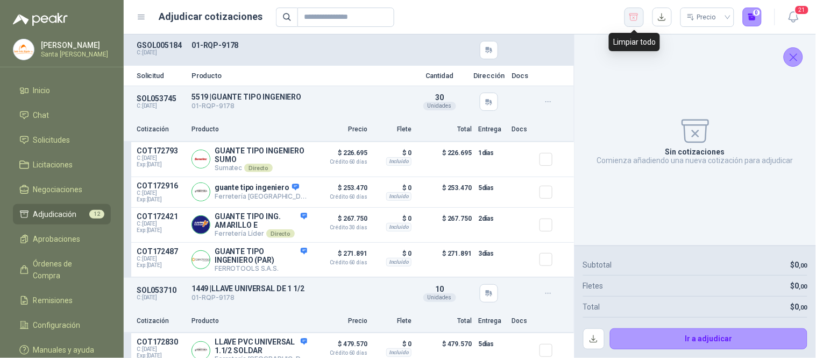
click at [631, 23] on button "button" at bounding box center [633, 17] width 19 height 19
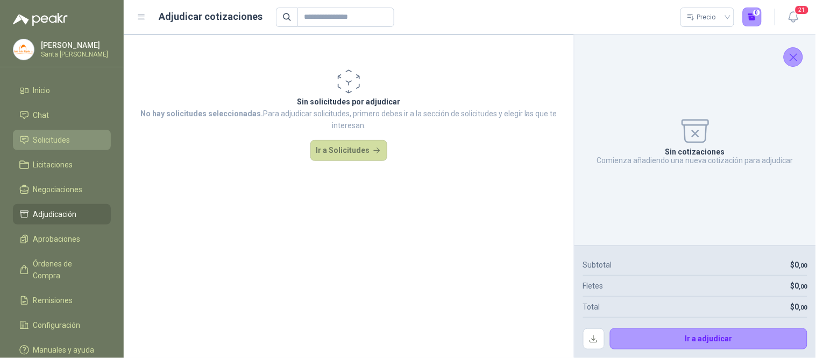
click at [49, 131] on link "Solicitudes" at bounding box center [62, 140] width 98 height 20
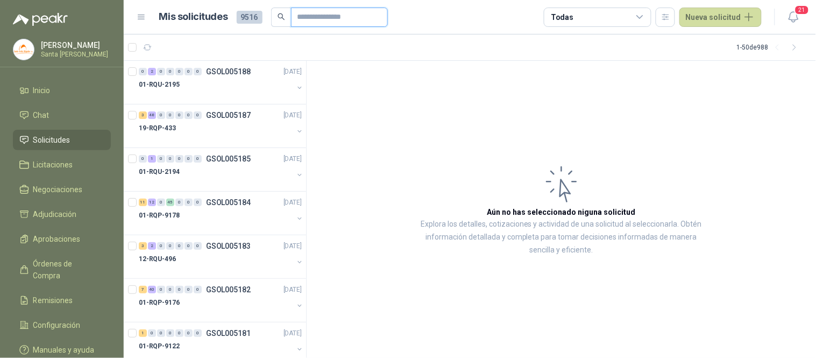
click at [312, 20] on input "text" at bounding box center [334, 17] width 75 height 18
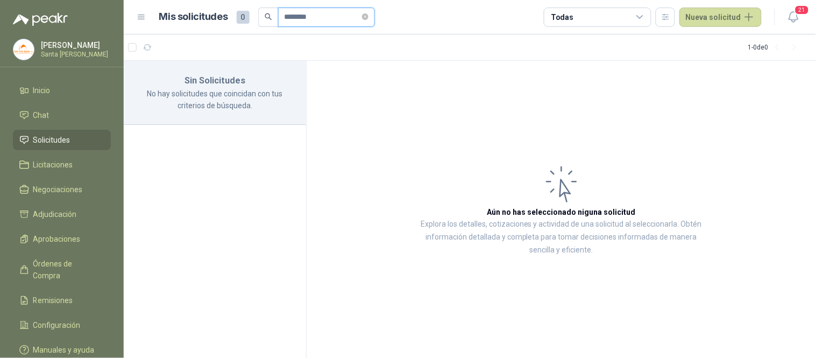
type input "********"
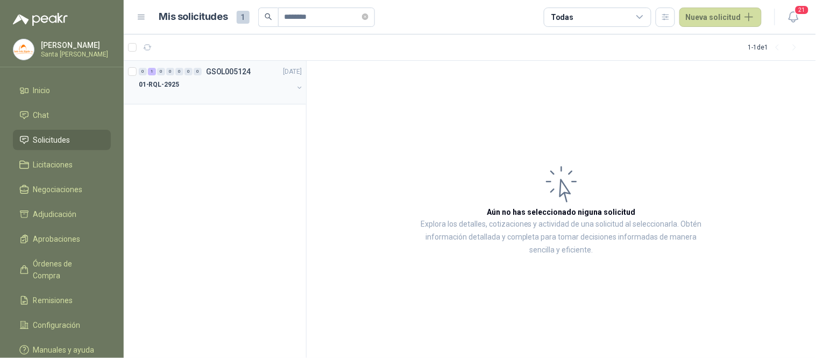
click at [218, 82] on div "01-RQL-2925" at bounding box center [216, 84] width 154 height 13
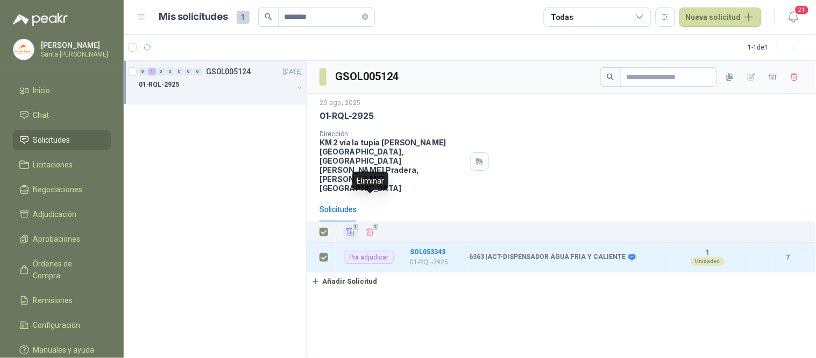
click at [353, 227] on icon "Añadir" at bounding box center [351, 232] width 10 height 10
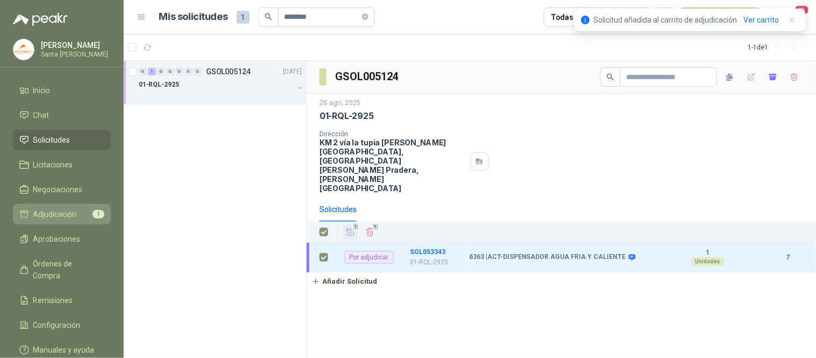
click at [91, 214] on li "Adjudicación 1" at bounding box center [61, 214] width 85 height 12
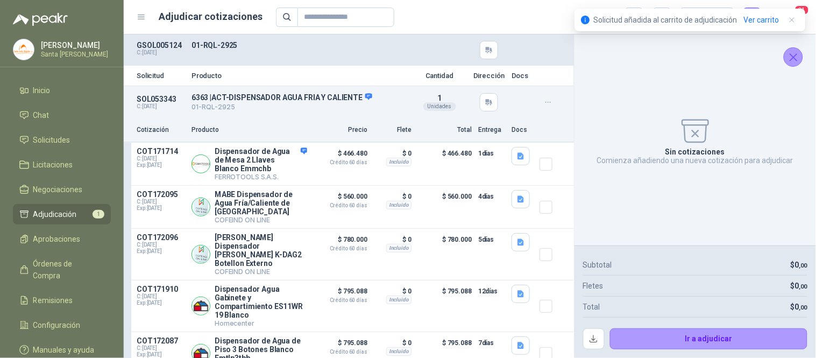
click at [791, 53] on icon "Cerrar" at bounding box center [793, 57] width 13 height 13
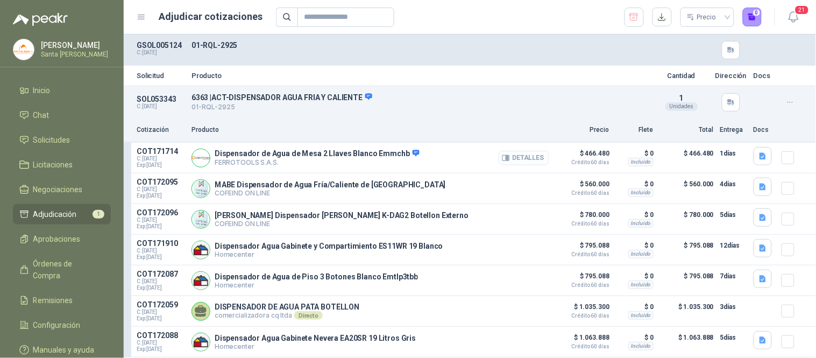
click at [514, 154] on button "Detalles" at bounding box center [524, 158] width 51 height 15
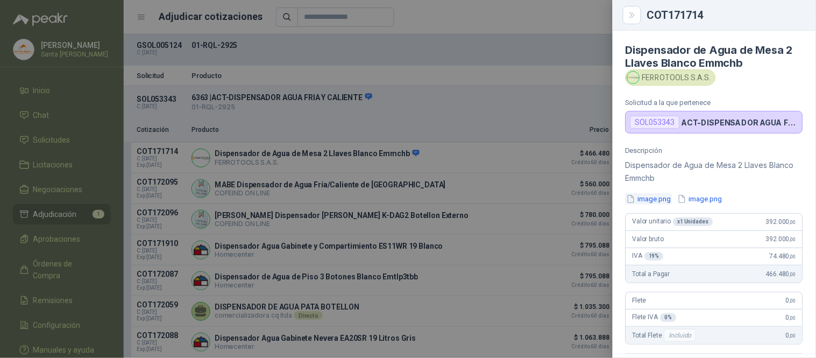
click at [648, 201] on button "image.png" at bounding box center [649, 198] width 47 height 11
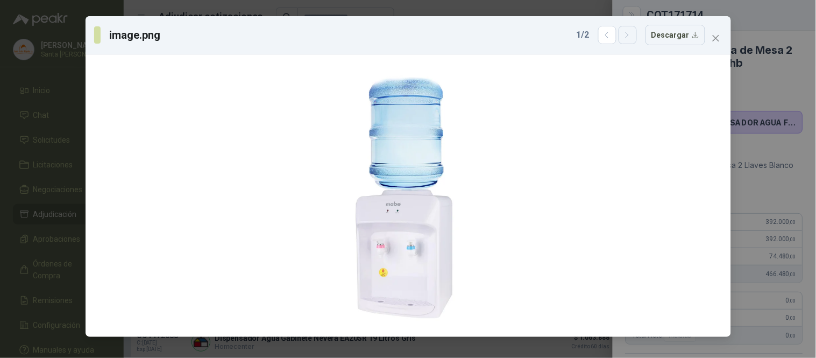
click at [634, 40] on button "button" at bounding box center [628, 35] width 18 height 18
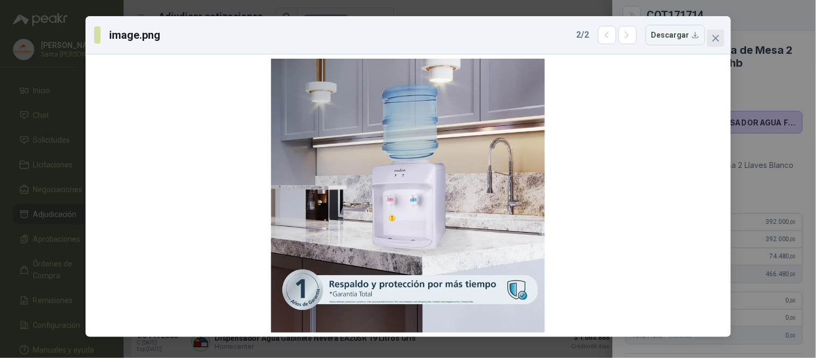
click at [716, 41] on icon "close" at bounding box center [716, 38] width 9 height 9
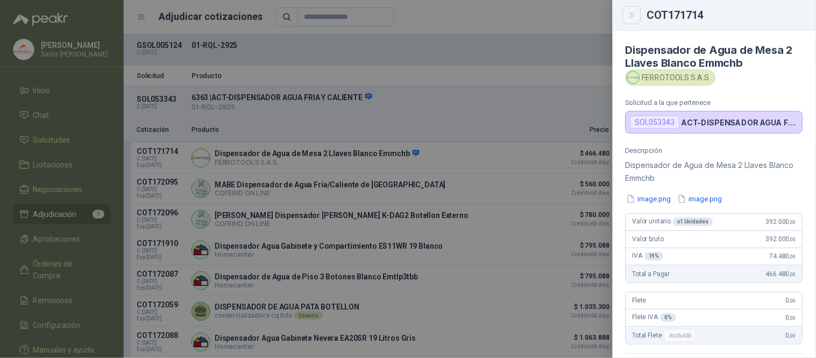
click at [634, 18] on icon "Close" at bounding box center [632, 15] width 9 height 9
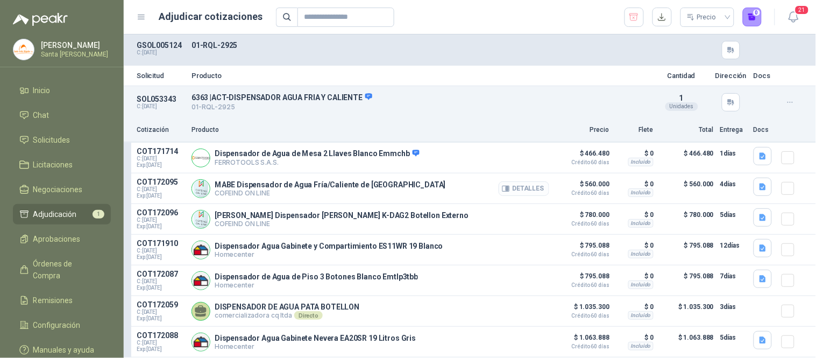
click at [506, 188] on icon "button" at bounding box center [507, 188] width 3 height 4
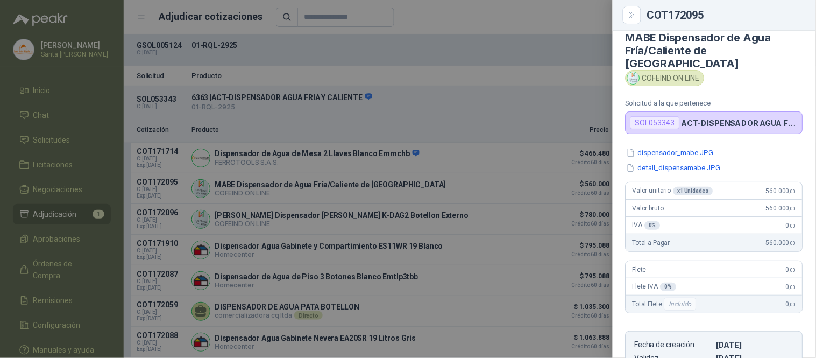
scroll to position [8, 0]
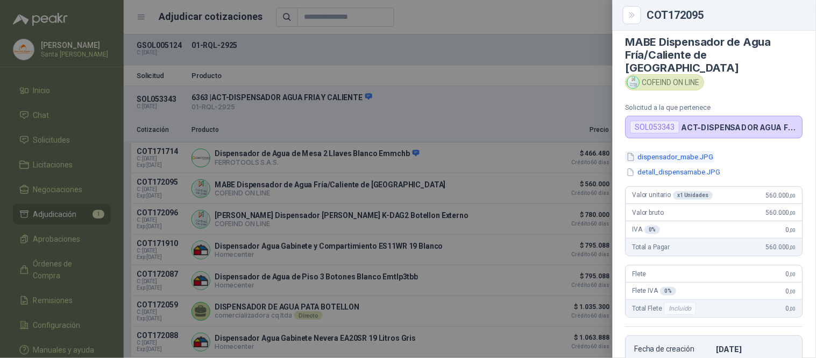
click at [663, 151] on button "dispensador_mabe.JPG" at bounding box center [670, 156] width 89 height 11
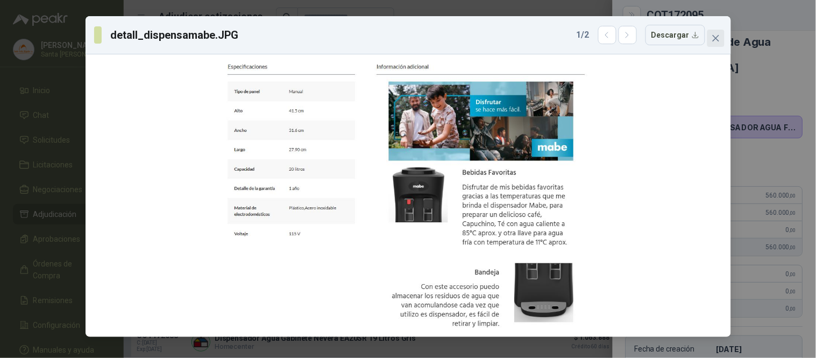
click at [716, 45] on button "Close" at bounding box center [715, 38] width 17 height 17
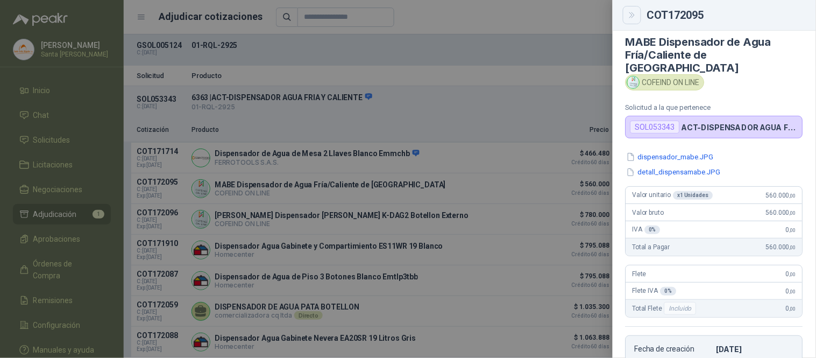
click at [628, 15] on icon "Close" at bounding box center [632, 15] width 9 height 9
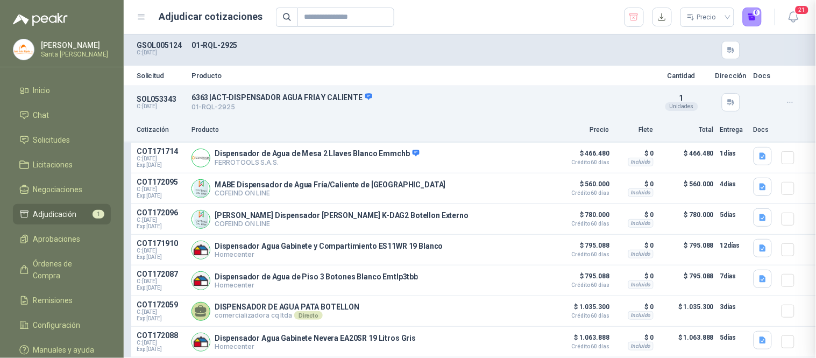
scroll to position [205, 0]
click at [514, 219] on button "Detalles" at bounding box center [524, 219] width 51 height 15
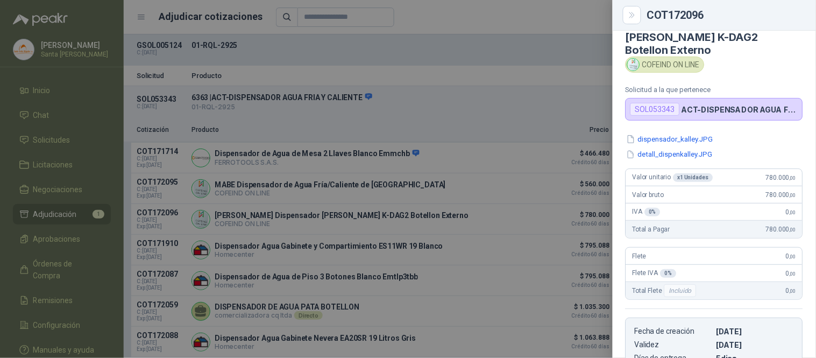
scroll to position [0, 0]
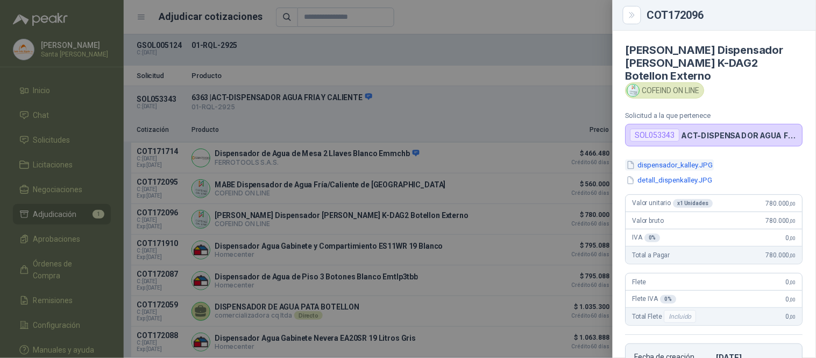
click at [663, 159] on button "dispensador_kalley.JPG" at bounding box center [670, 164] width 89 height 11
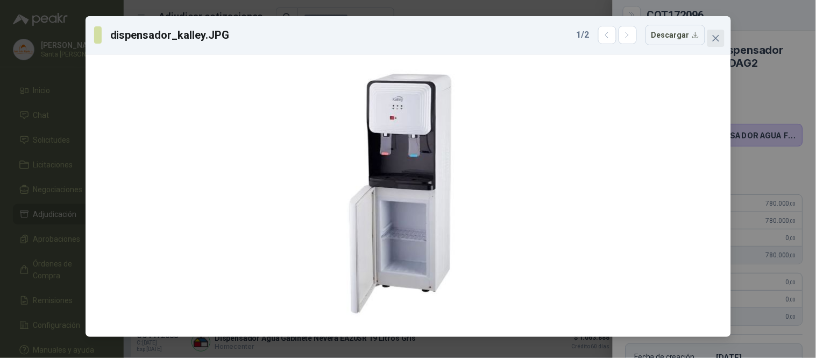
click at [716, 41] on icon "close" at bounding box center [716, 38] width 9 height 9
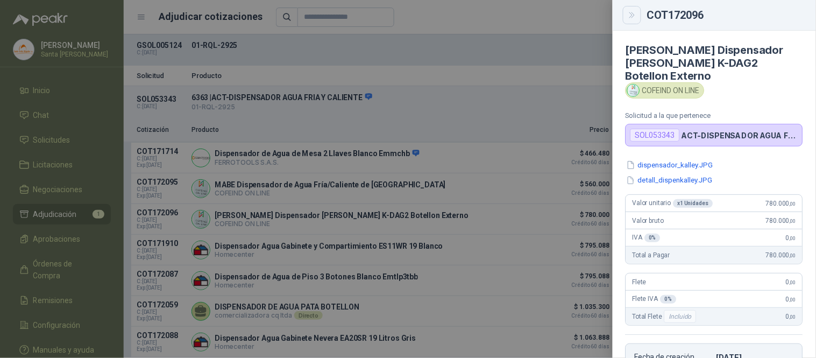
click at [634, 23] on button "Close" at bounding box center [632, 15] width 18 height 18
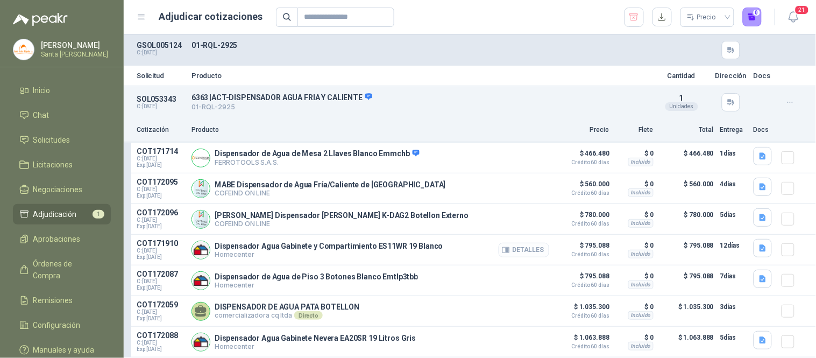
click at [515, 248] on button "Detalles" at bounding box center [524, 250] width 51 height 15
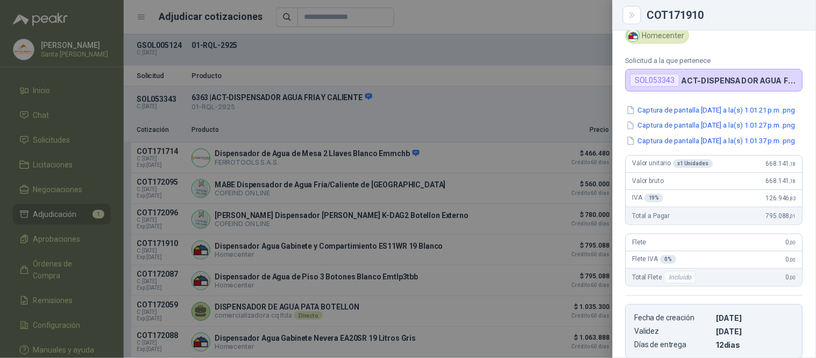
scroll to position [24, 0]
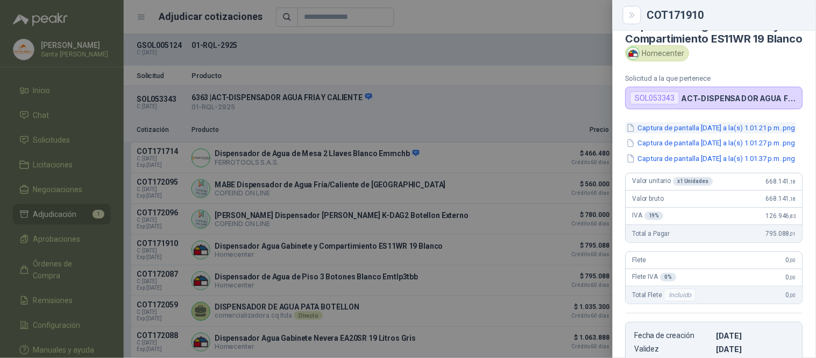
click at [718, 133] on button "Captura de pantalla [DATE] a la(s) 1.01.21 p.m..png" at bounding box center [711, 127] width 171 height 11
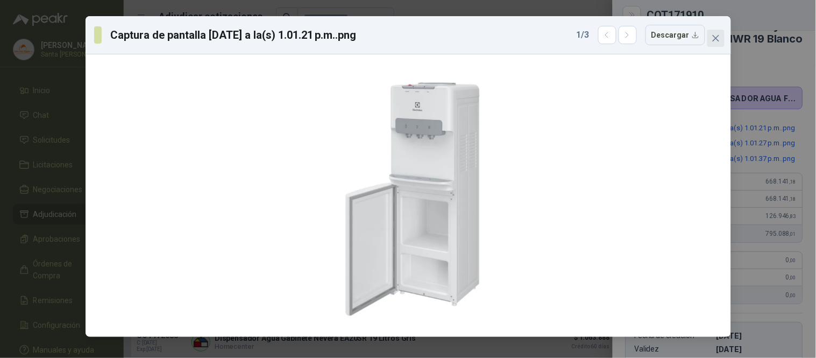
click at [714, 33] on button "Close" at bounding box center [715, 38] width 17 height 17
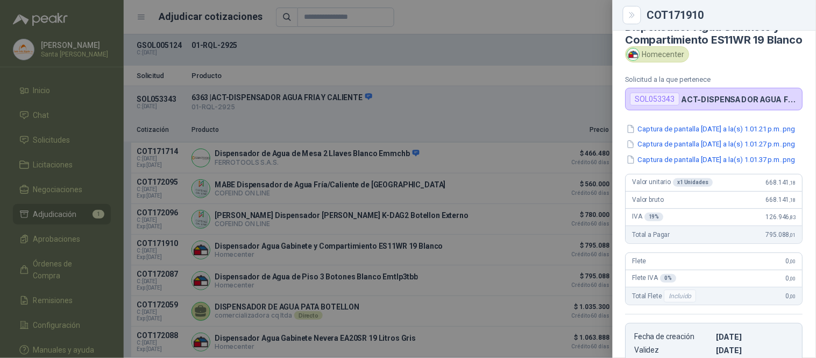
scroll to position [19, 0]
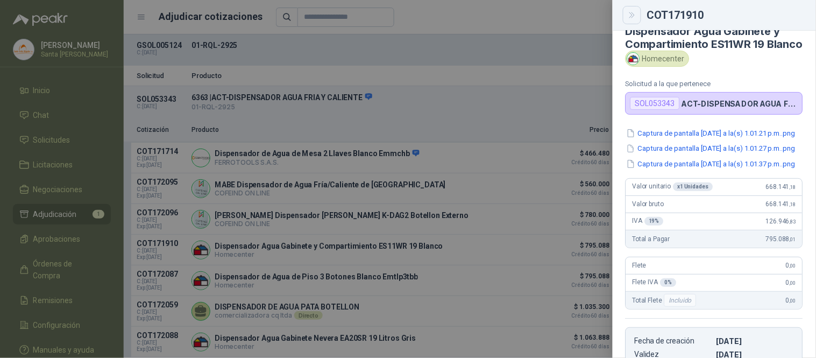
click at [627, 18] on button "Close" at bounding box center [632, 15] width 18 height 18
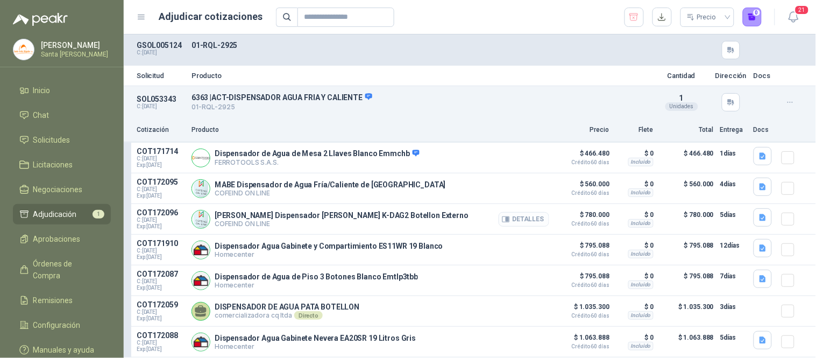
click at [512, 216] on button "Detalles" at bounding box center [524, 219] width 51 height 15
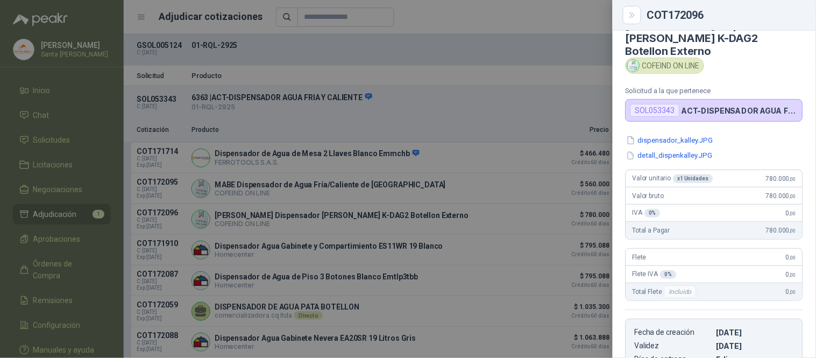
scroll to position [23, 0]
click at [631, 17] on icon "Close" at bounding box center [632, 15] width 9 height 9
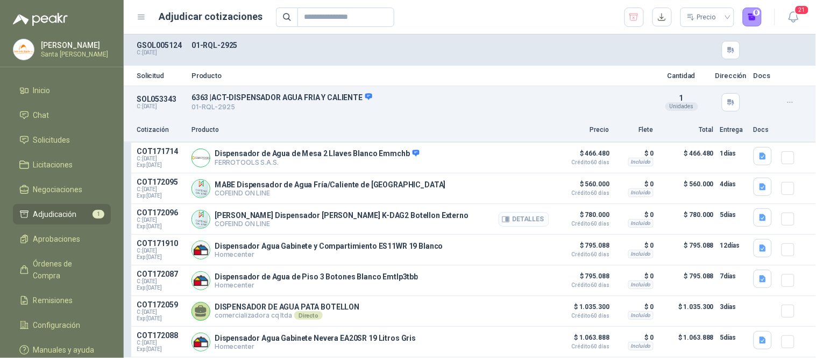
click at [512, 215] on button "Detalles" at bounding box center [524, 219] width 51 height 15
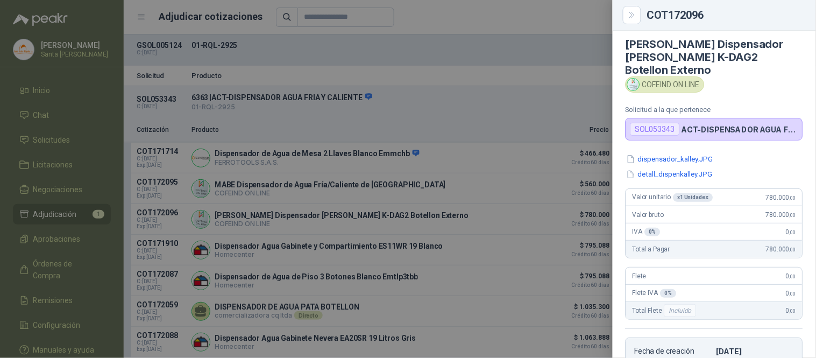
scroll to position [4, 0]
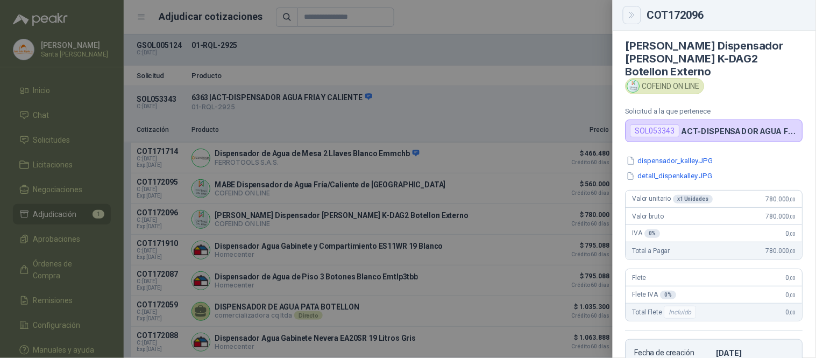
click at [628, 8] on button "Close" at bounding box center [632, 15] width 18 height 18
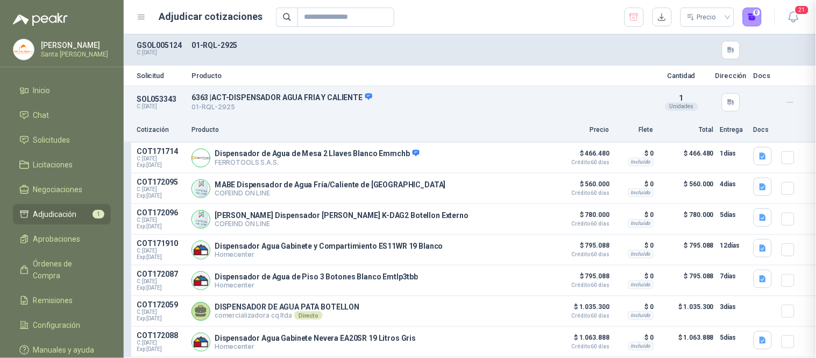
scroll to position [205, 0]
click at [517, 255] on button "Detalles" at bounding box center [524, 250] width 51 height 15
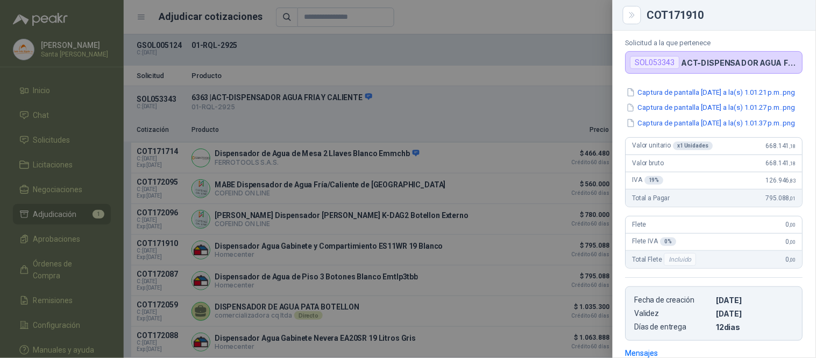
scroll to position [0, 0]
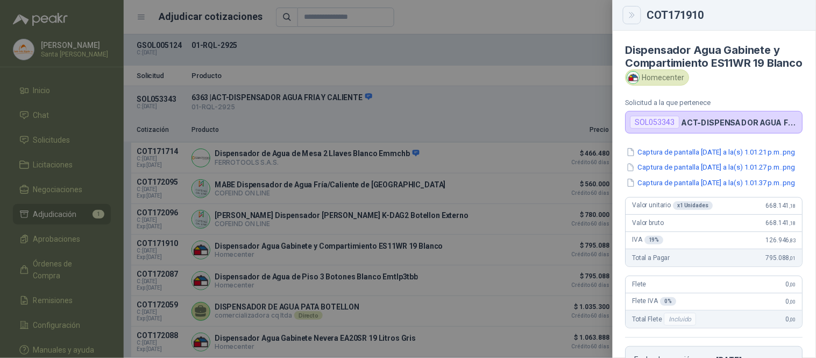
click at [634, 13] on icon "Close" at bounding box center [632, 15] width 9 height 9
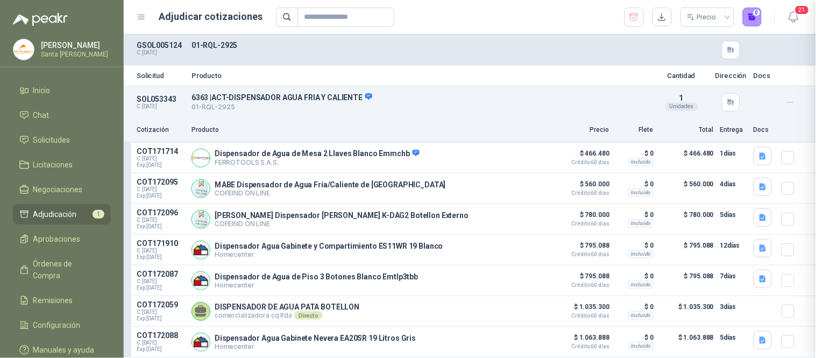
scroll to position [257, 0]
click at [510, 216] on button "Detalles" at bounding box center [524, 219] width 51 height 15
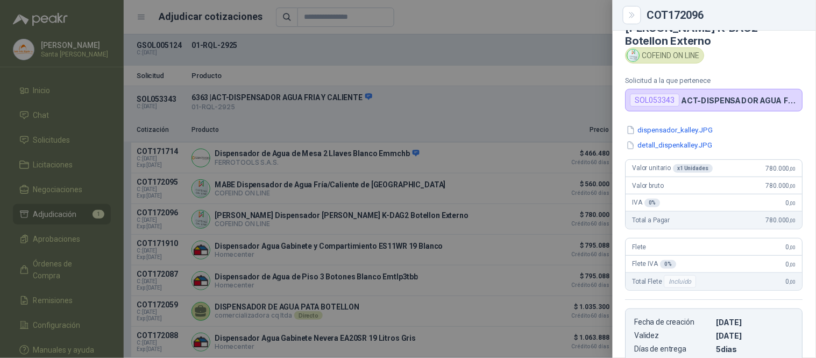
scroll to position [0, 0]
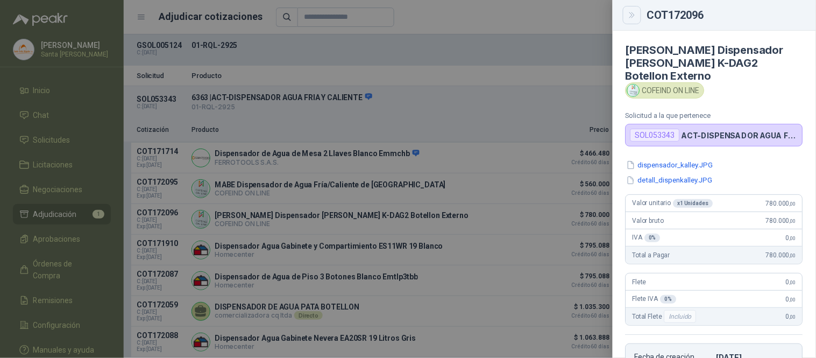
click at [639, 17] on button "Close" at bounding box center [632, 15] width 18 height 18
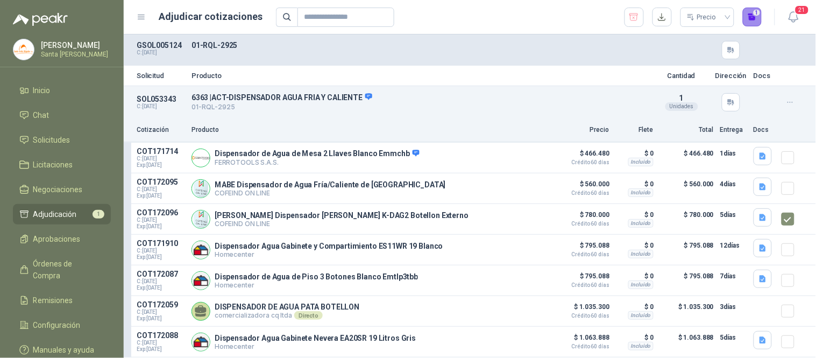
click at [747, 18] on button "1" at bounding box center [752, 17] width 19 height 19
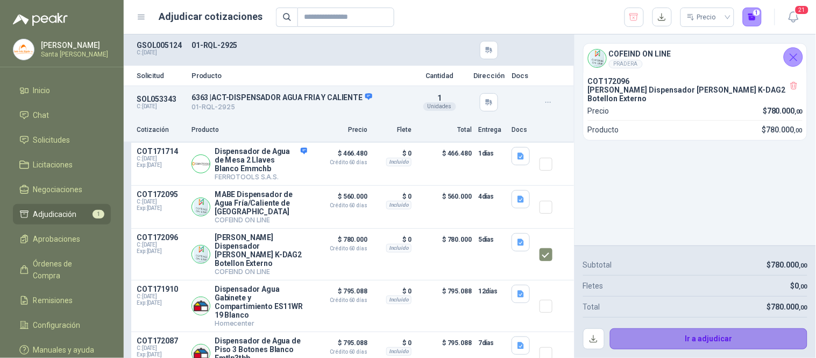
click at [702, 335] on button "Ir a adjudicar" at bounding box center [709, 339] width 198 height 22
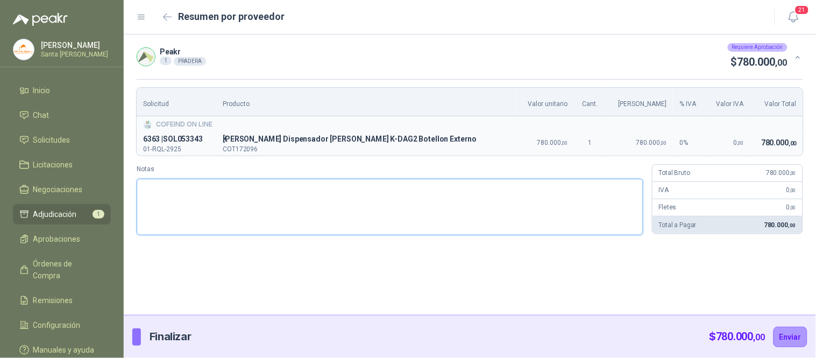
click at [191, 221] on textarea "Notas" at bounding box center [390, 207] width 507 height 56
type textarea "*"
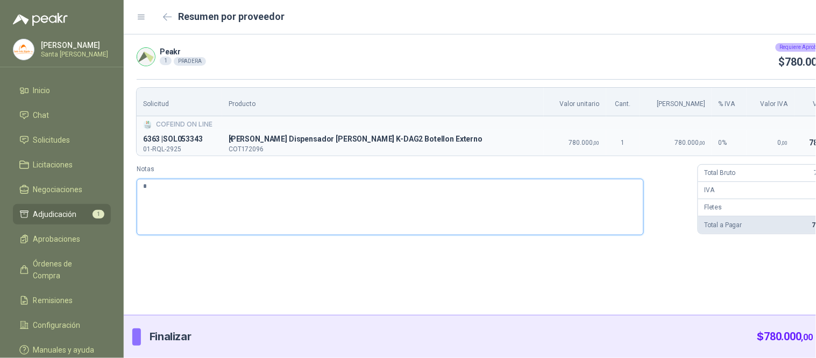
type textarea "**"
type textarea "***"
type textarea "****"
type textarea "*****"
type textarea "******"
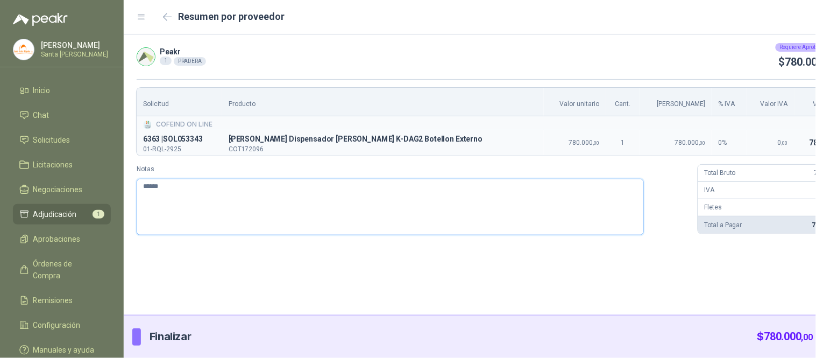
type textarea "*******"
type textarea "********"
type textarea "**********"
type textarea "********"
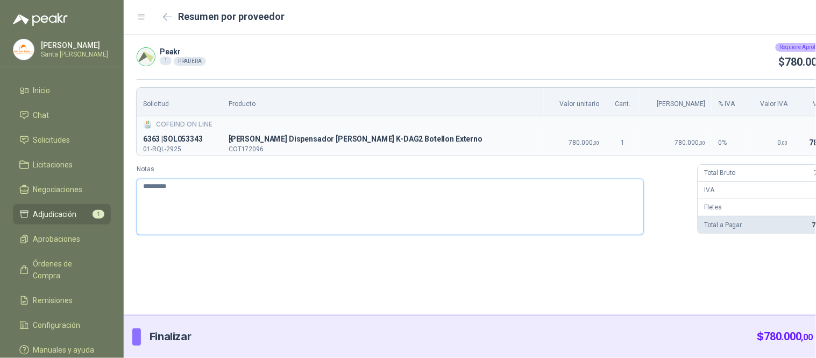
type textarea "**********"
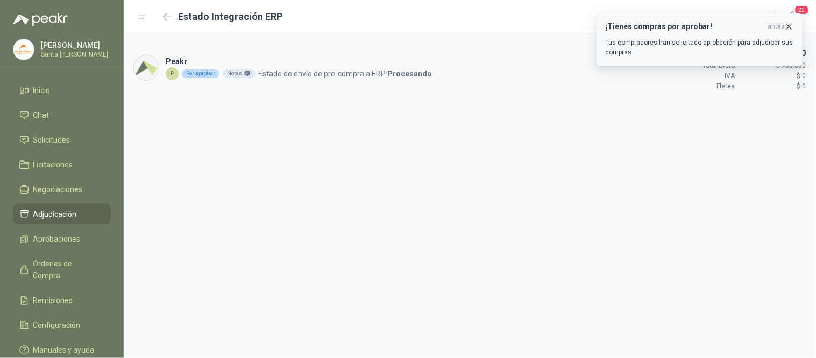
click at [791, 27] on icon "button" at bounding box center [789, 26] width 9 height 9
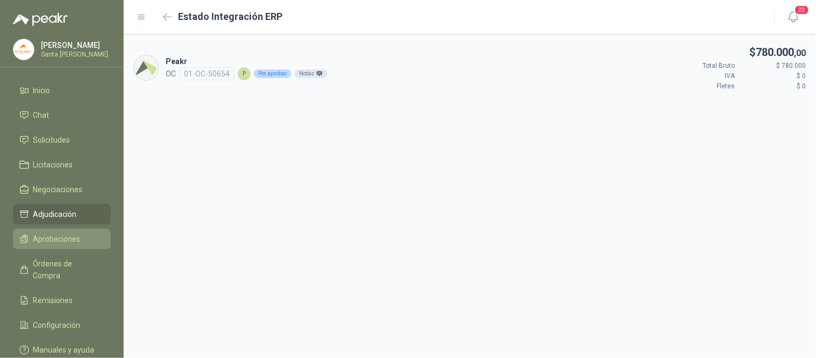
click at [57, 240] on span "Aprobaciones" at bounding box center [56, 239] width 47 height 12
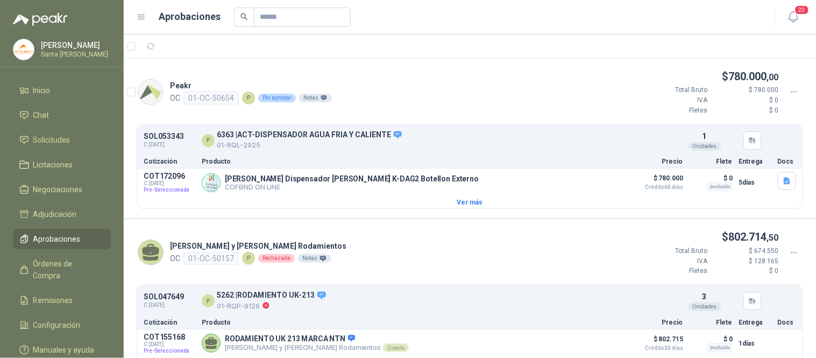
click at [790, 90] on icon at bounding box center [795, 92] width 10 height 10
click at [740, 108] on span "Aprobar" at bounding box center [755, 111] width 62 height 12
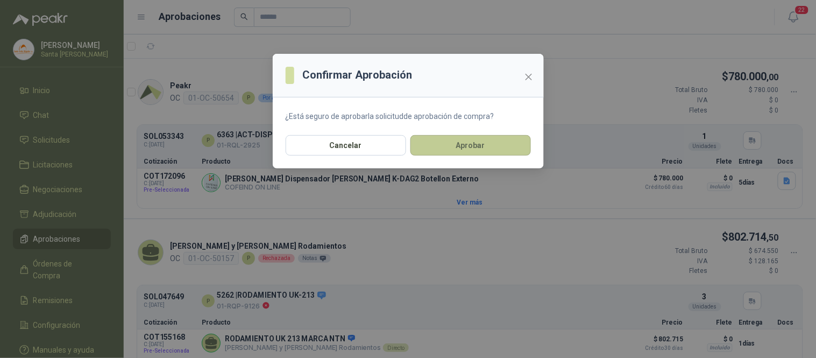
click at [470, 145] on button "Aprobar" at bounding box center [470, 145] width 120 height 20
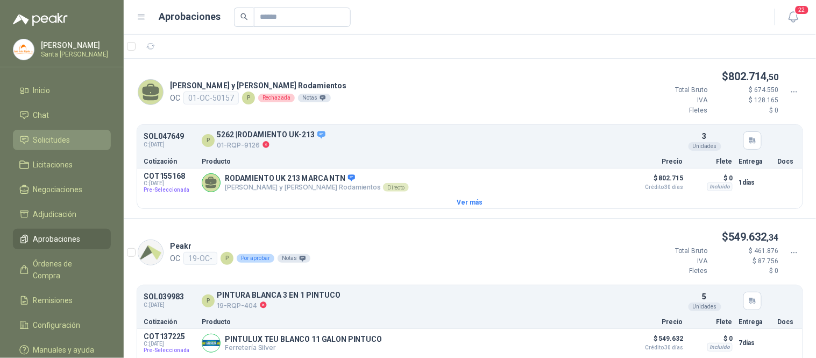
click at [70, 147] on link "Solicitudes" at bounding box center [62, 140] width 98 height 20
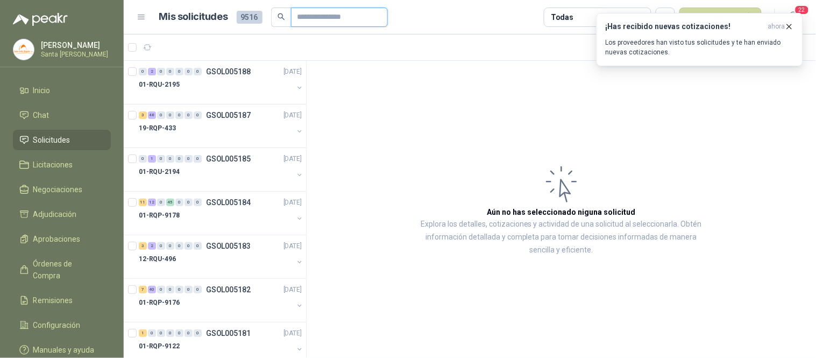
click at [329, 13] on input "text" at bounding box center [334, 17] width 75 height 18
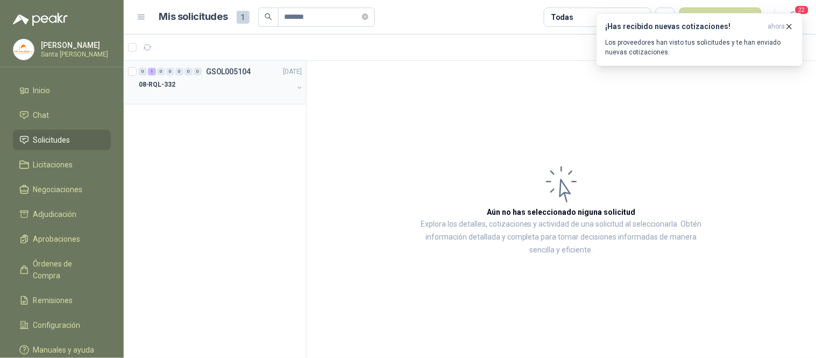
click at [199, 85] on div "08-RQL-332" at bounding box center [216, 84] width 154 height 13
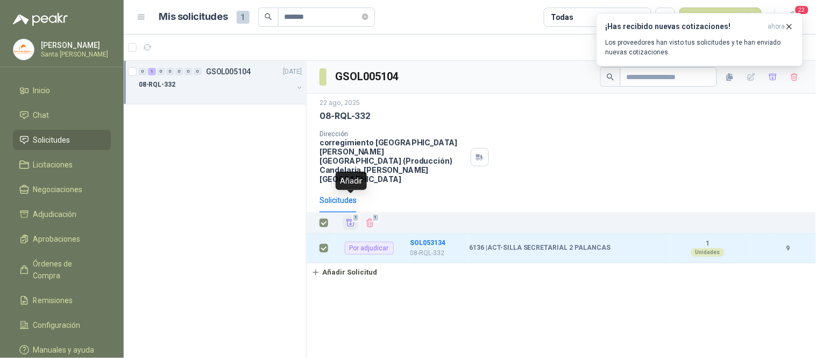
click at [346, 218] on icon "Añadir" at bounding box center [351, 223] width 10 height 10
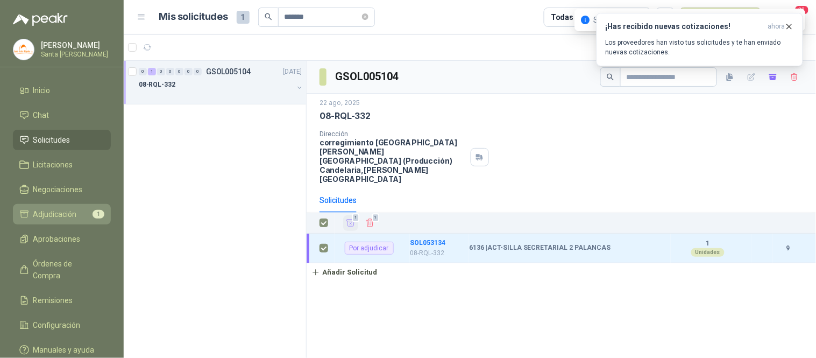
click at [70, 214] on span "Adjudicación" at bounding box center [55, 214] width 44 height 12
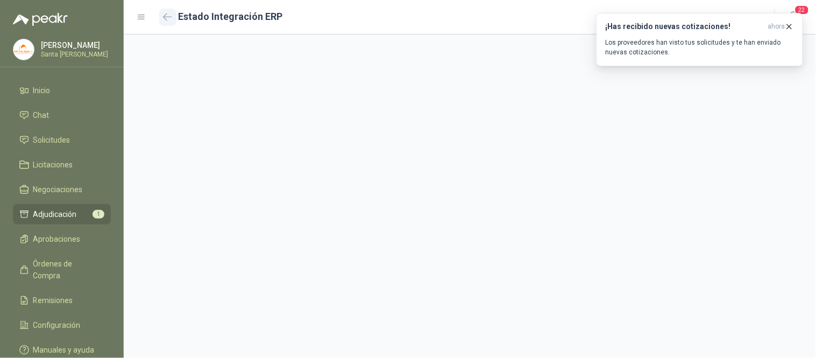
click at [166, 22] on button "button" at bounding box center [167, 17] width 17 height 17
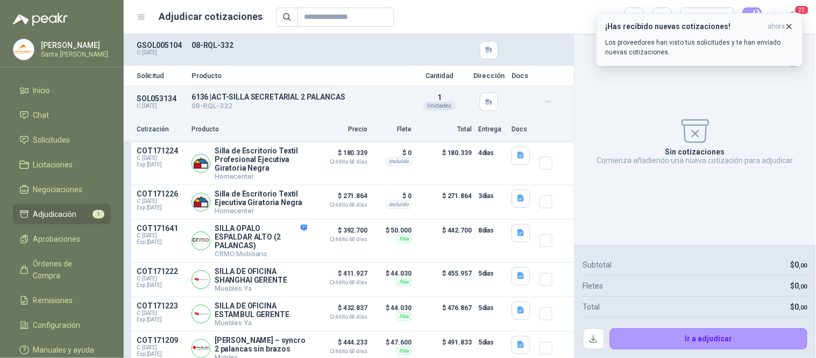
click at [790, 29] on icon "button" at bounding box center [789, 26] width 9 height 9
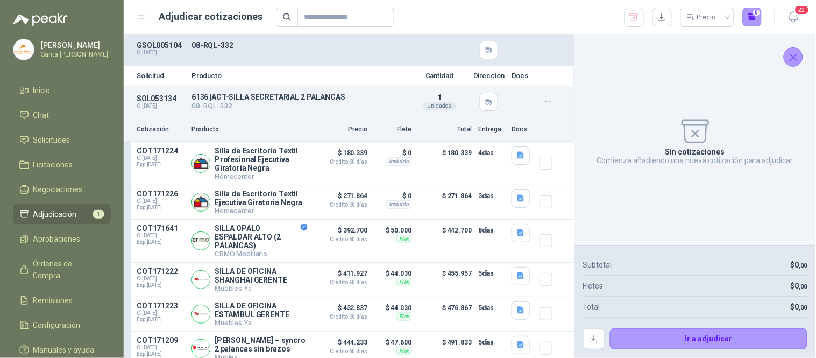
click at [792, 52] on icon "Cerrar" at bounding box center [793, 57] width 13 height 13
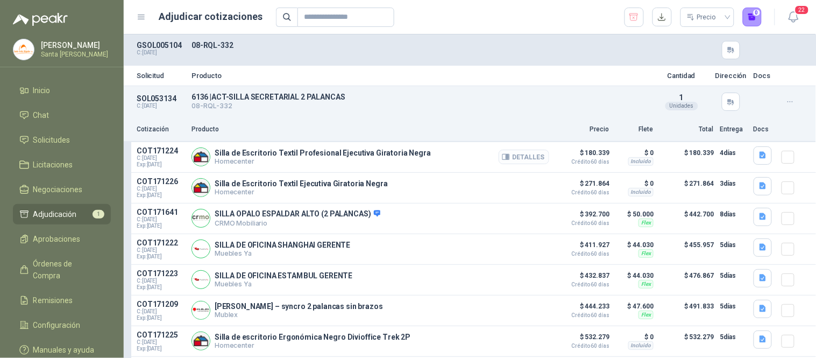
click at [515, 154] on button "Detalles" at bounding box center [524, 157] width 51 height 15
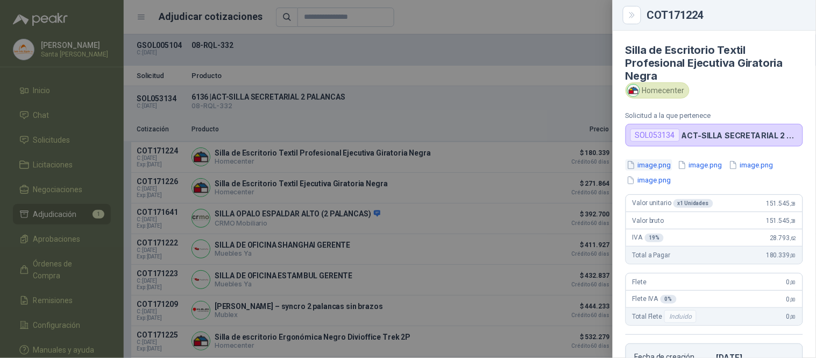
click at [652, 164] on button "image.png" at bounding box center [649, 164] width 47 height 11
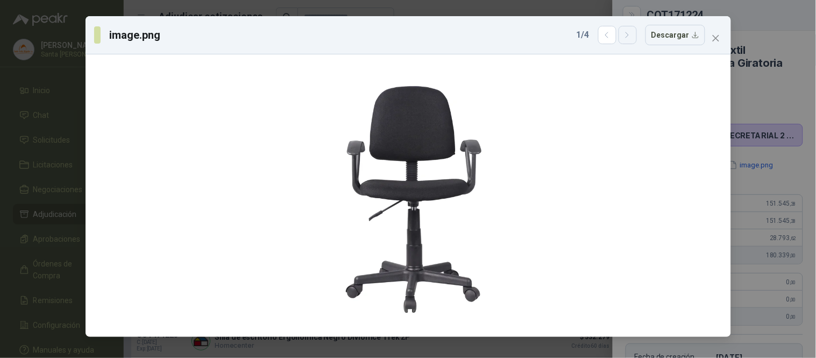
click at [632, 36] on icon "button" at bounding box center [627, 35] width 9 height 9
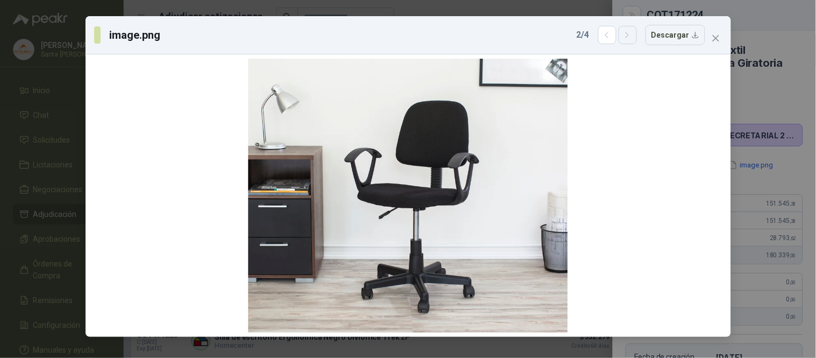
click at [632, 36] on icon "button" at bounding box center [627, 35] width 9 height 9
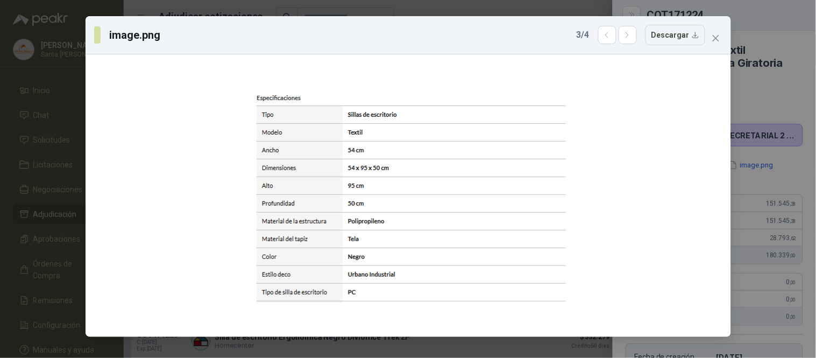
click at [712, 35] on icon "close" at bounding box center [716, 38] width 9 height 9
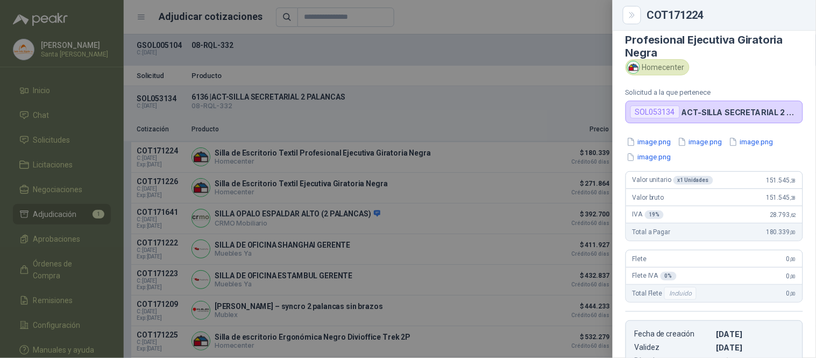
scroll to position [22, 0]
click at [631, 11] on icon "Close" at bounding box center [632, 15] width 9 height 9
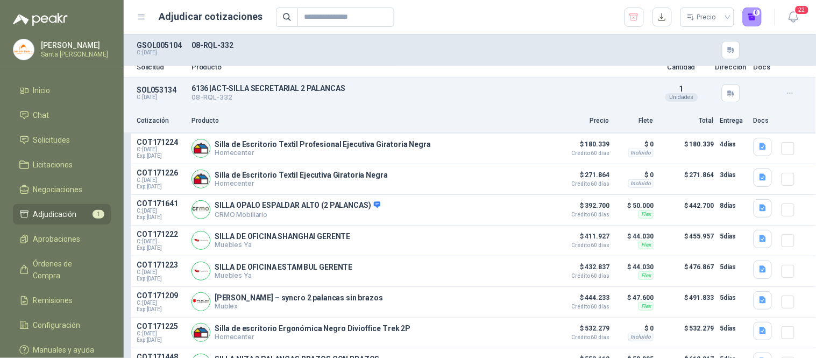
scroll to position [0, 0]
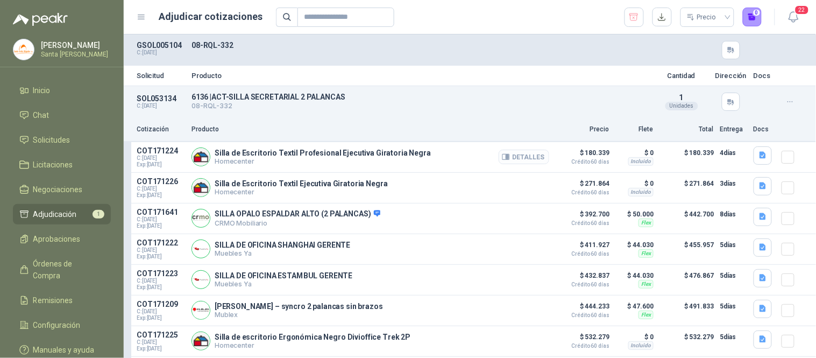
click at [517, 157] on button "Detalles" at bounding box center [524, 157] width 51 height 15
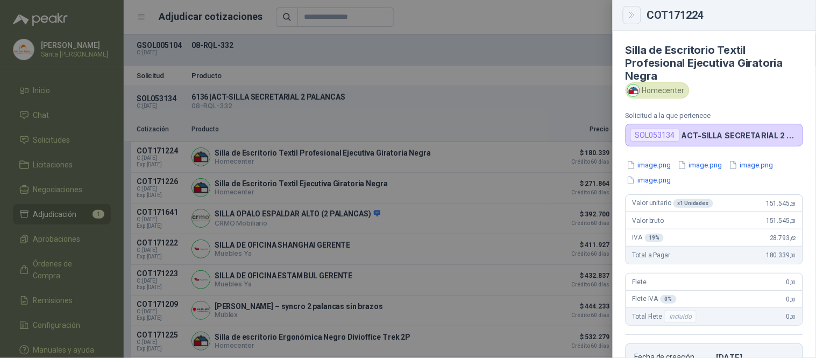
click at [633, 11] on icon "Close" at bounding box center [632, 15] width 9 height 9
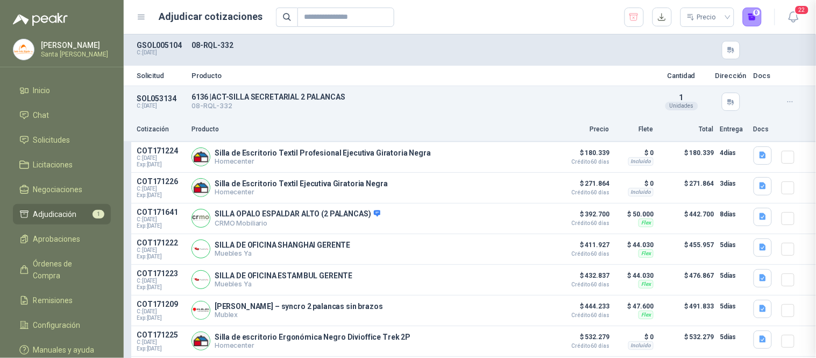
scroll to position [218, 0]
click at [757, 19] on button "1" at bounding box center [752, 17] width 19 height 19
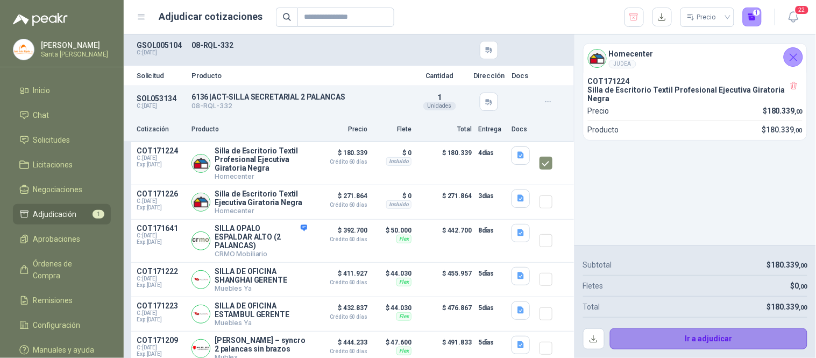
click at [676, 335] on button "Ir a adjudicar" at bounding box center [709, 339] width 198 height 22
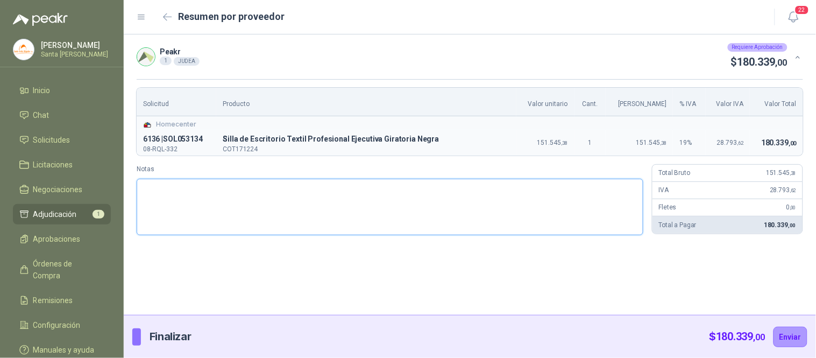
click at [352, 202] on textarea "Notas" at bounding box center [390, 207] width 507 height 56
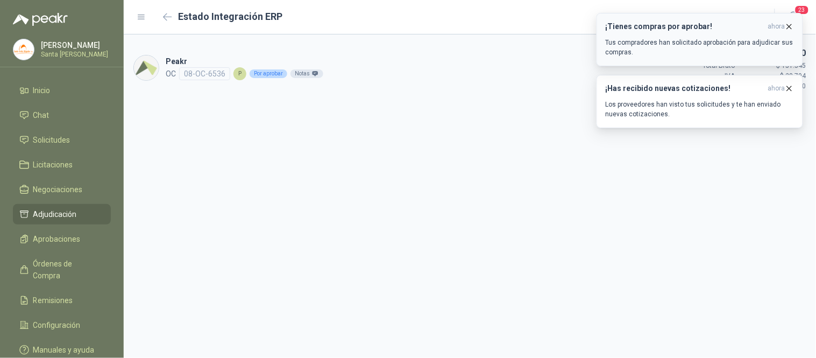
click at [787, 27] on icon "button" at bounding box center [789, 26] width 9 height 9
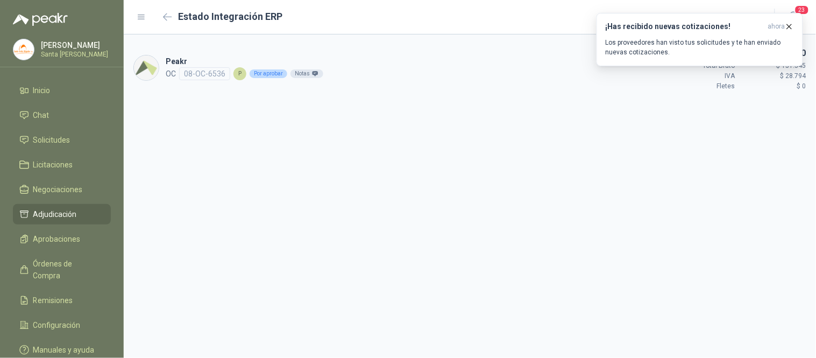
click at [787, 27] on icon "button" at bounding box center [789, 26] width 9 height 9
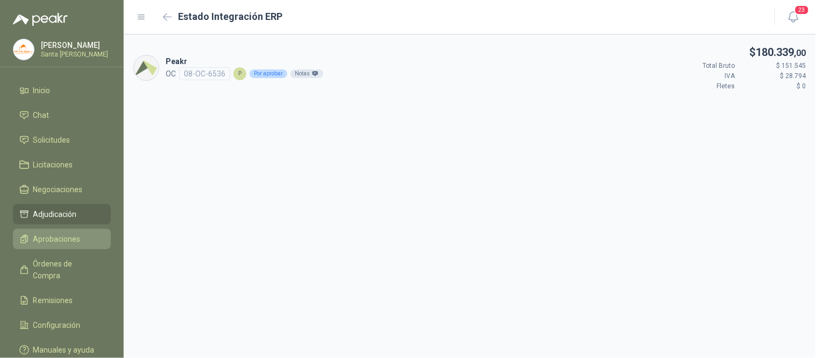
click at [58, 239] on span "Aprobaciones" at bounding box center [56, 239] width 47 height 12
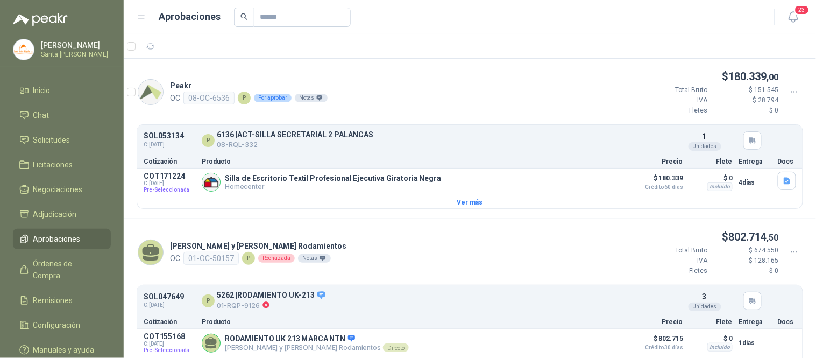
click at [790, 90] on icon at bounding box center [795, 92] width 10 height 10
click at [751, 112] on span "Aprobar" at bounding box center [755, 111] width 62 height 12
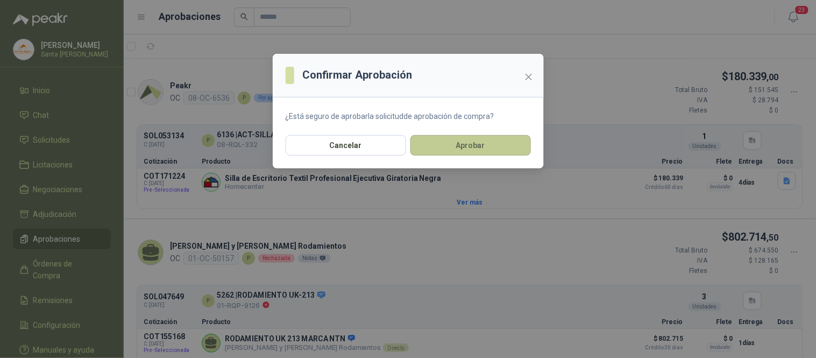
click at [468, 143] on button "Aprobar" at bounding box center [470, 145] width 120 height 20
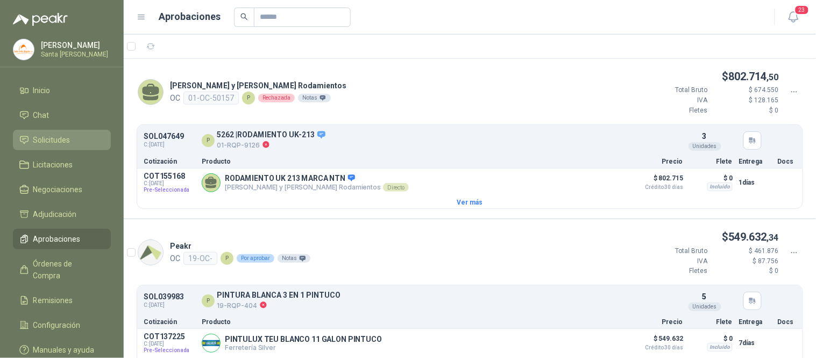
click at [58, 136] on span "Solicitudes" at bounding box center [51, 140] width 37 height 12
